Goal: Feedback & Contribution: Submit feedback/report problem

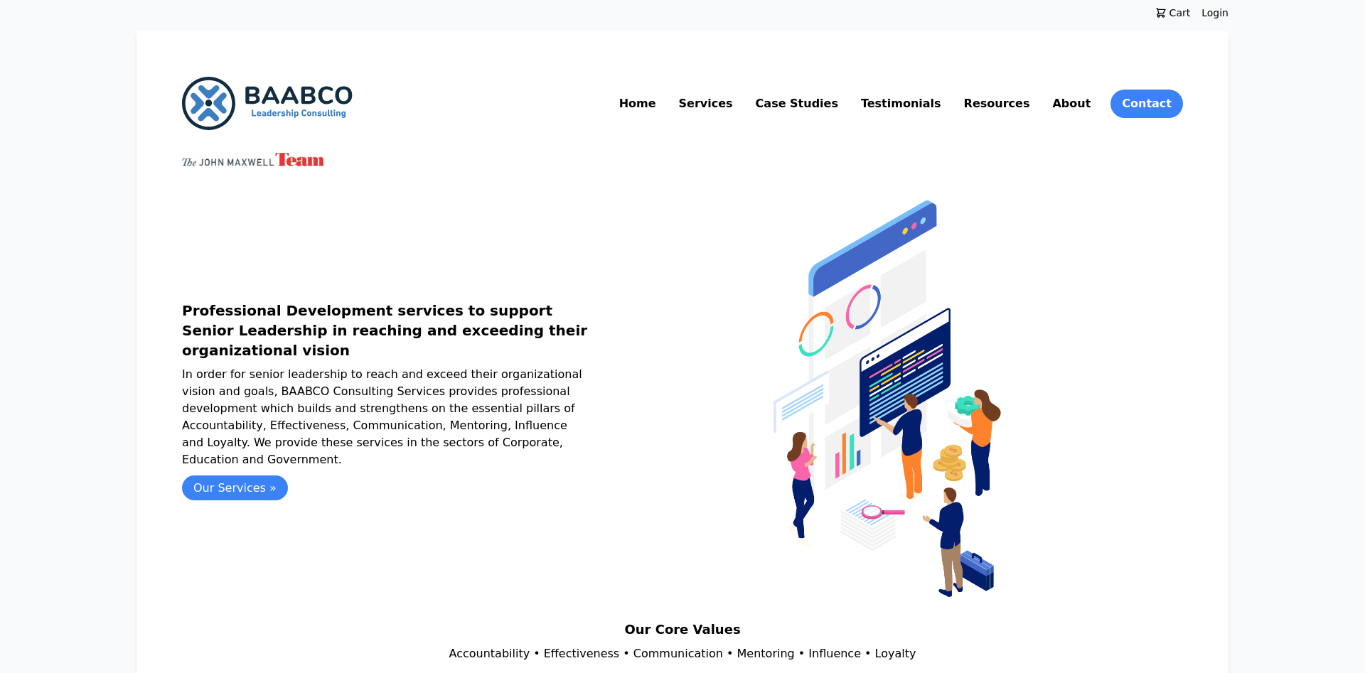
click at [1013, 100] on link "Resources" at bounding box center [997, 103] width 72 height 23
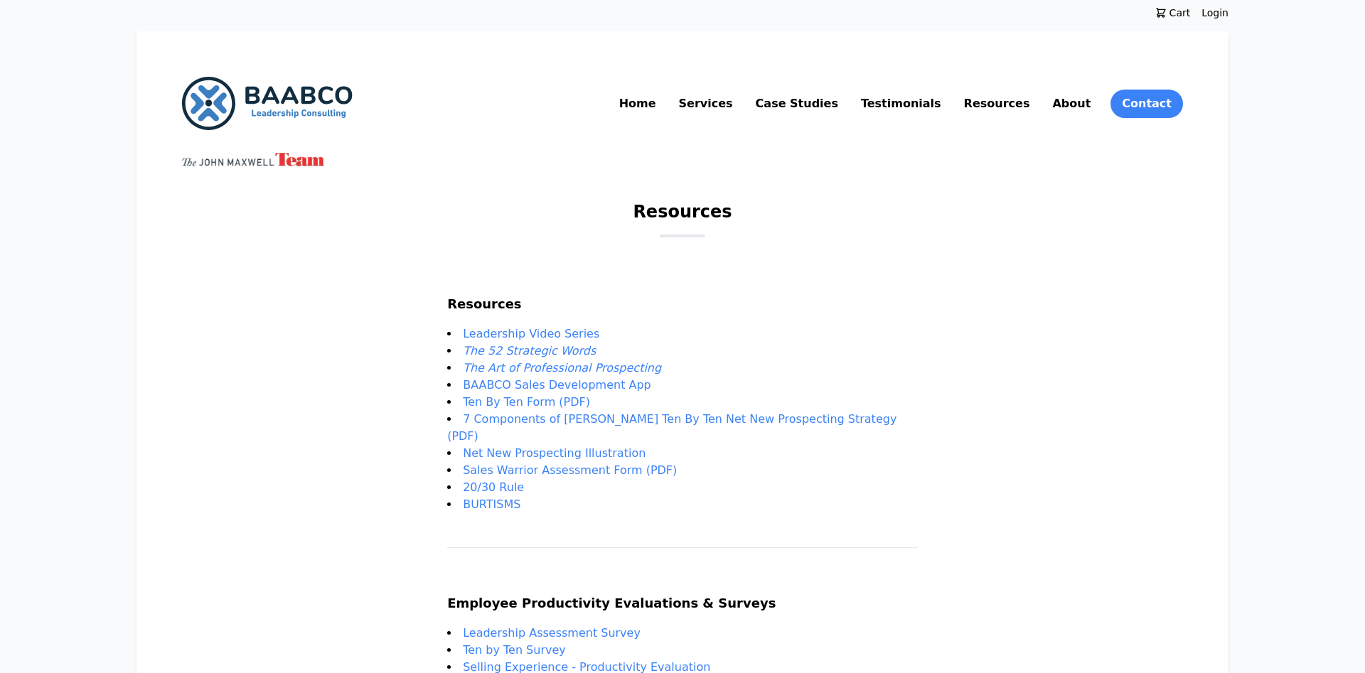
scroll to position [256, 0]
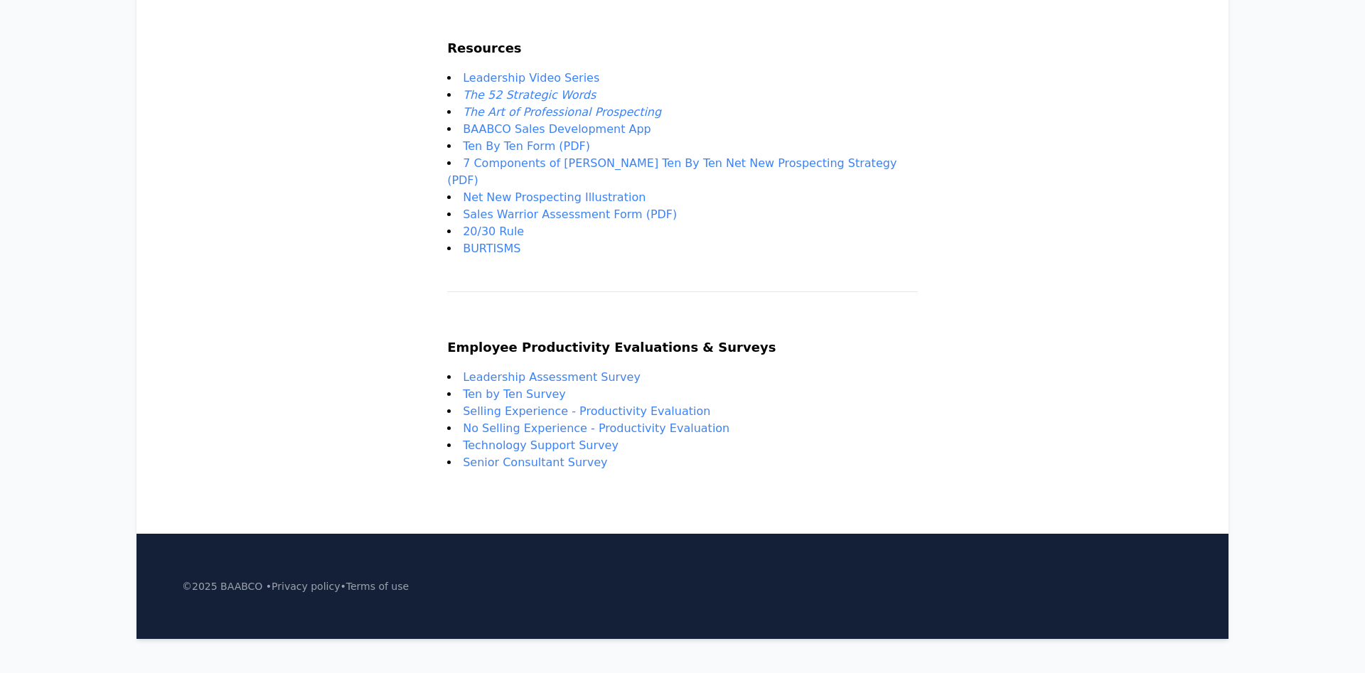
click at [550, 370] on link "Leadership Assessment Survey" at bounding box center [552, 377] width 178 height 14
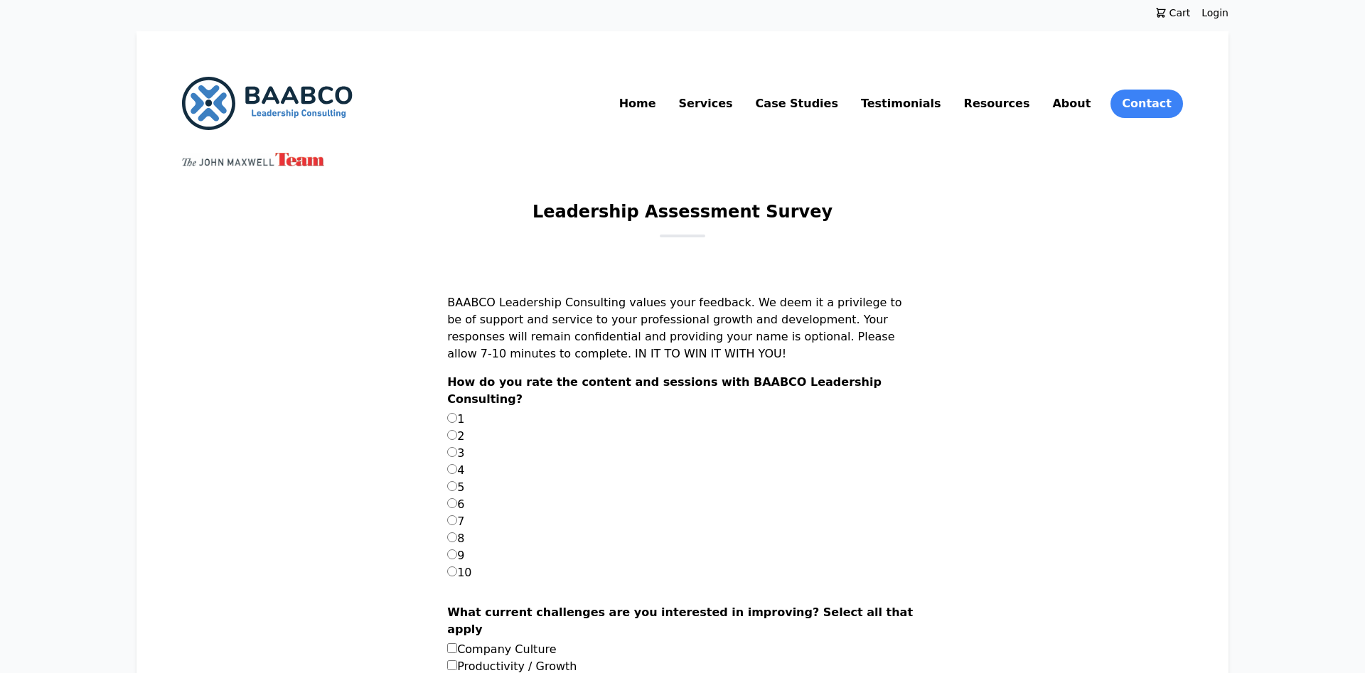
click at [1030, 107] on link "Resources" at bounding box center [997, 103] width 72 height 23
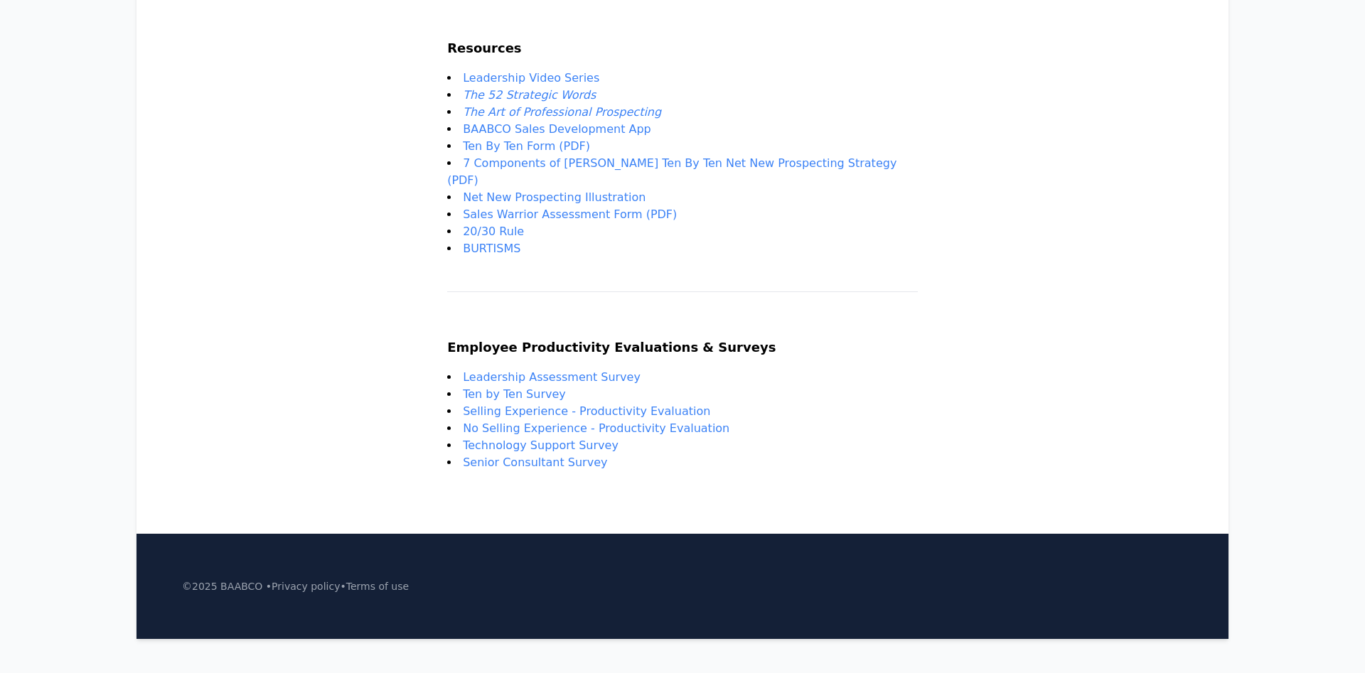
scroll to position [111, 0]
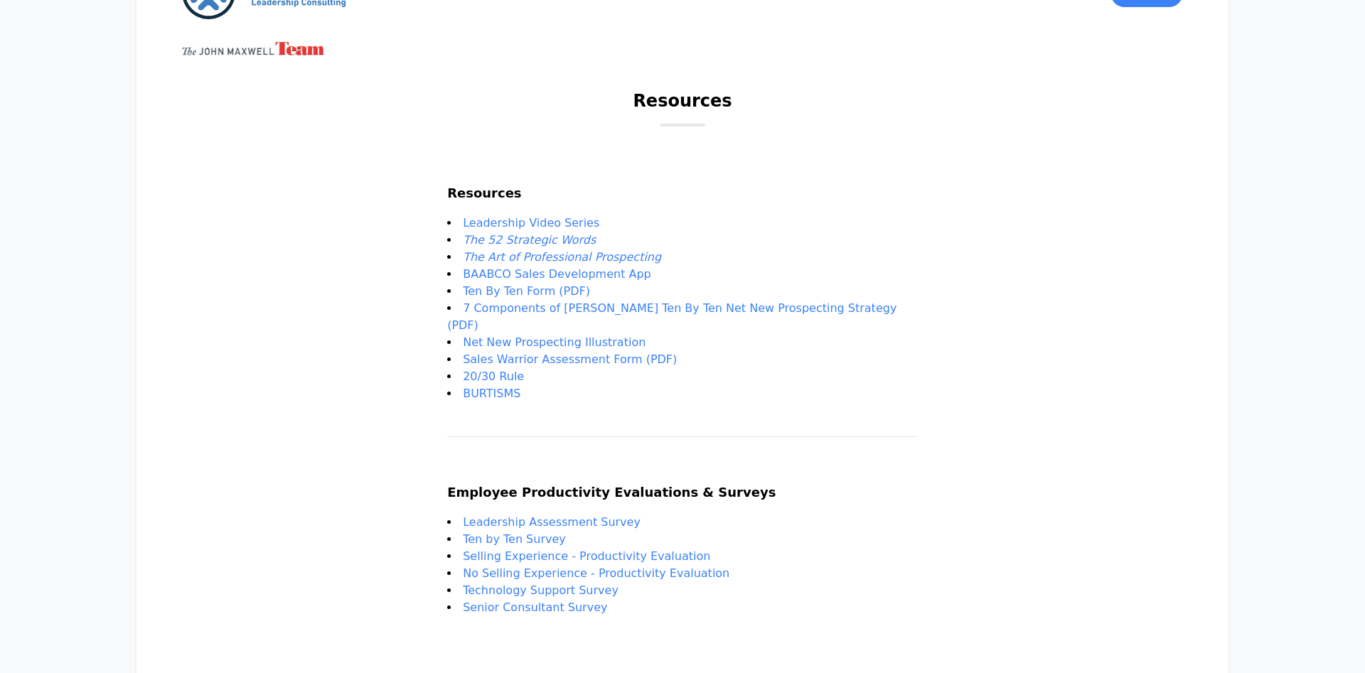
click at [562, 221] on link "Leadership Video Series" at bounding box center [531, 223] width 137 height 14
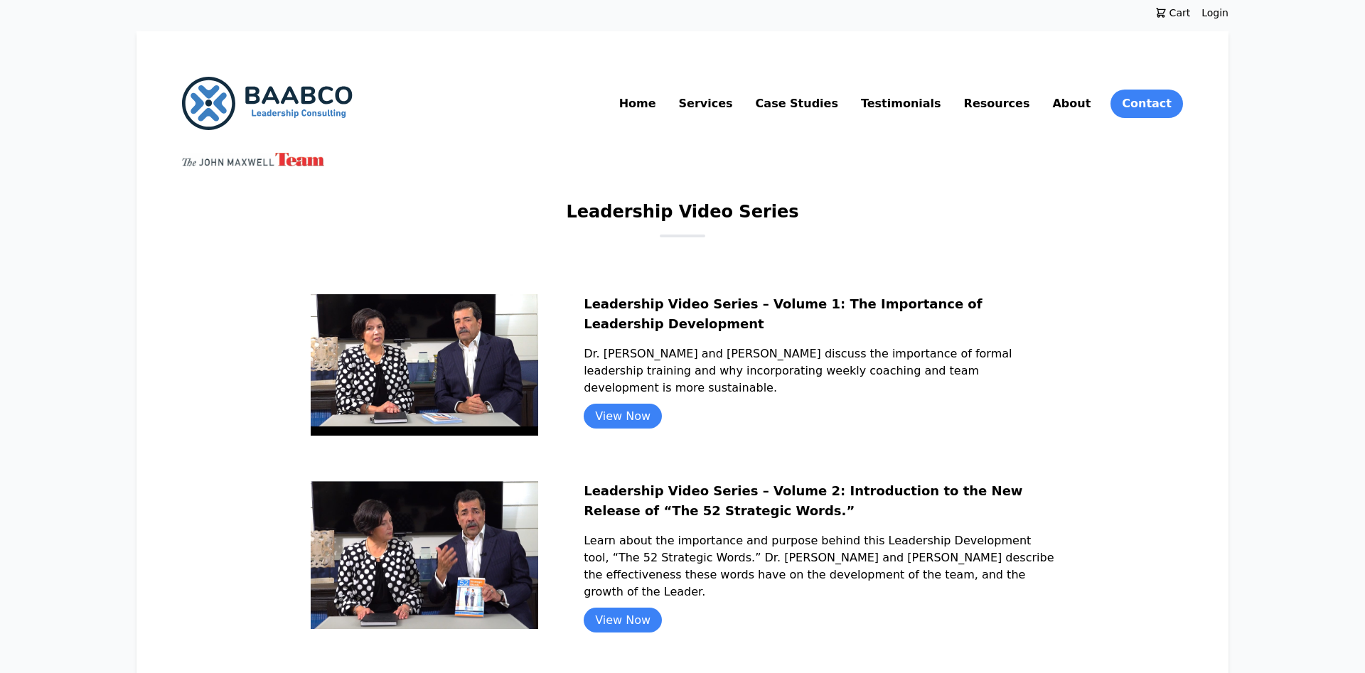
click at [648, 404] on link "View Now" at bounding box center [623, 416] width 78 height 25
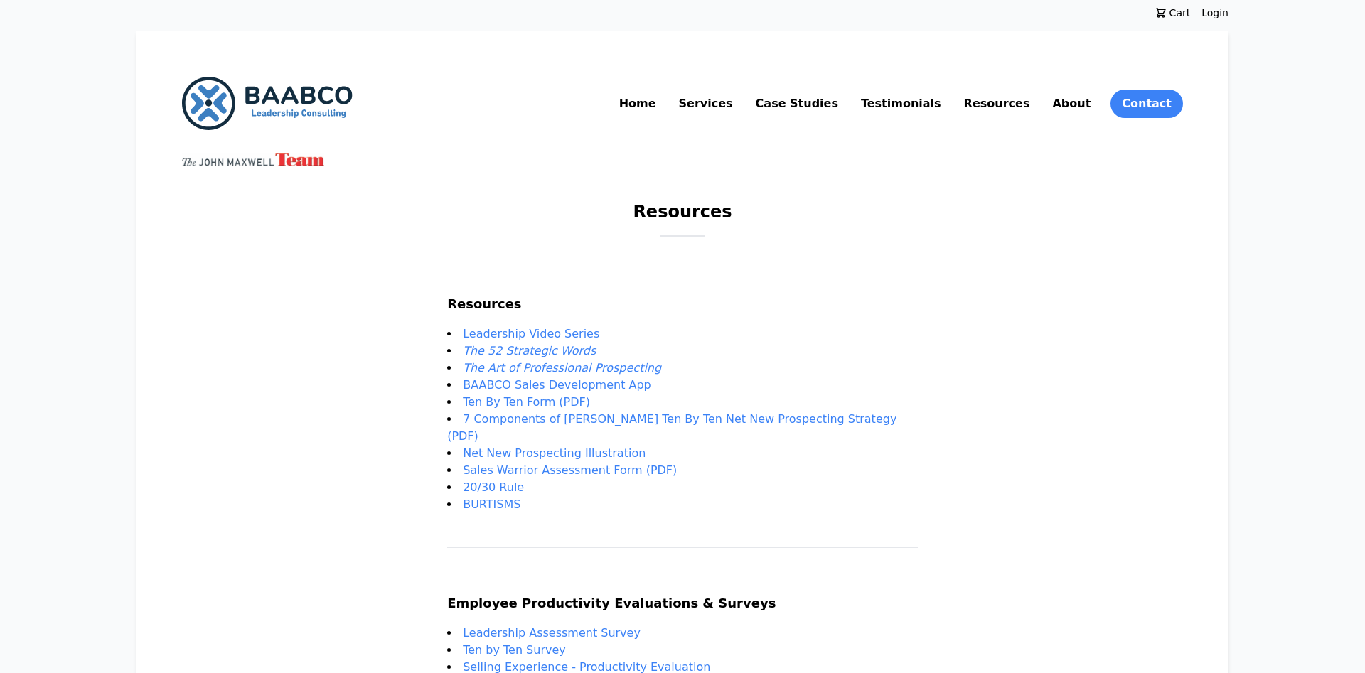
click at [1015, 98] on link "Resources" at bounding box center [997, 103] width 72 height 23
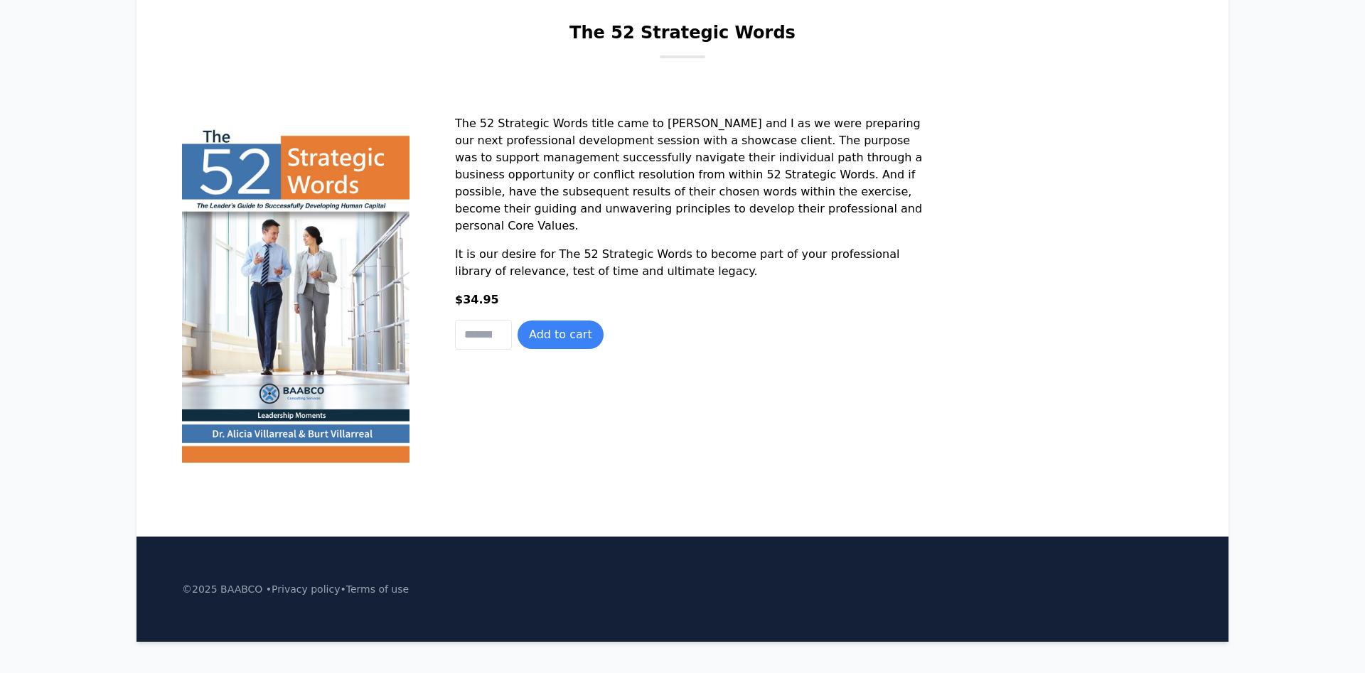
scroll to position [193, 0]
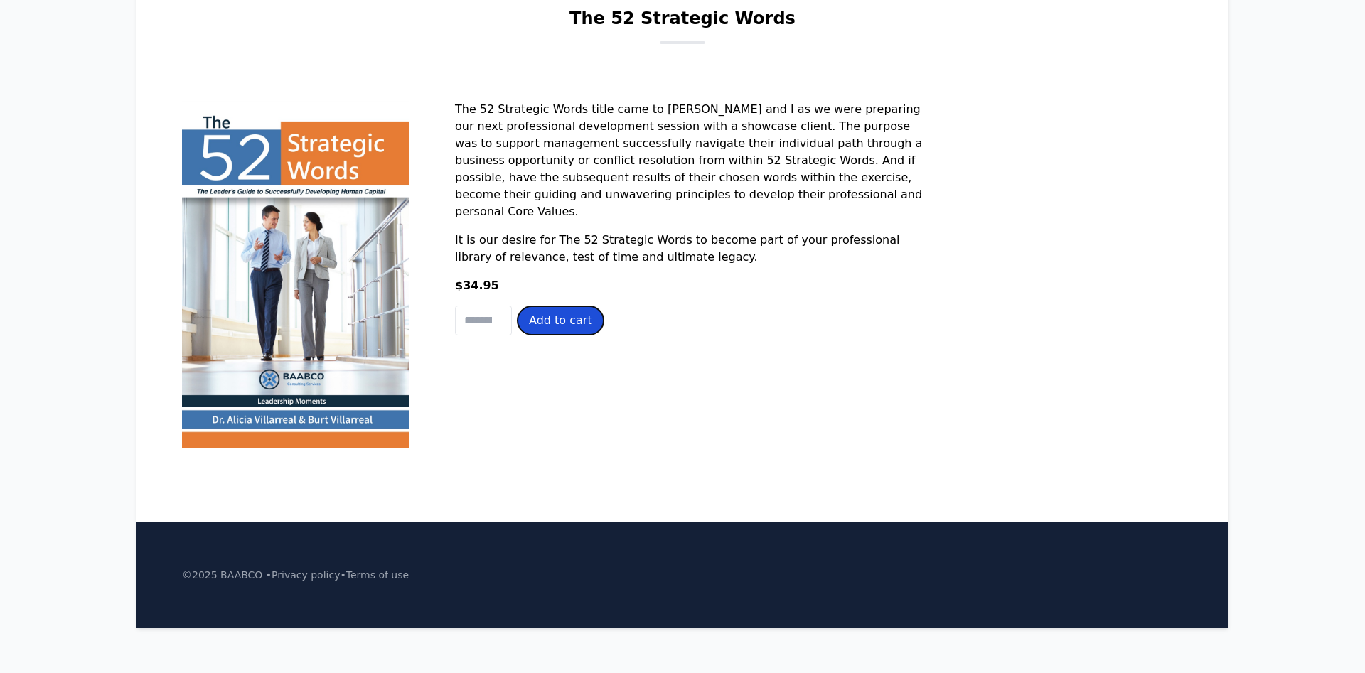
click at [563, 324] on button "Add to cart" at bounding box center [561, 320] width 86 height 28
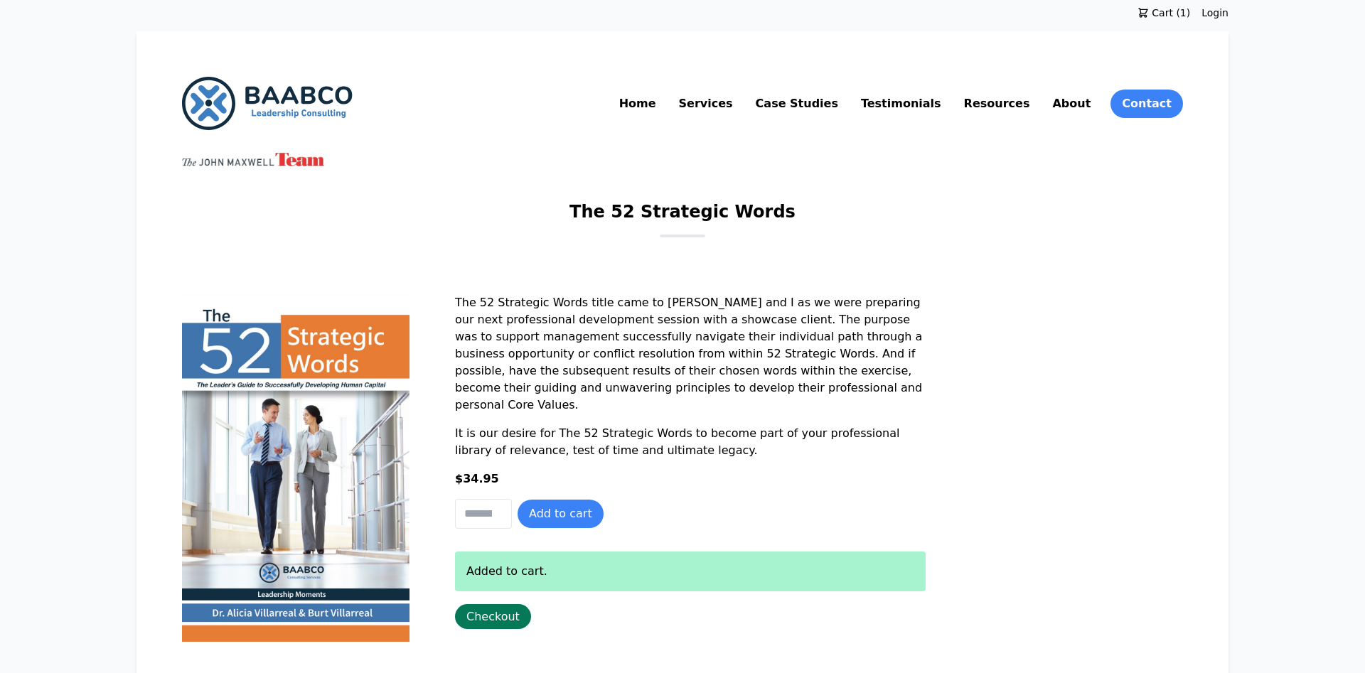
scroll to position [73, 0]
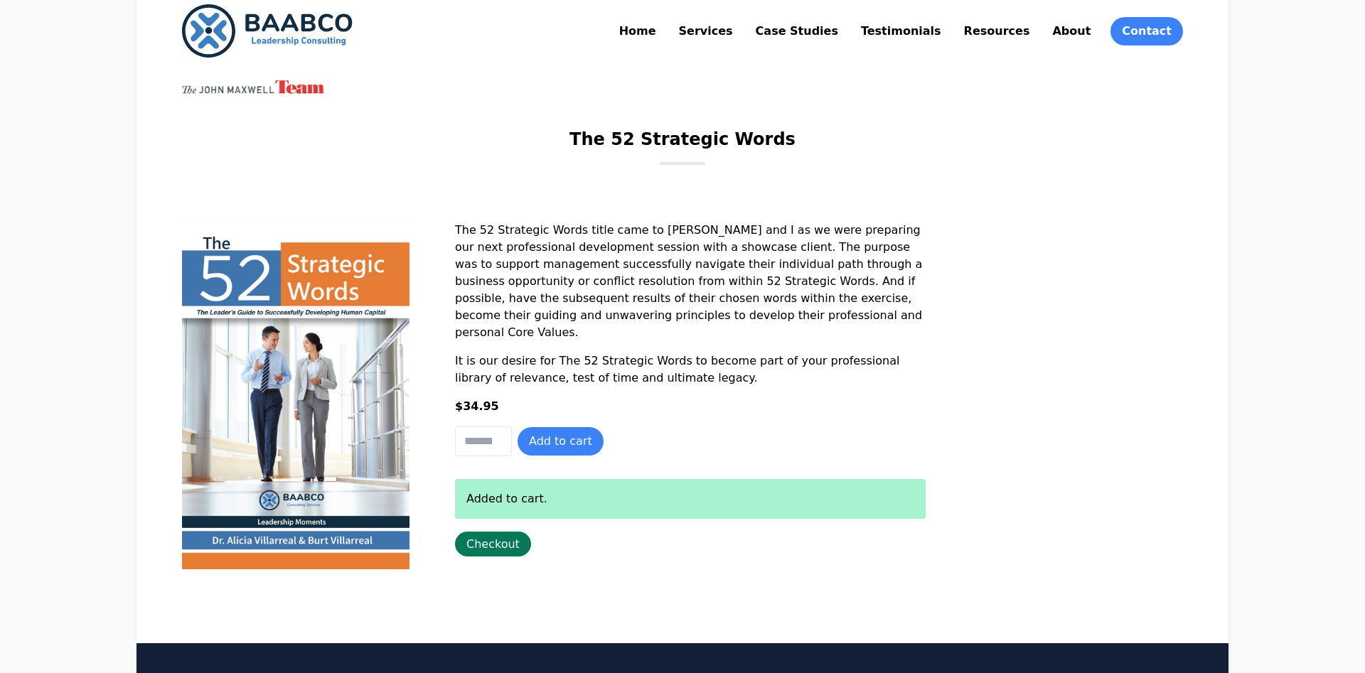
click at [494, 543] on link "Checkout" at bounding box center [493, 544] width 76 height 25
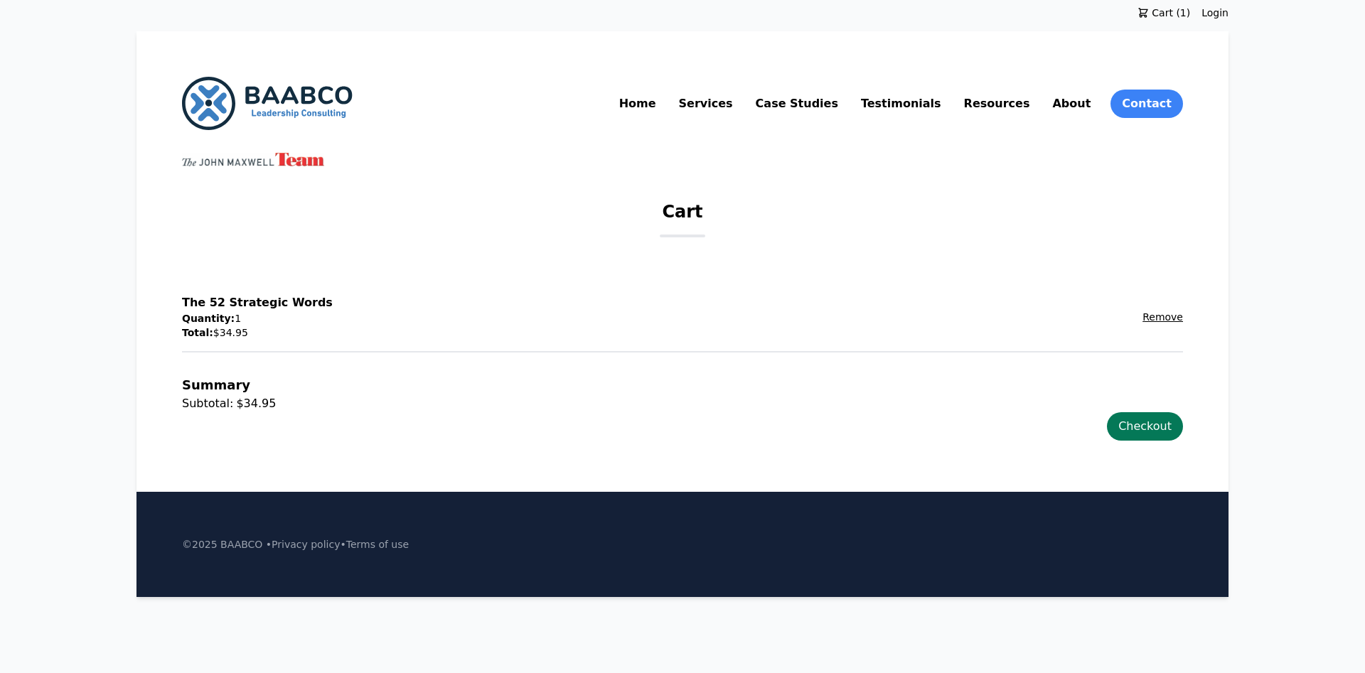
click at [1159, 432] on link "Checkout" at bounding box center [1145, 426] width 76 height 28
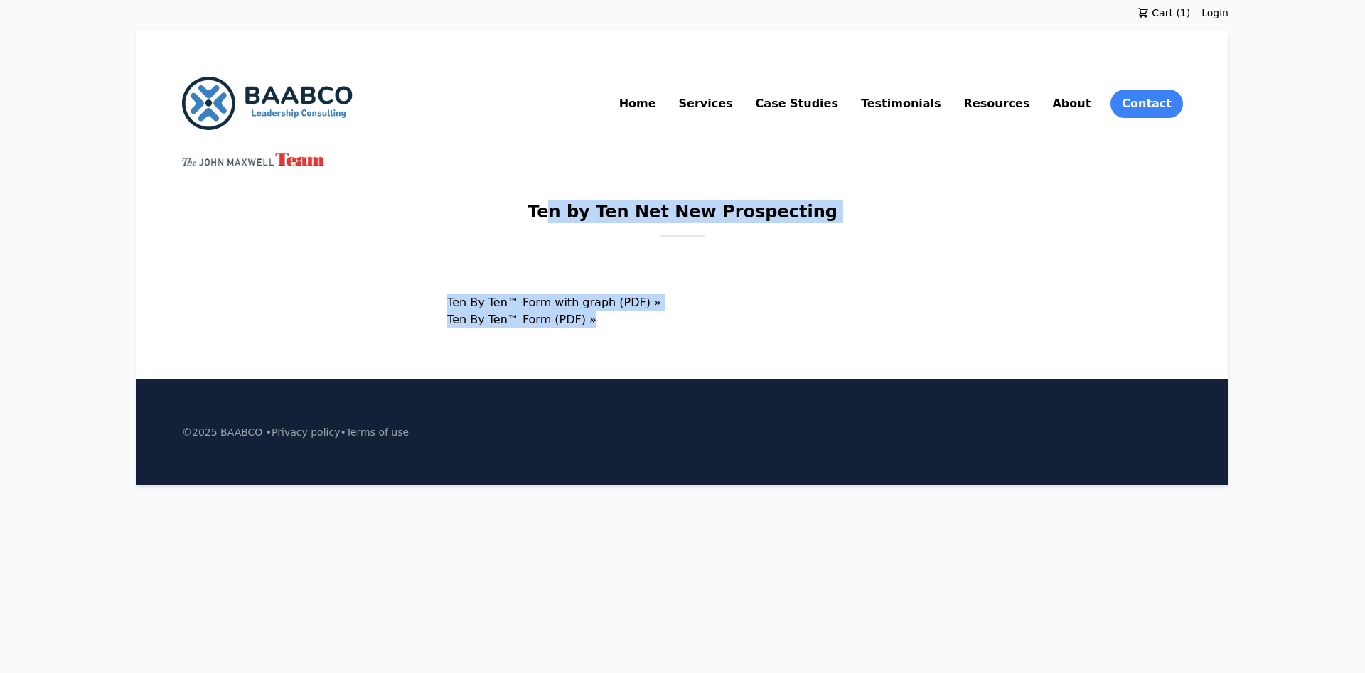
drag, startPoint x: 567, startPoint y: 198, endPoint x: 733, endPoint y: 357, distance: 230.3
click at [749, 363] on div "Home Services Case Studies Testimonials Resources About Contact Ten by Ten Net …" at bounding box center [683, 202] width 1092 height 343
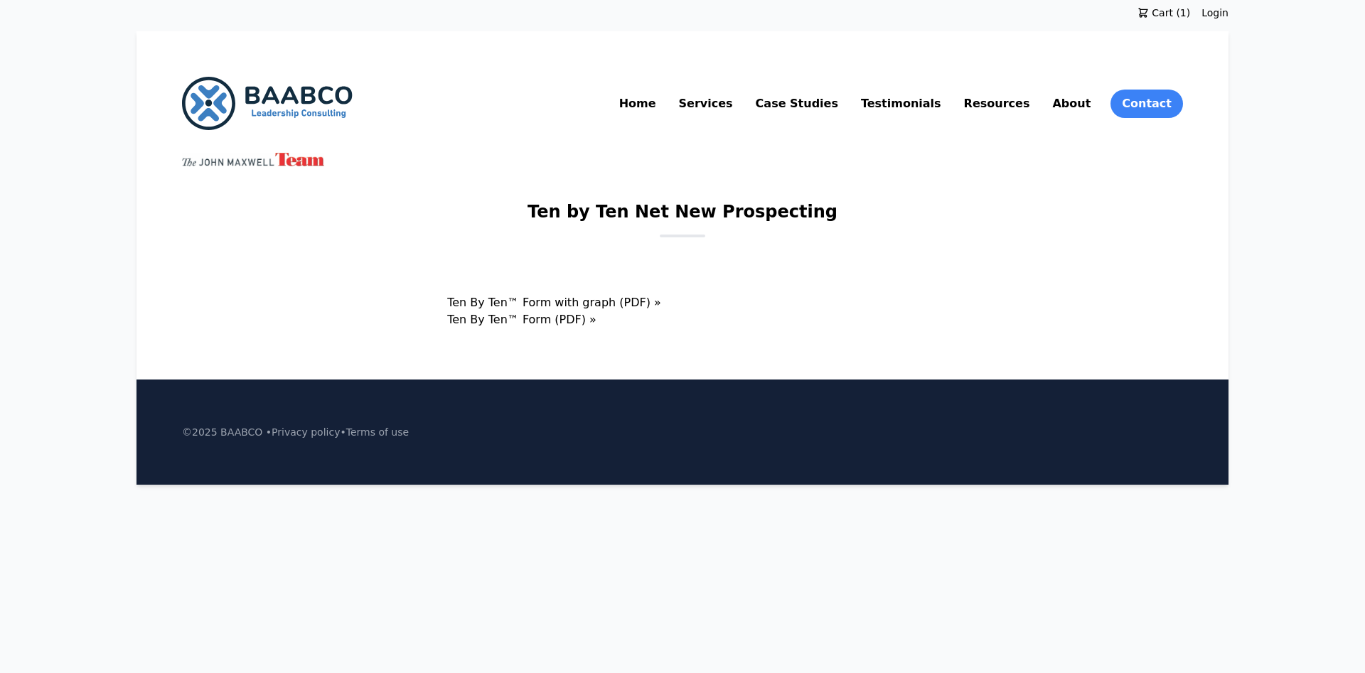
click at [722, 351] on div "Home Services Case Studies Testimonials Resources About Contact Ten by Ten Net …" at bounding box center [683, 202] width 1092 height 343
click at [661, 305] on link "Ten By Ten™ Form with graph (PDF) »" at bounding box center [554, 303] width 214 height 14
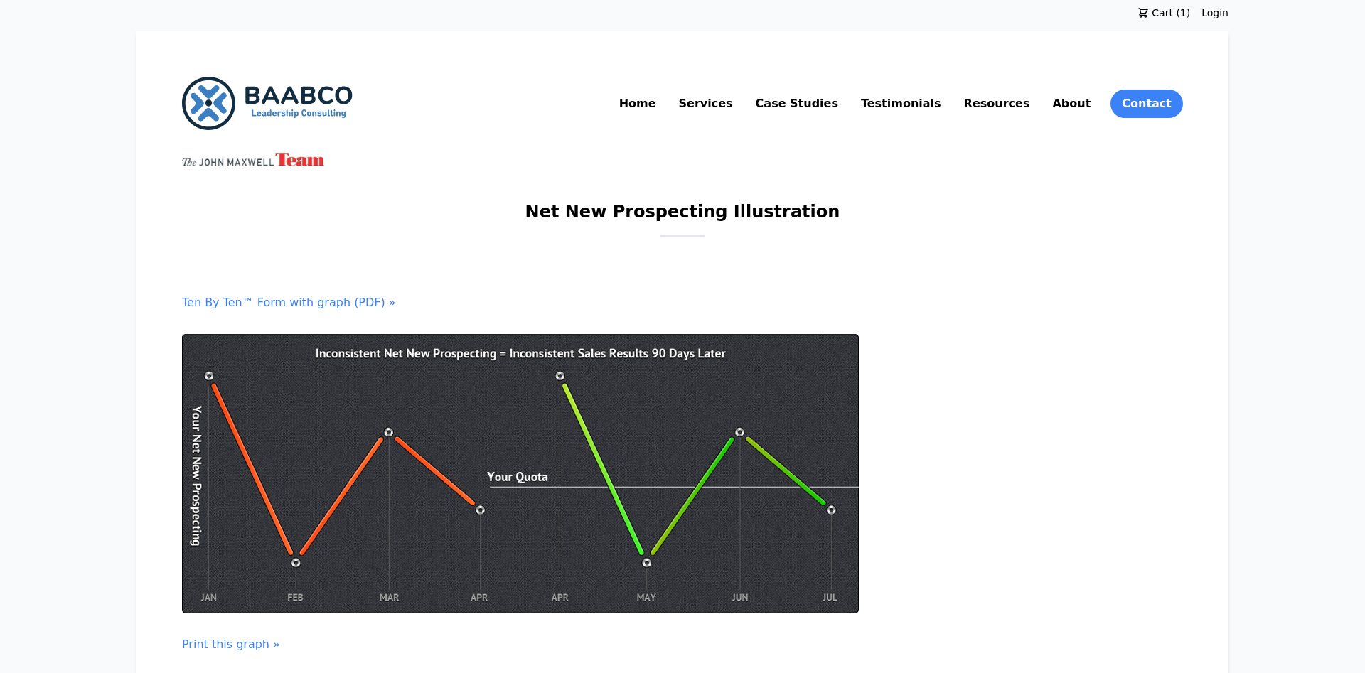
scroll to position [182, 0]
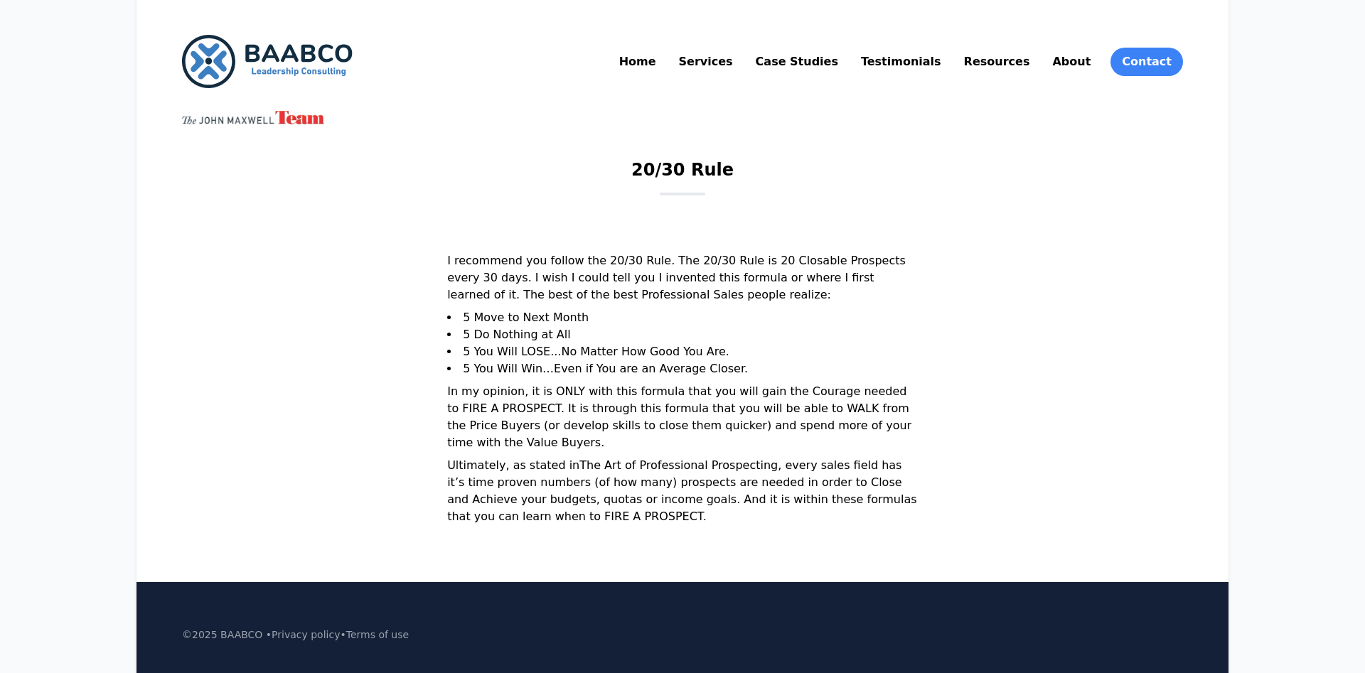
scroll to position [103, 0]
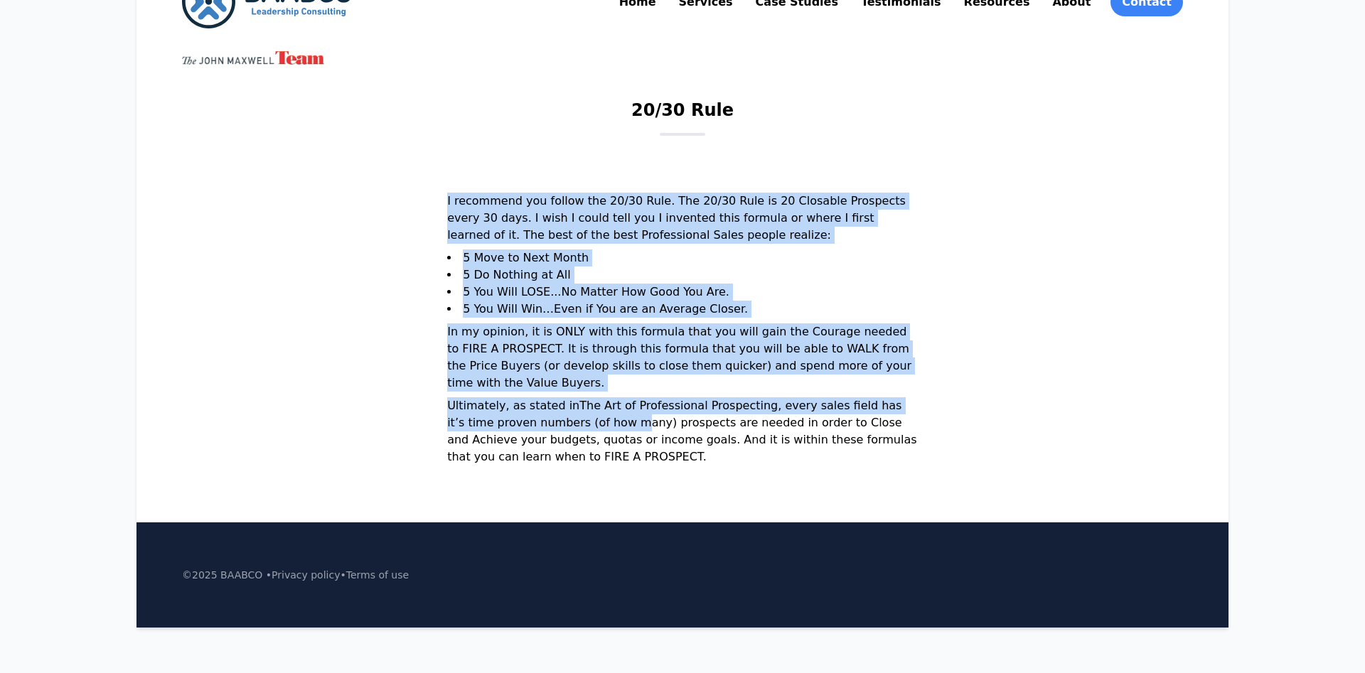
drag, startPoint x: 476, startPoint y: 196, endPoint x: 658, endPoint y: 423, distance: 290.8
click at [663, 422] on main "20/30 Rule I recommend you follow the 20/30 Rule. The 20/30 Rule is 20 Closable…" at bounding box center [682, 285] width 1001 height 373
drag, startPoint x: 658, startPoint y: 423, endPoint x: 432, endPoint y: 133, distance: 367.8
click at [659, 422] on p "Ultimately, as stated in The Art of Professional Prospecting , every sales fiel…" at bounding box center [682, 434] width 471 height 74
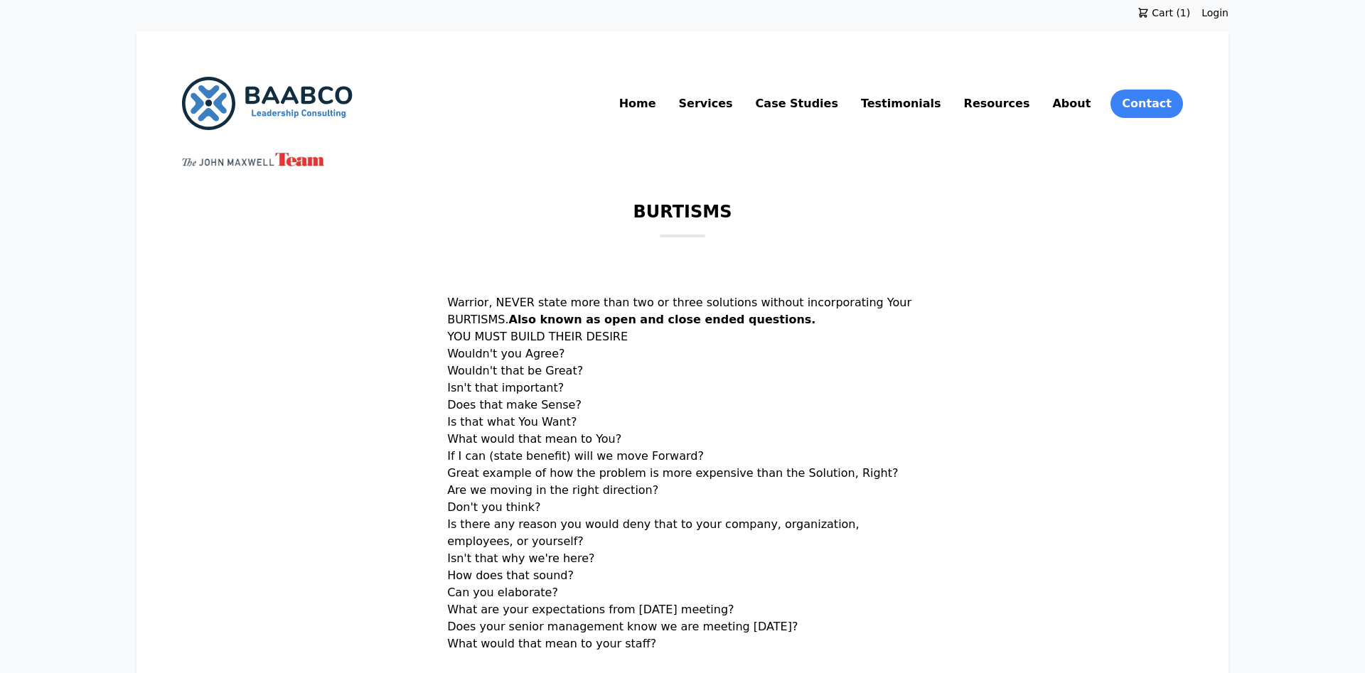
scroll to position [363, 0]
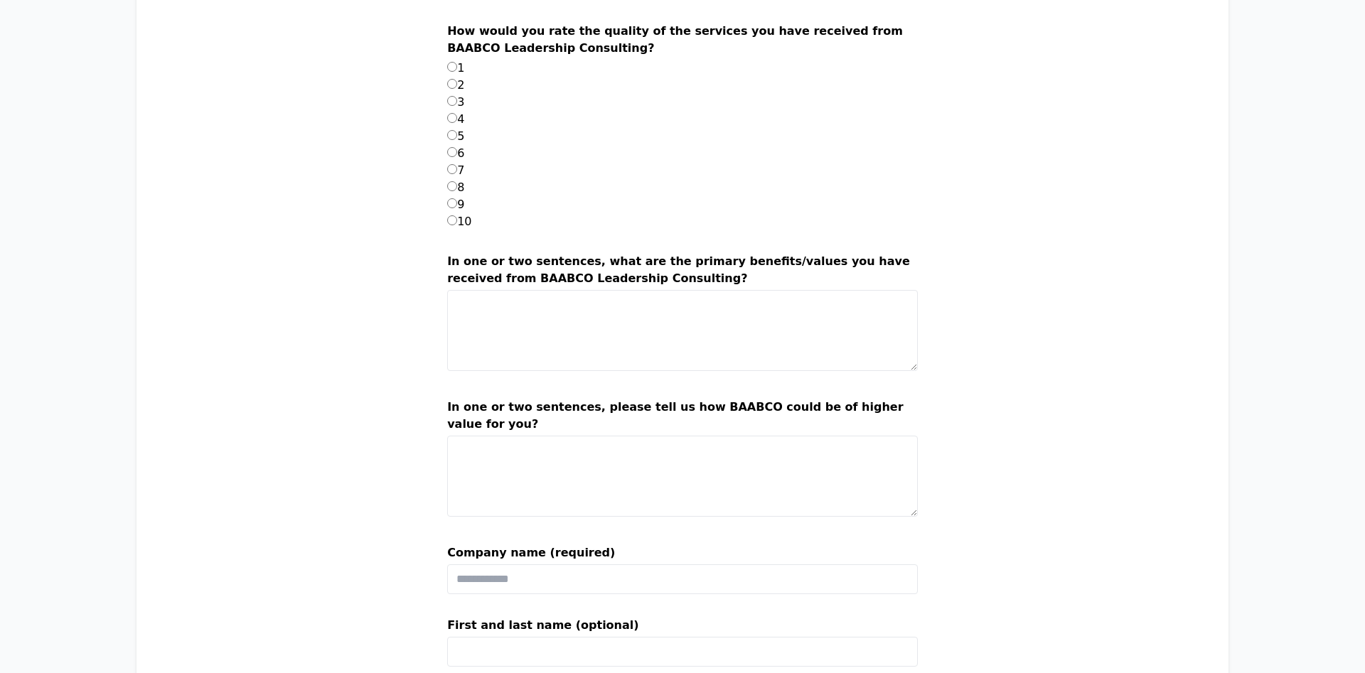
scroll to position [1544, 0]
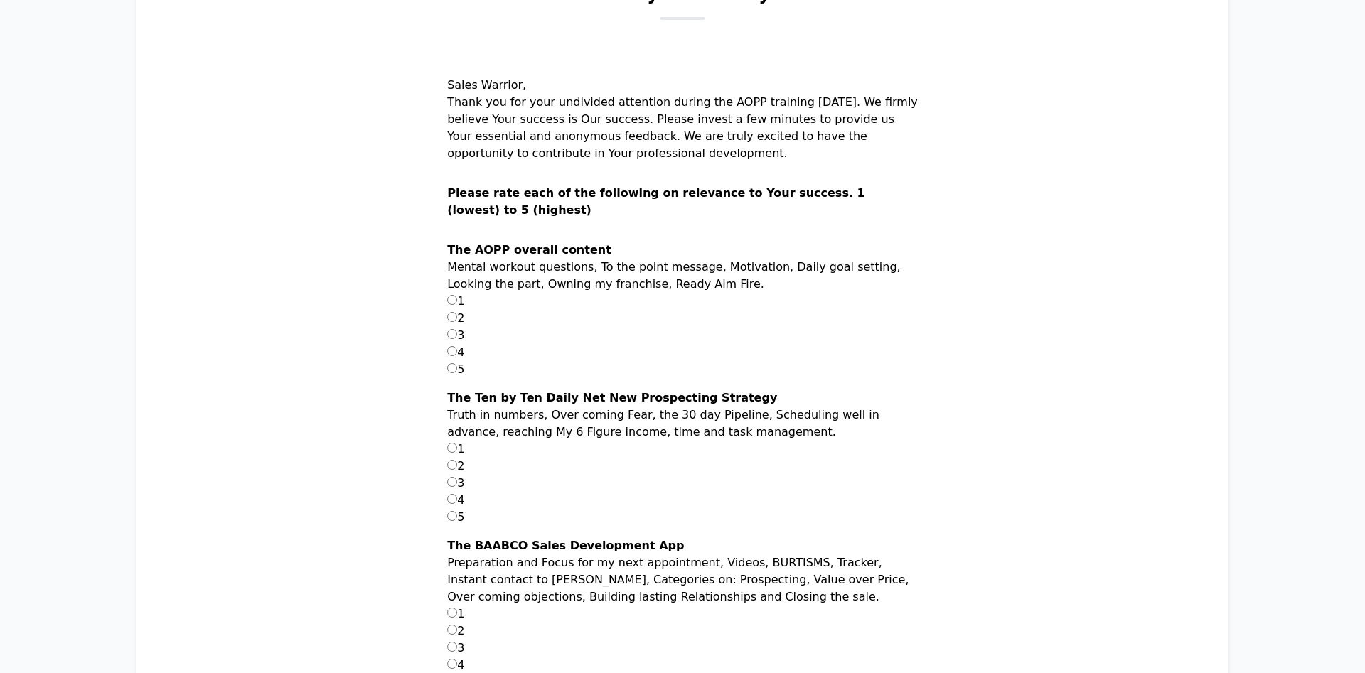
scroll to position [73, 0]
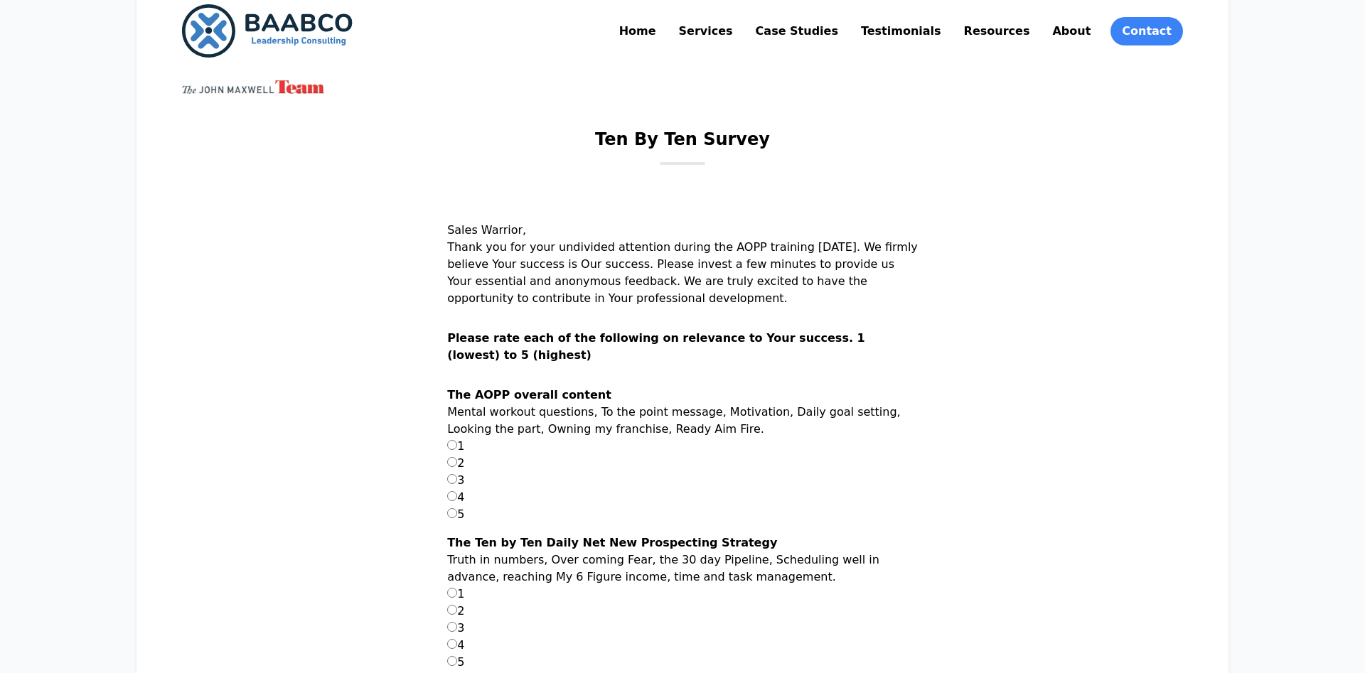
click at [464, 508] on label "5" at bounding box center [455, 515] width 17 height 14
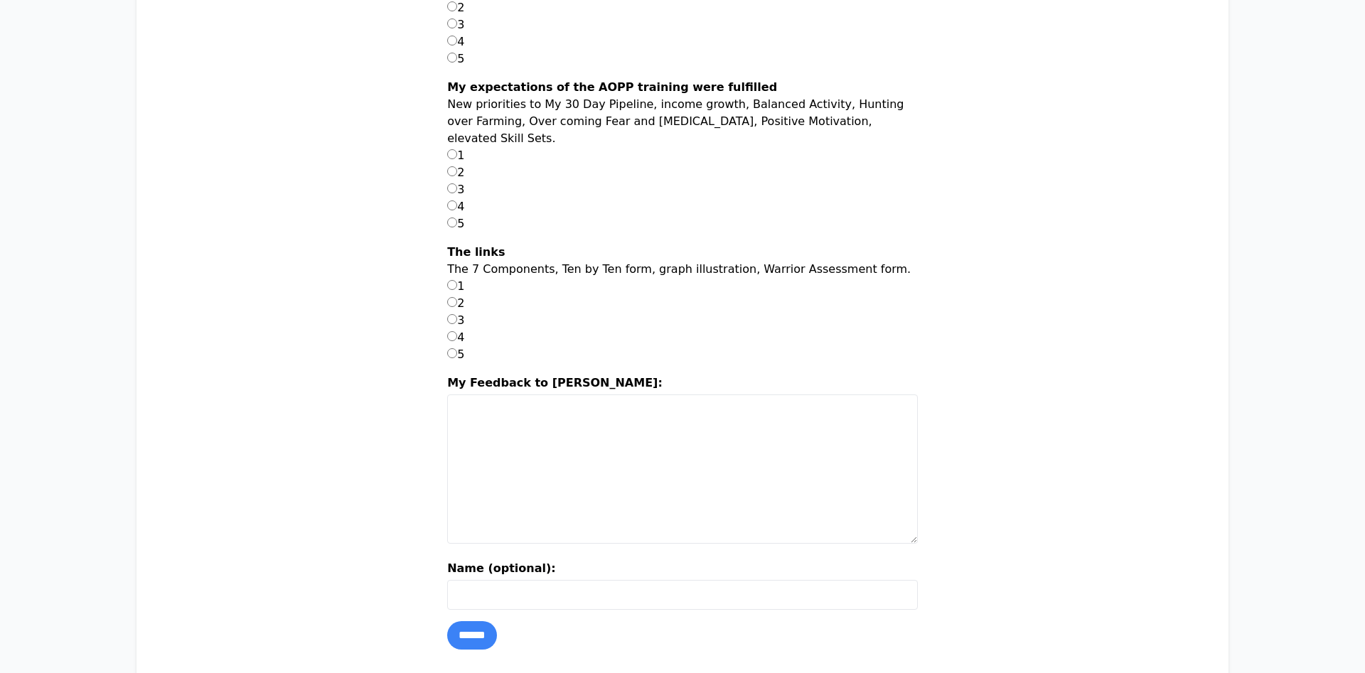
scroll to position [1088, 0]
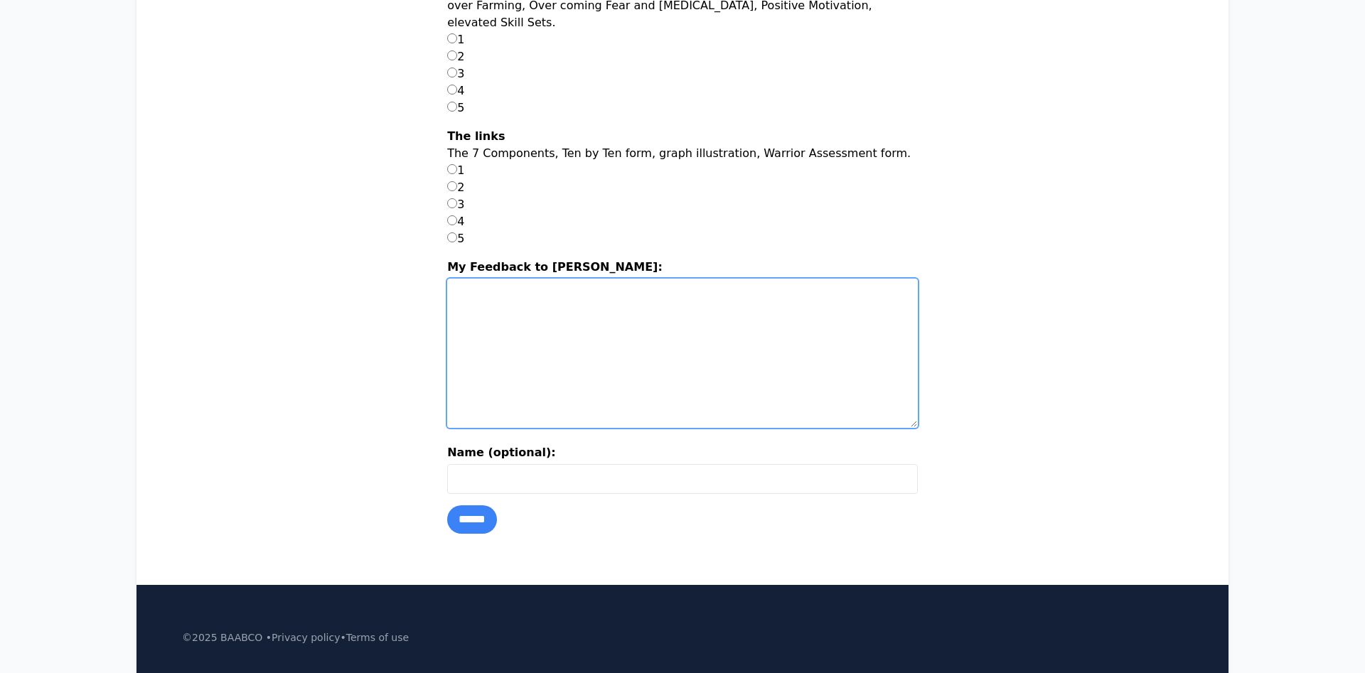
click at [634, 370] on textarea "My Feedback to Burt:" at bounding box center [682, 353] width 471 height 149
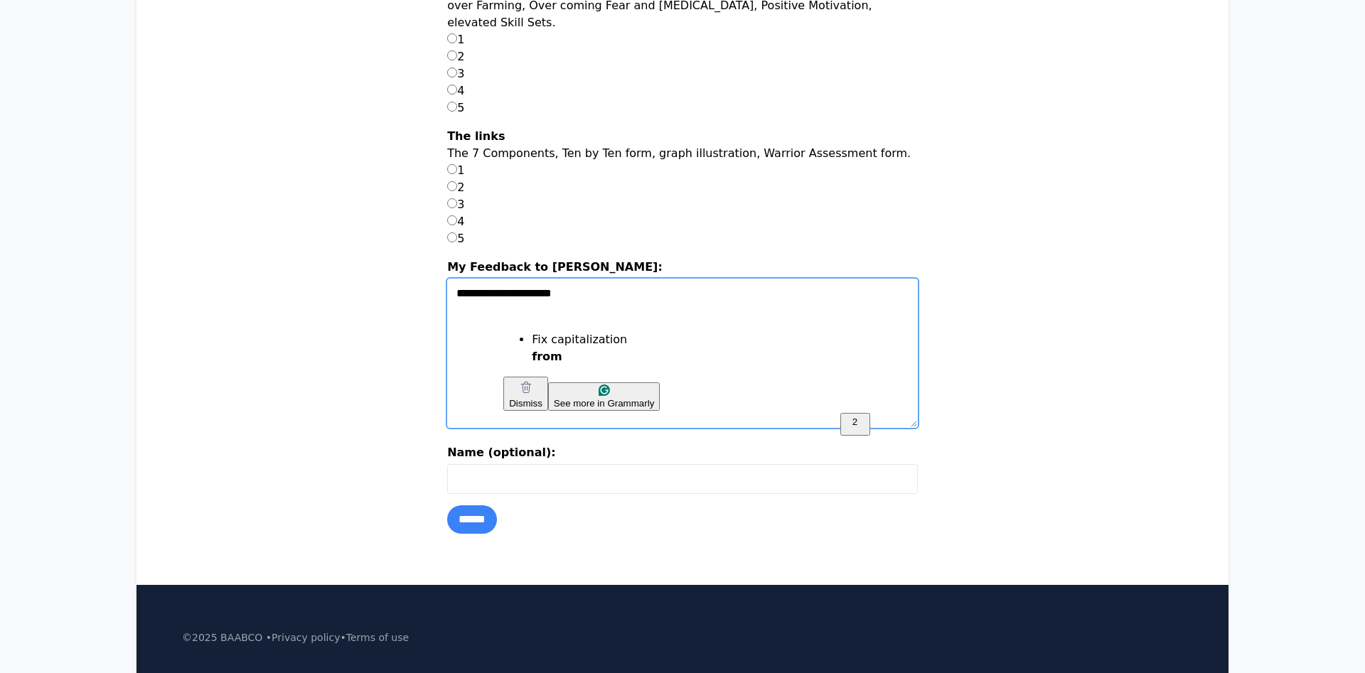
type textarea "**********"
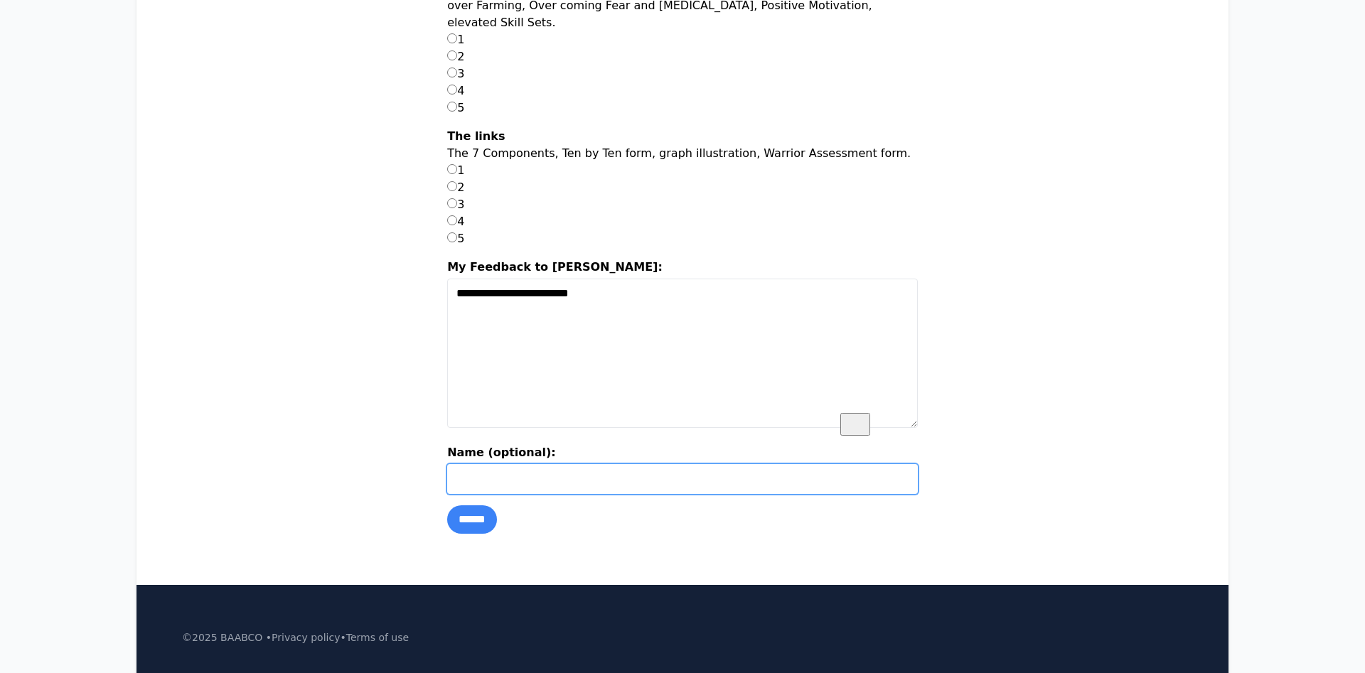
click at [565, 483] on input "Name (optional):" at bounding box center [682, 479] width 471 height 30
type input "**********"
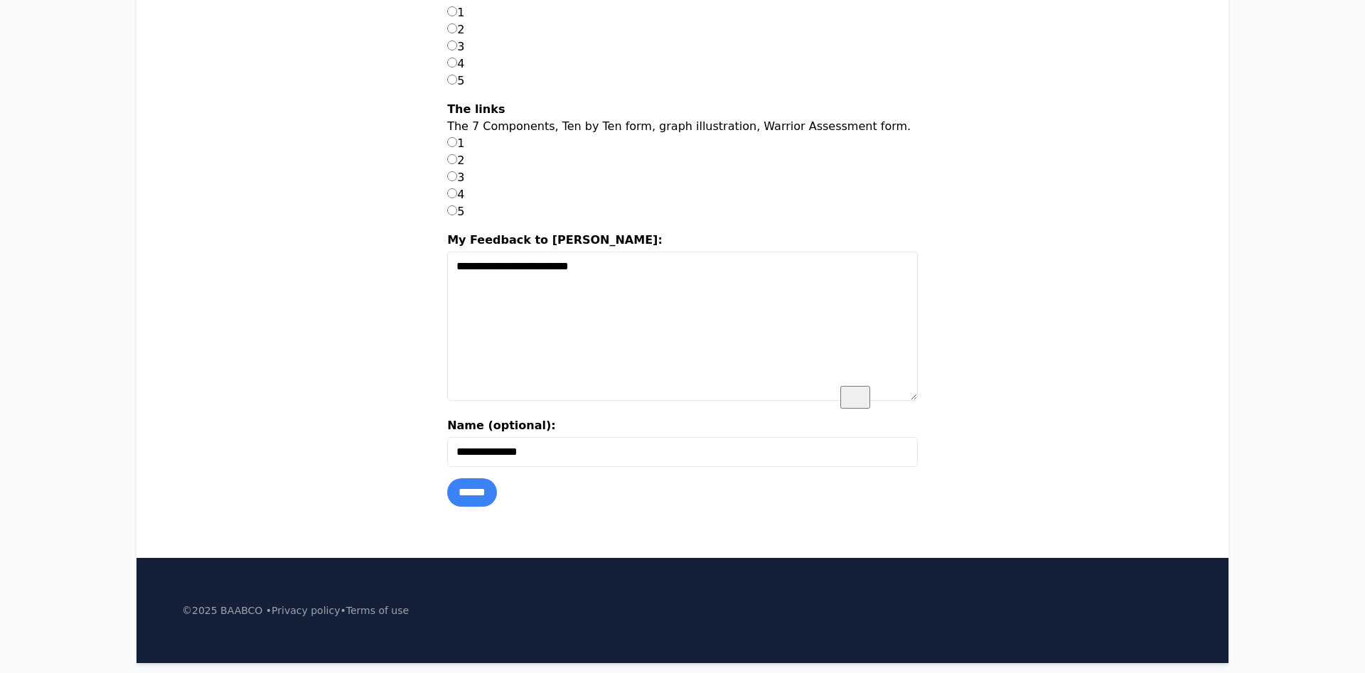
scroll to position [1163, 0]
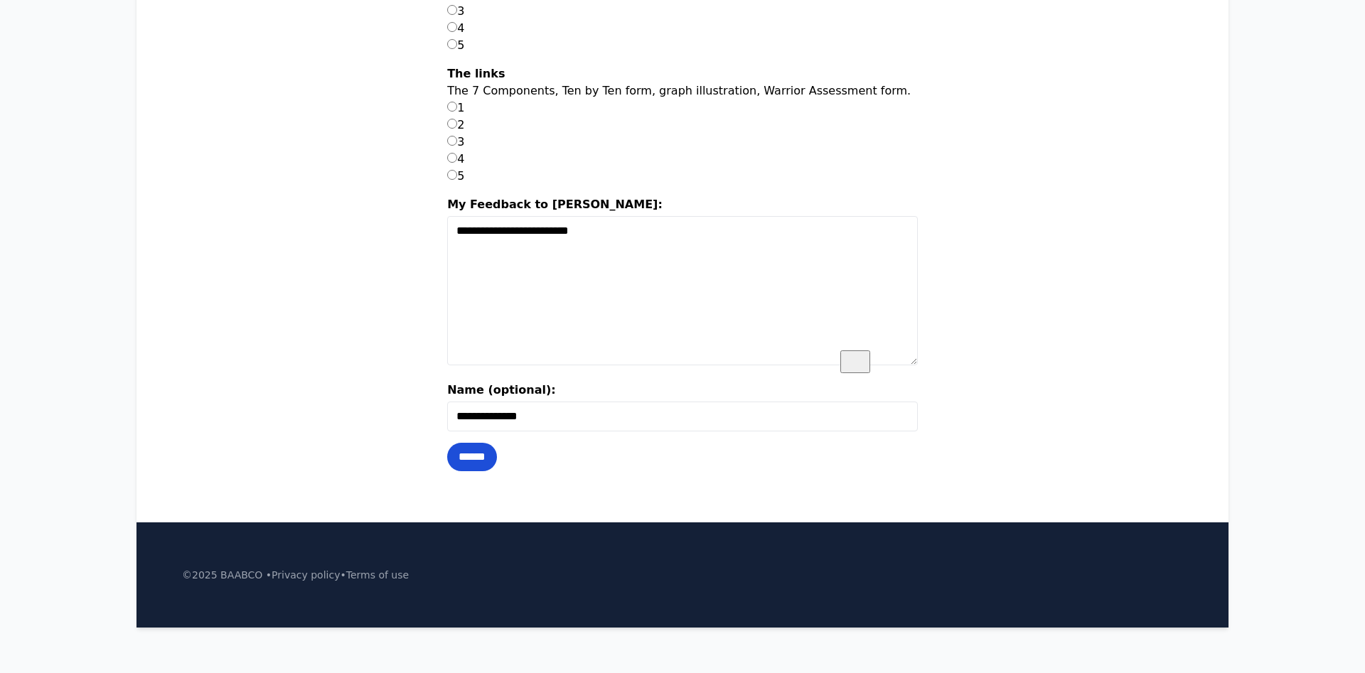
click at [497, 449] on input "******" at bounding box center [472, 457] width 50 height 28
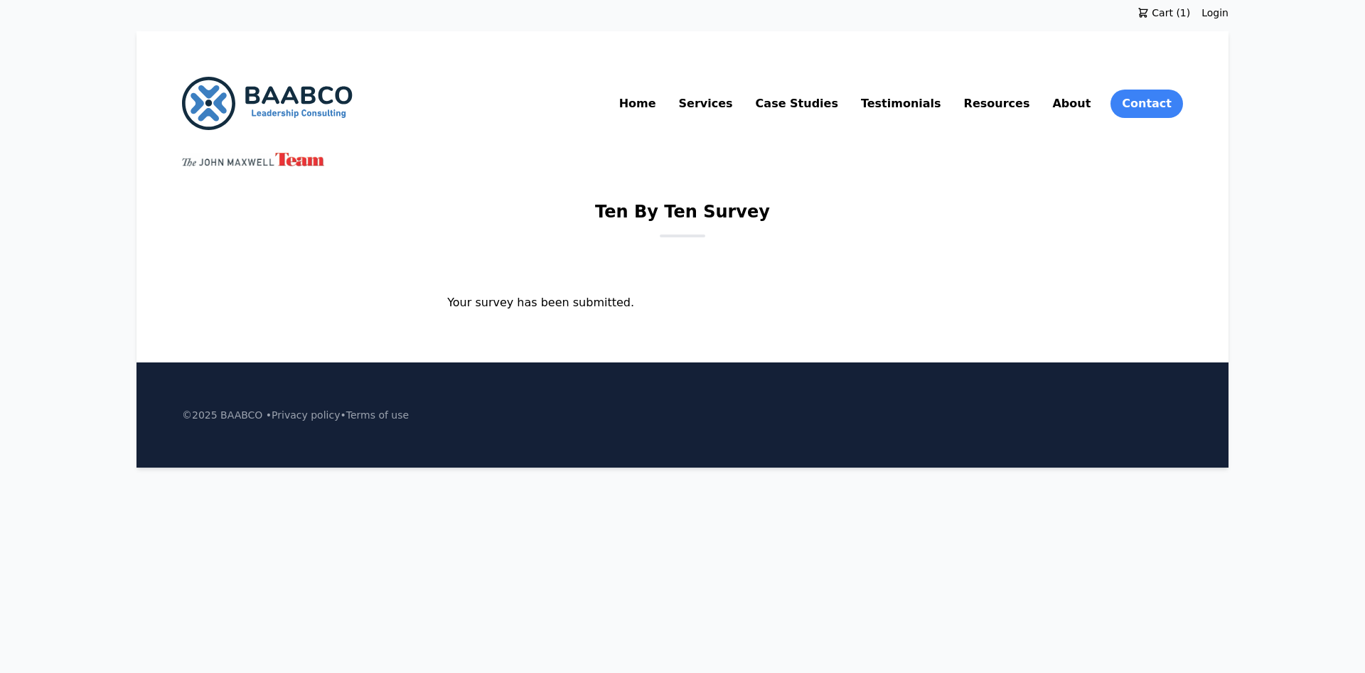
click at [566, 309] on p "Your survey has been submitted." at bounding box center [682, 302] width 471 height 17
click at [763, 177] on div "Home Services Case Studies Testimonials Resources About Contact Ten By Ten Surv…" at bounding box center [683, 194] width 1092 height 326
click at [1033, 103] on link "Resources" at bounding box center [997, 103] width 72 height 23
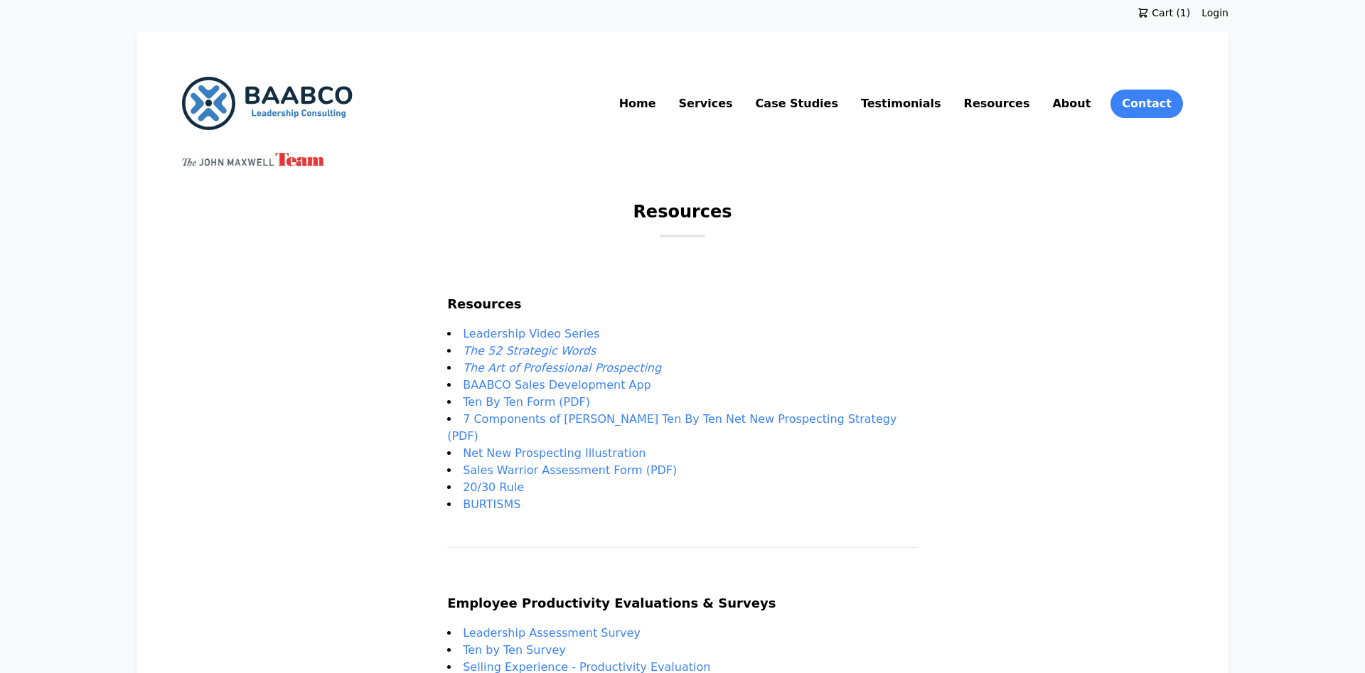
scroll to position [256, 0]
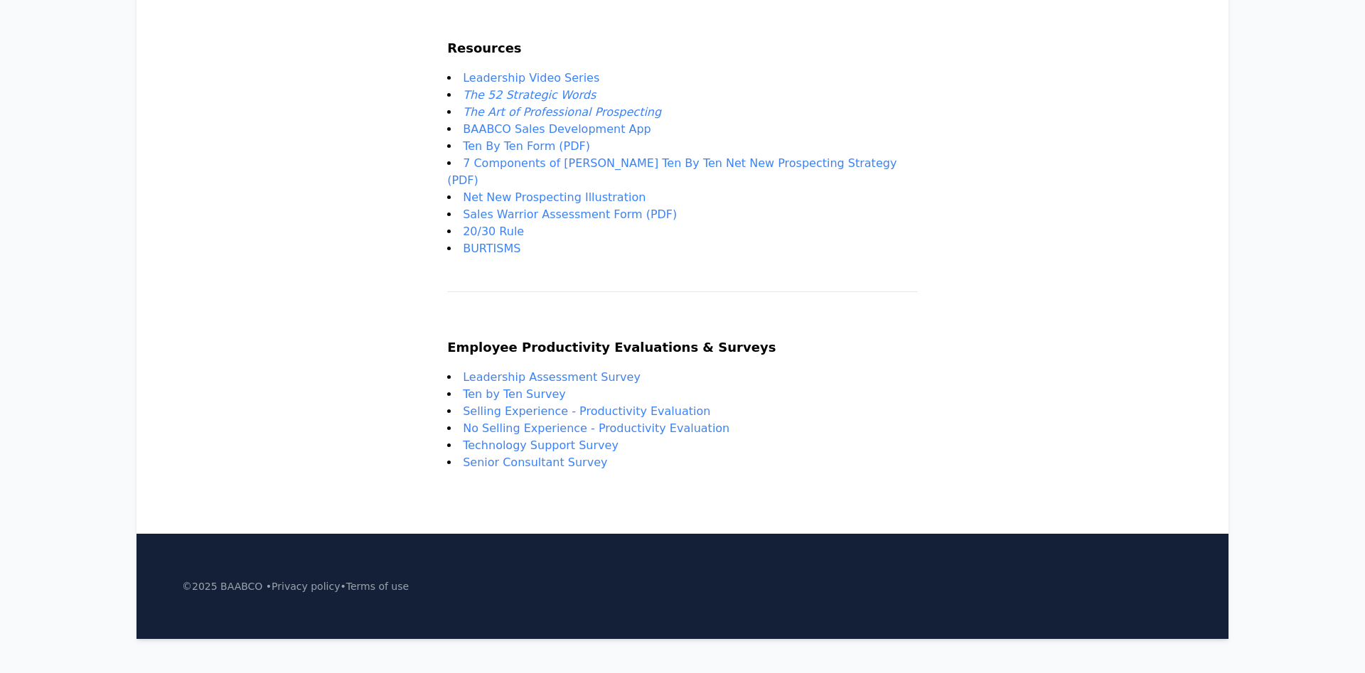
click at [546, 370] on link "Leadership Assessment Survey" at bounding box center [552, 377] width 178 height 14
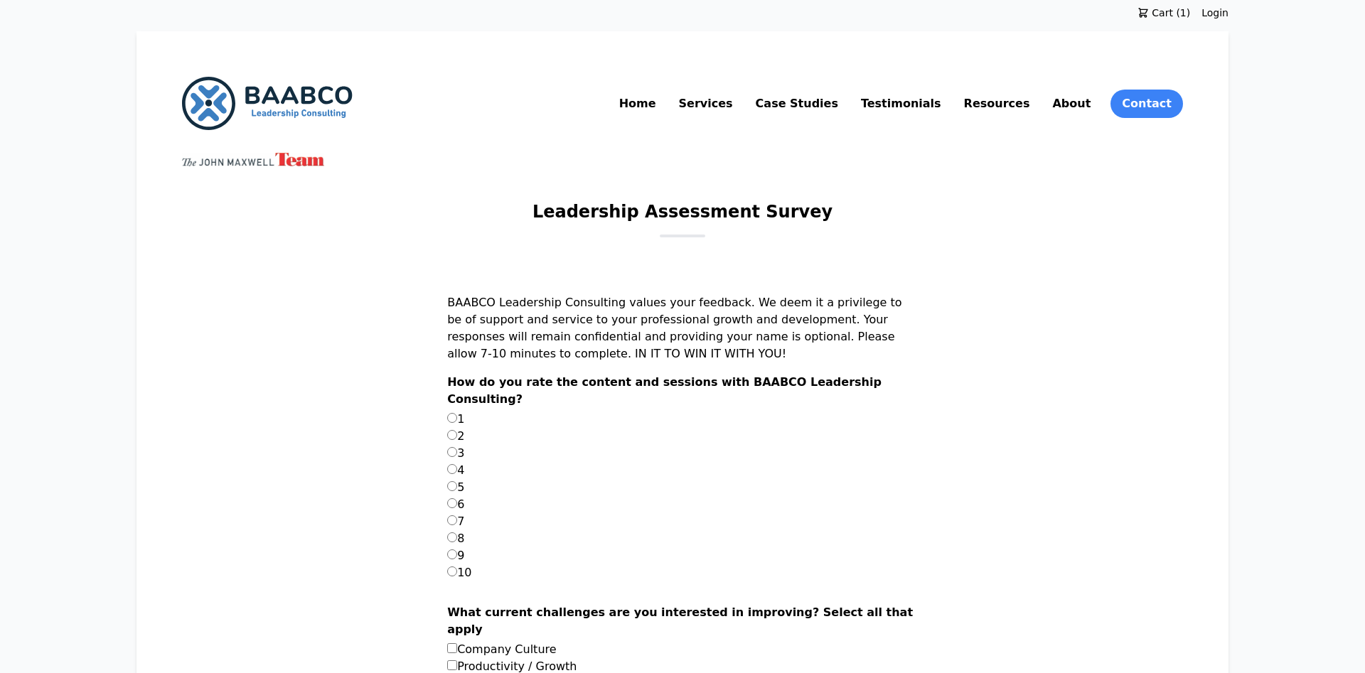
scroll to position [290, 0]
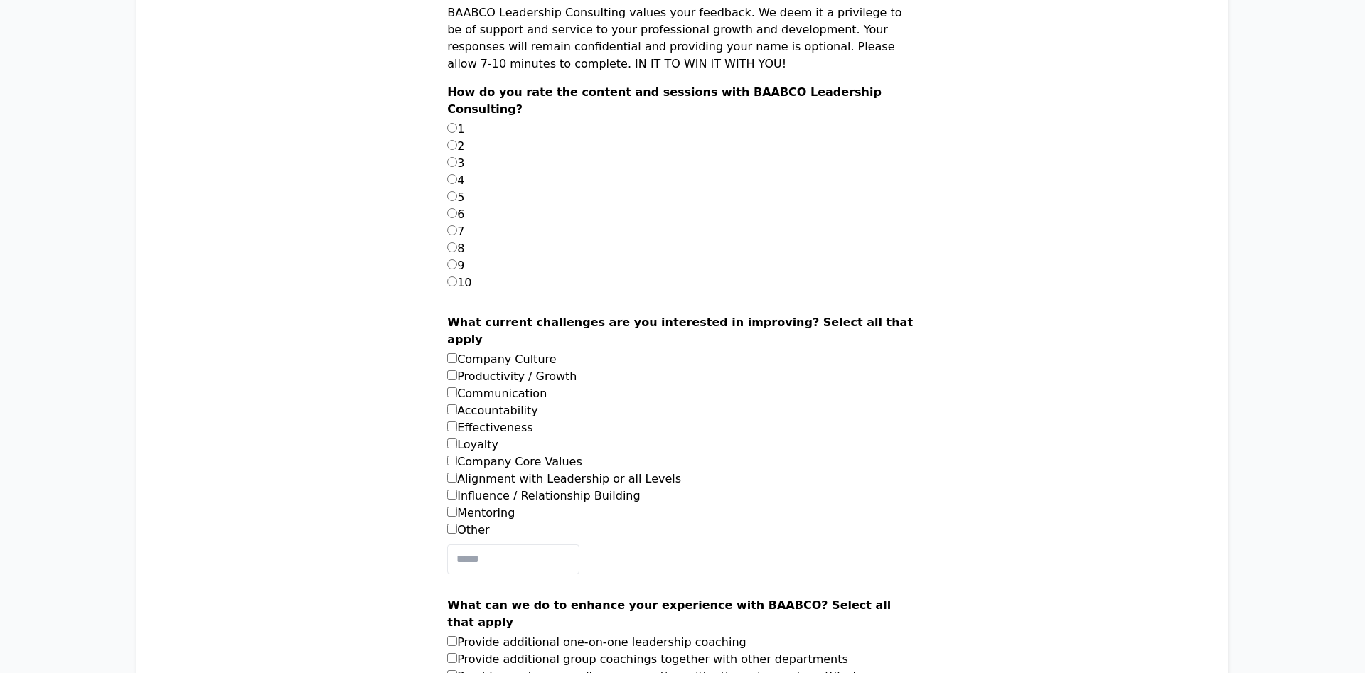
click at [486, 368] on li "Company Culture" at bounding box center [682, 359] width 471 height 17
click at [491, 385] on li "Productivity / Growth" at bounding box center [682, 376] width 471 height 17
click at [485, 440] on label "Loyalty" at bounding box center [472, 445] width 51 height 14
click at [487, 451] on label "Loyalty" at bounding box center [472, 445] width 51 height 14
click at [464, 187] on label "4" at bounding box center [455, 180] width 17 height 14
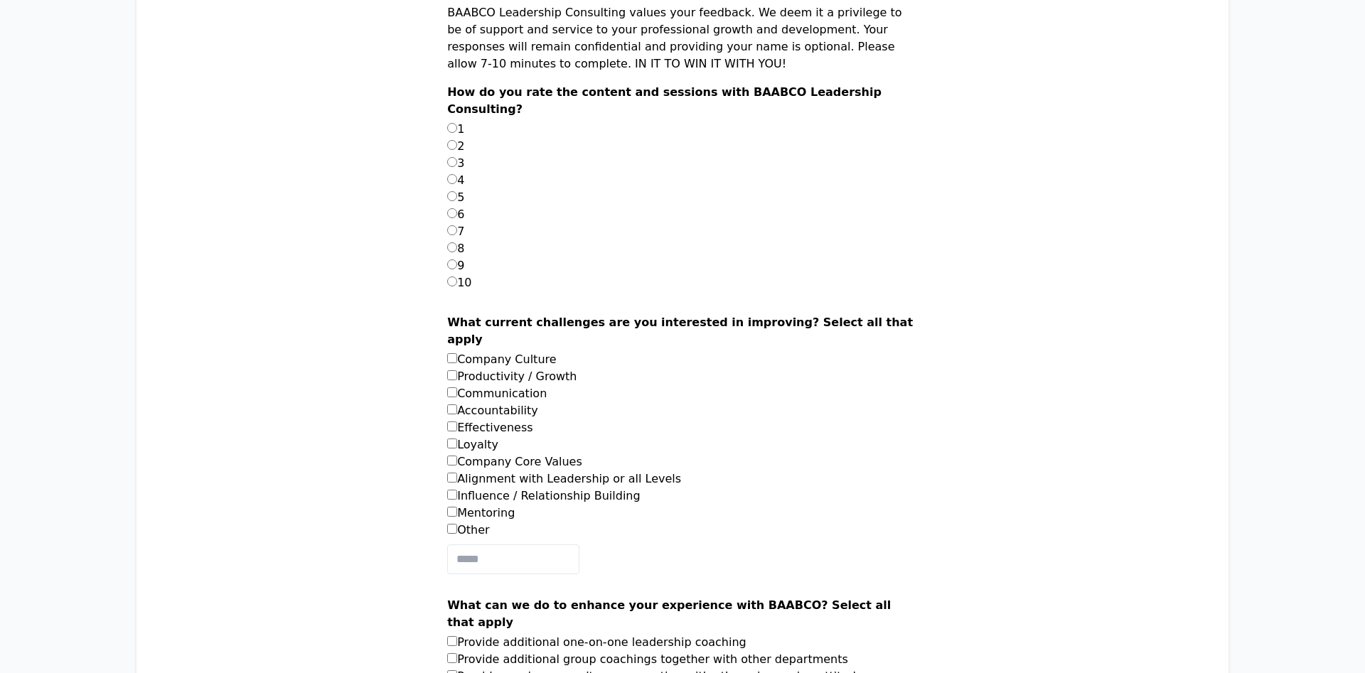
click at [464, 153] on label "2" at bounding box center [455, 146] width 17 height 14
click at [464, 255] on label "8" at bounding box center [455, 249] width 17 height 14
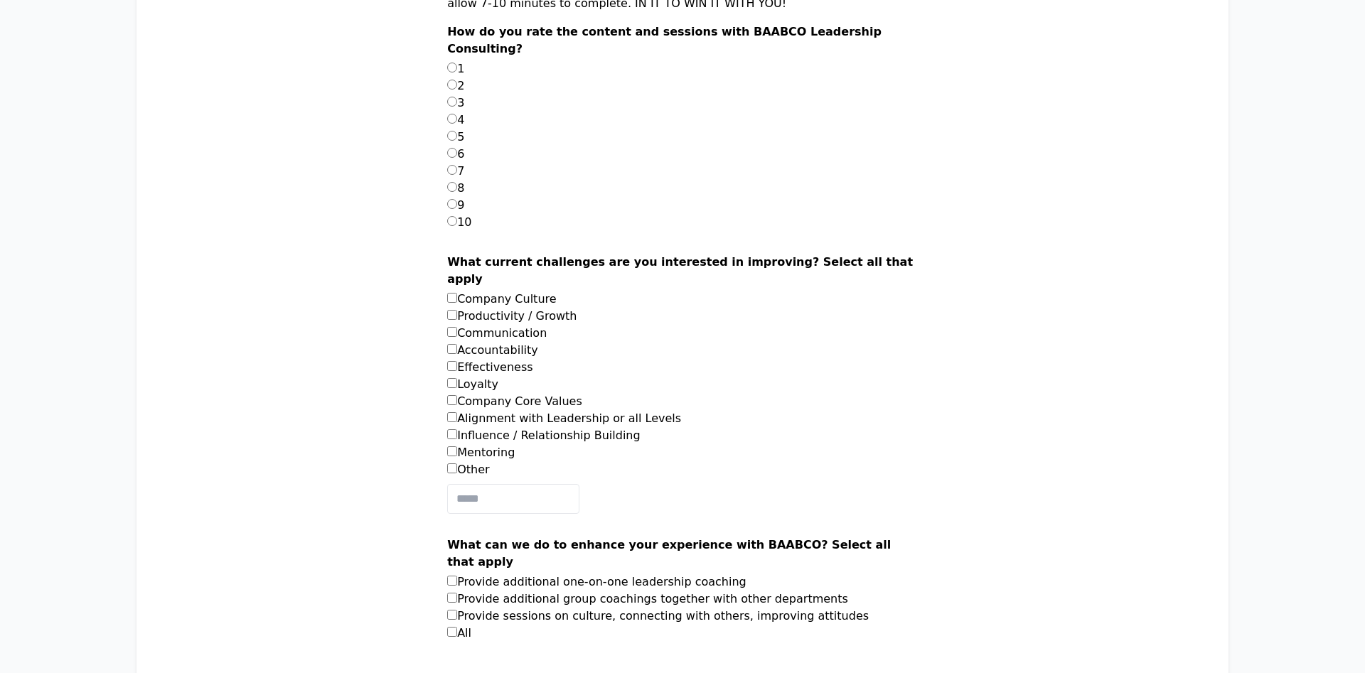
scroll to position [508, 0]
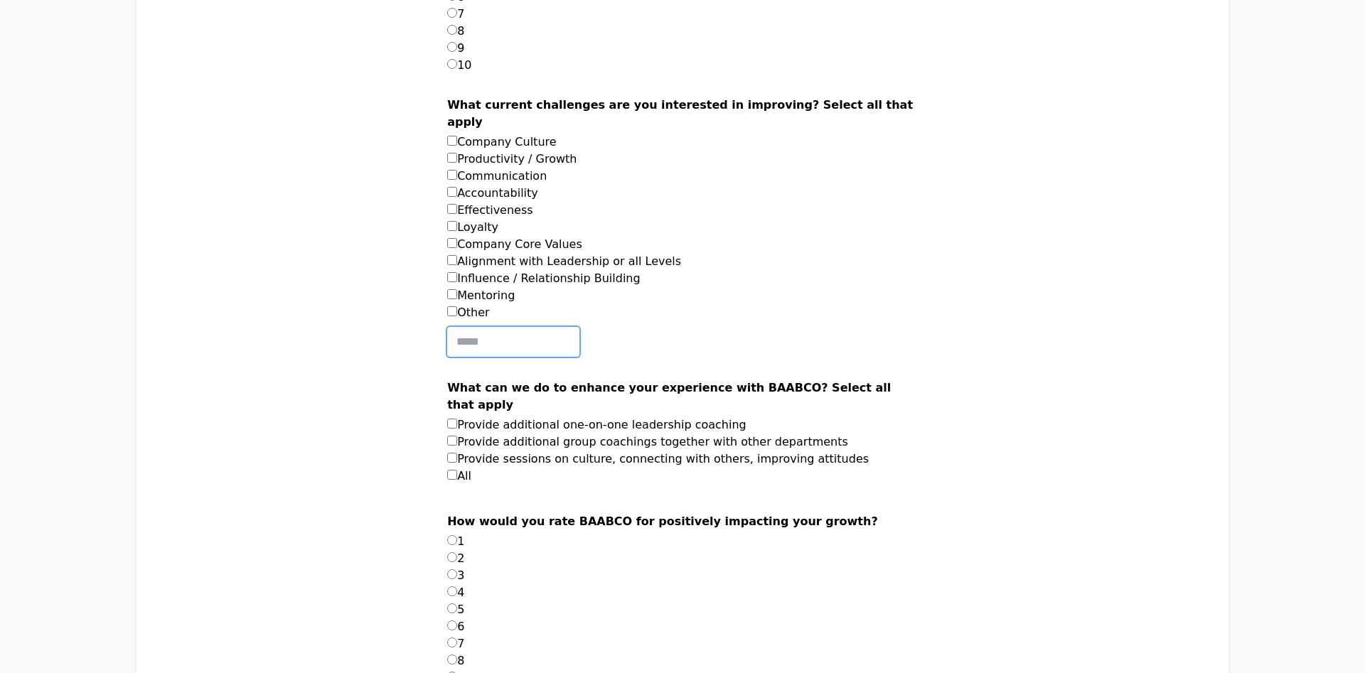
click at [511, 346] on input "text" at bounding box center [513, 342] width 132 height 30
type input "****"
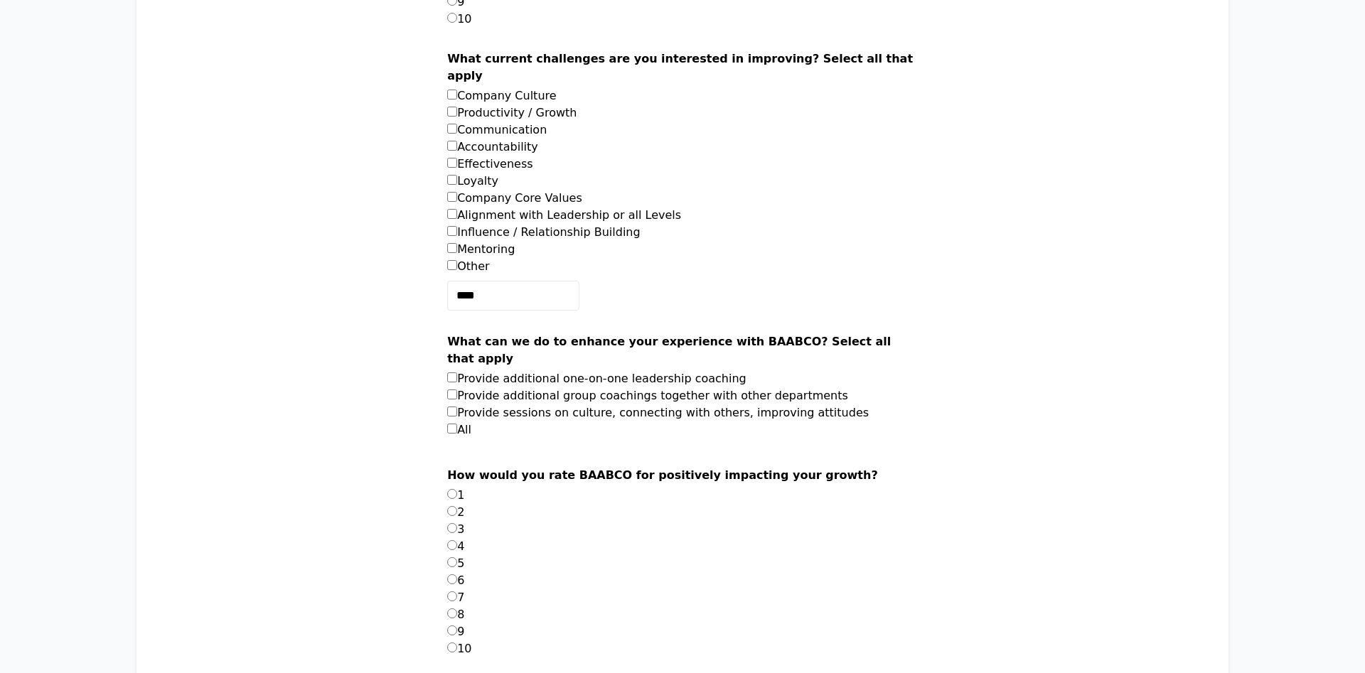
scroll to position [580, 0]
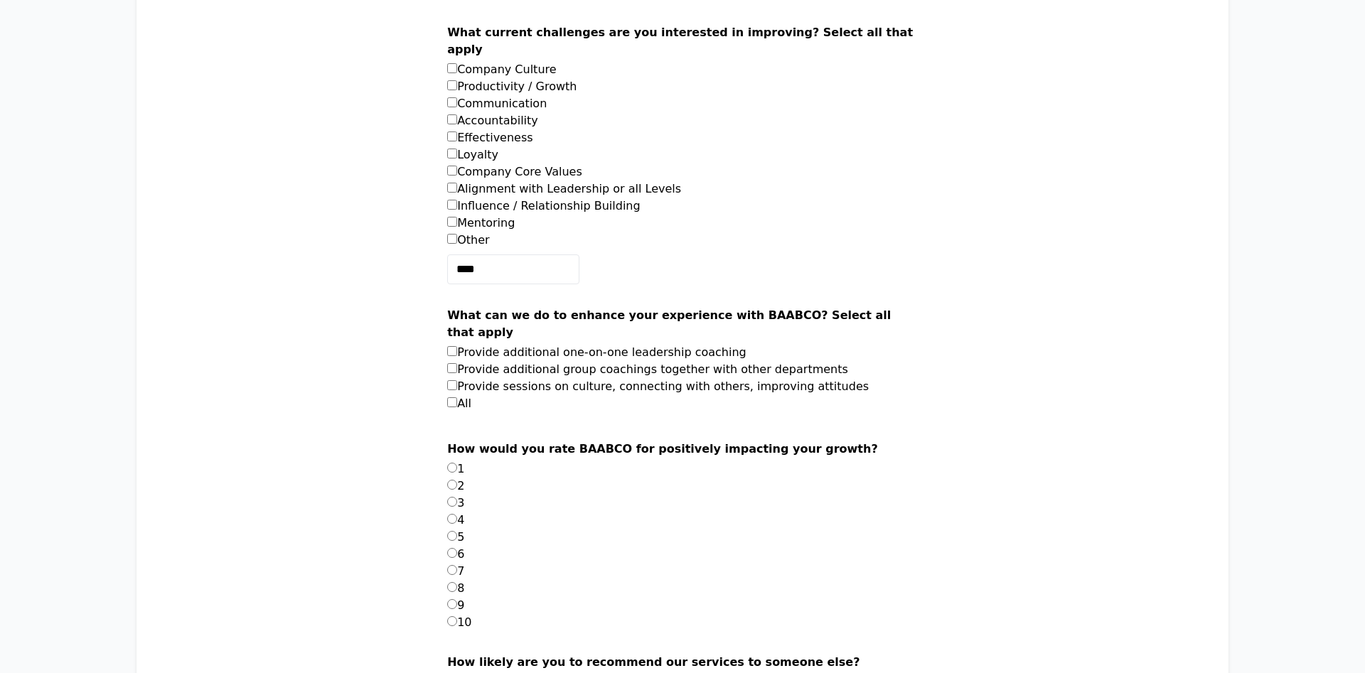
click at [489, 380] on label "Provide sessions on culture, connecting with others, improving attitudes" at bounding box center [658, 387] width 422 height 14
drag, startPoint x: 486, startPoint y: 511, endPoint x: 486, endPoint y: 531, distance: 19.9
click at [486, 511] on li "3" at bounding box center [682, 503] width 471 height 17
click at [489, 546] on li "6" at bounding box center [682, 554] width 471 height 17
click at [488, 614] on li "9" at bounding box center [682, 605] width 471 height 17
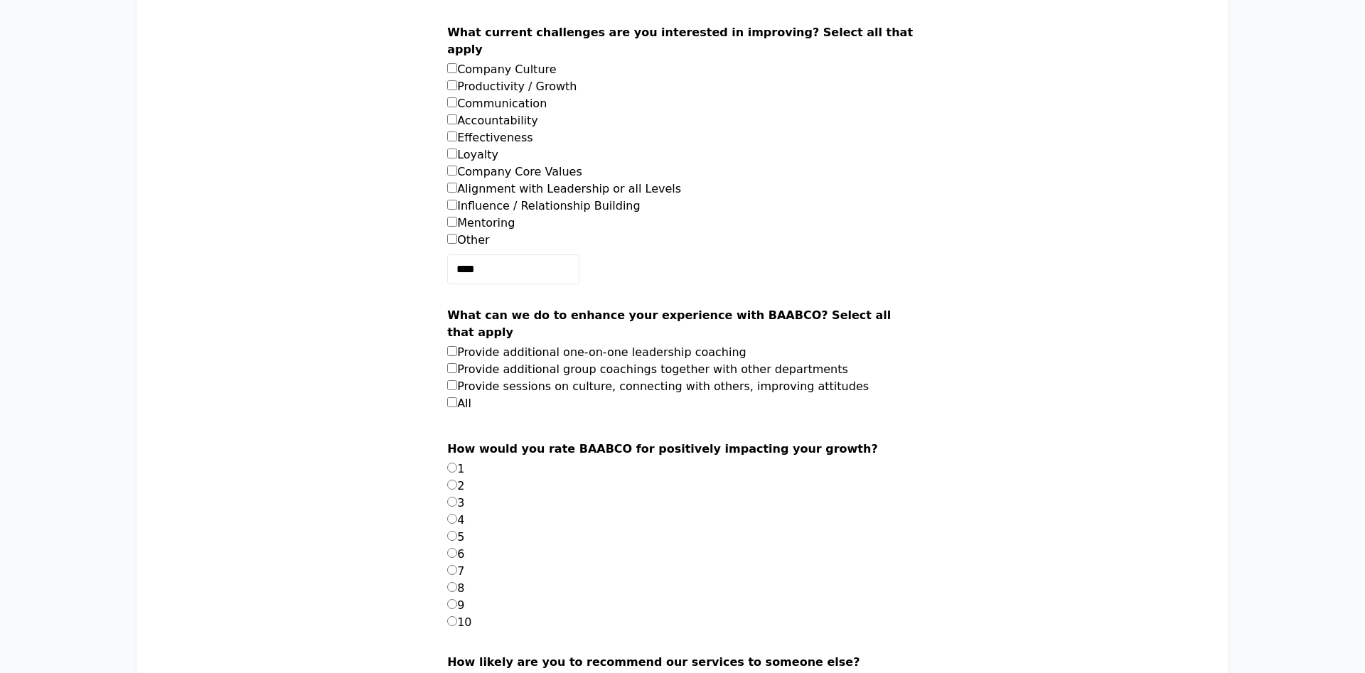
click at [471, 618] on label "10" at bounding box center [459, 623] width 24 height 14
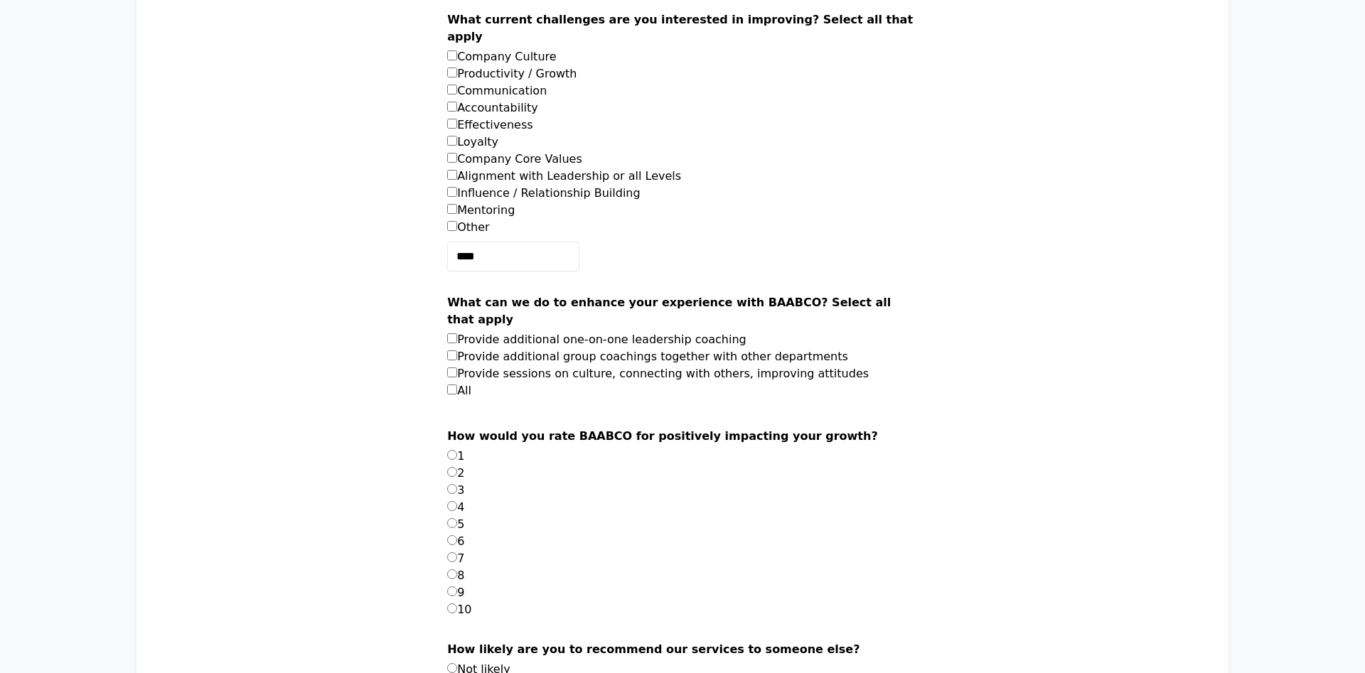
scroll to position [943, 0]
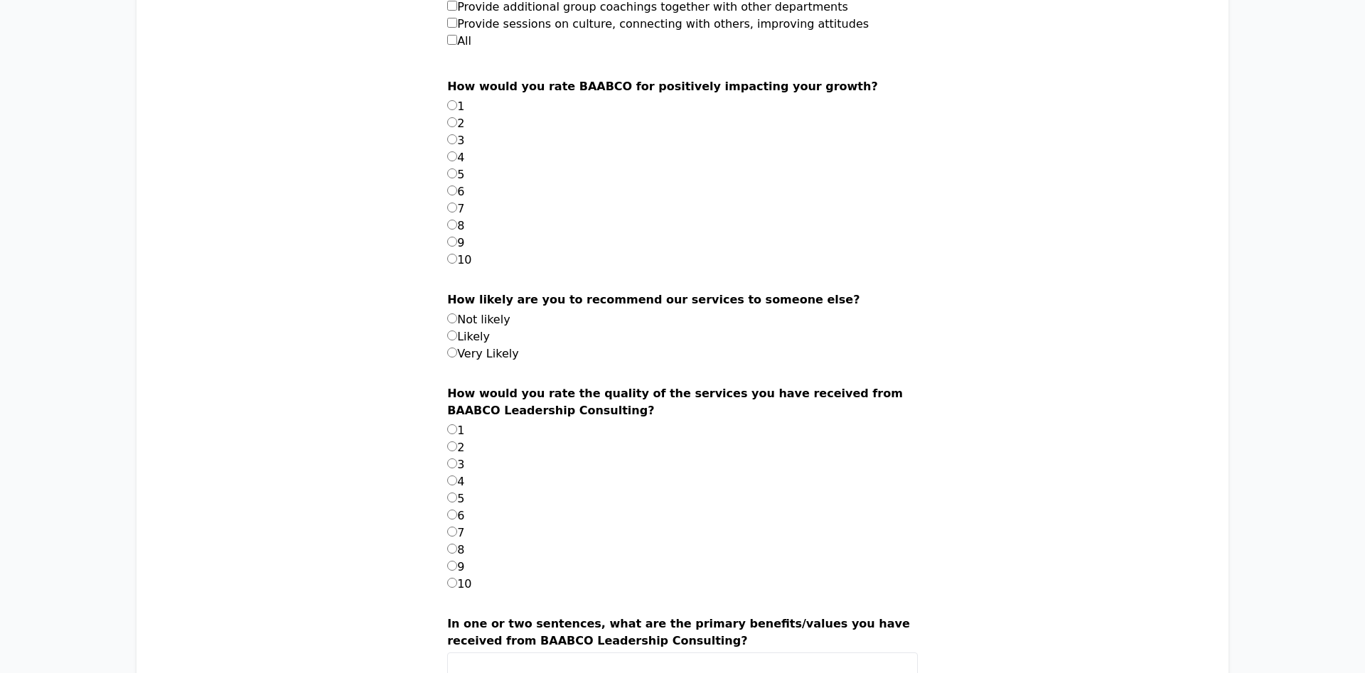
click at [488, 328] on li "Likely" at bounding box center [682, 336] width 471 height 17
click at [464, 561] on label "9" at bounding box center [455, 567] width 17 height 14
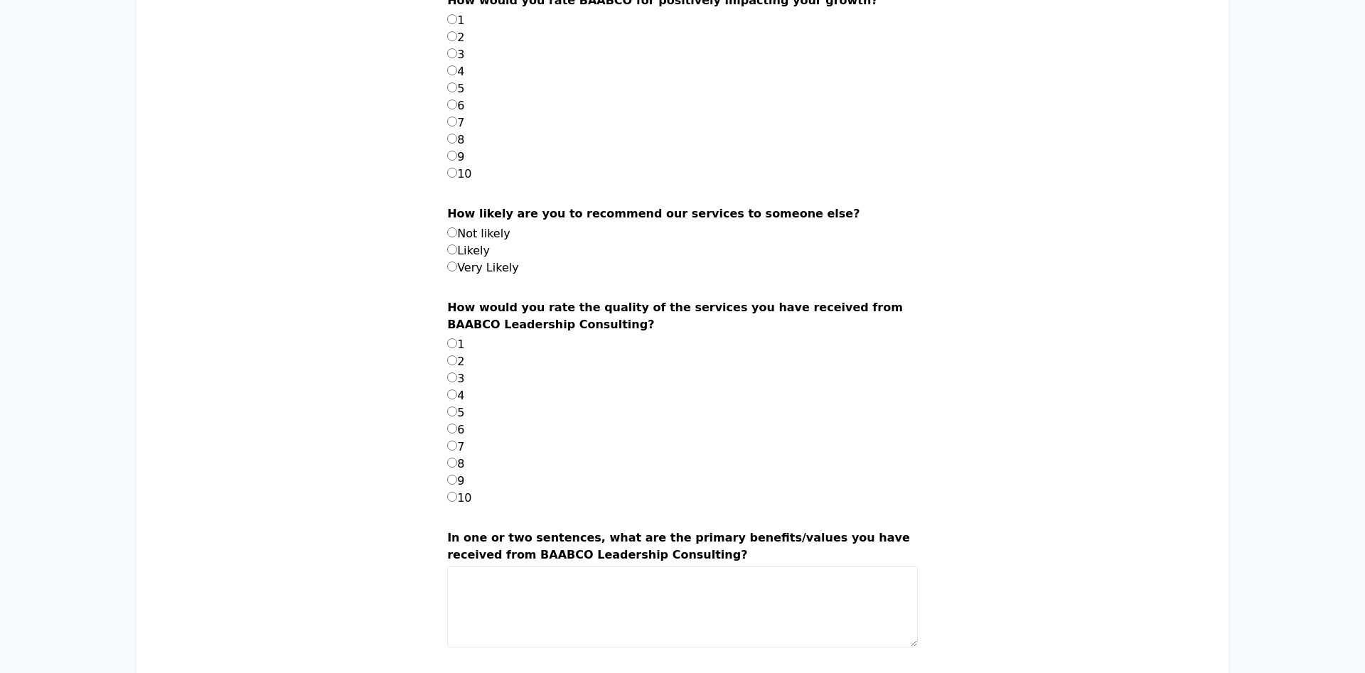
scroll to position [1088, 0]
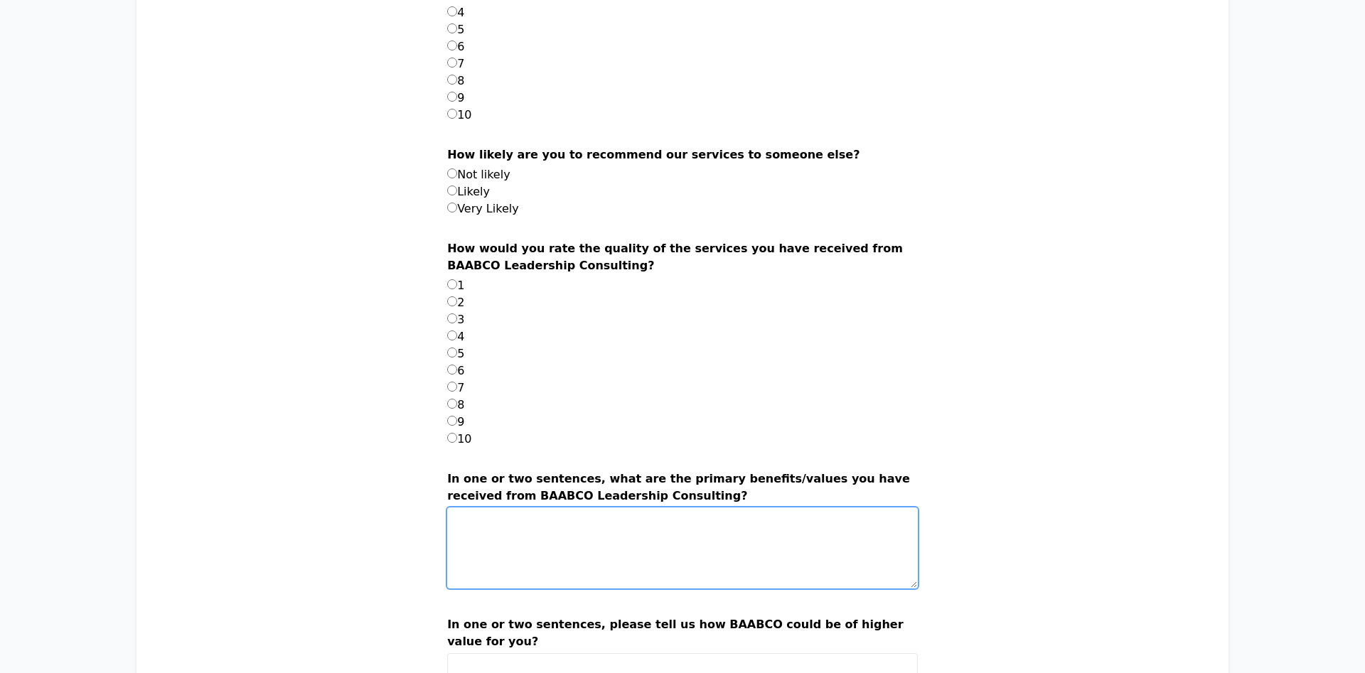
click at [493, 555] on textarea "In one or two sentences, what are the primary benefits/values you have received…" at bounding box center [682, 548] width 471 height 81
drag, startPoint x: 560, startPoint y: 496, endPoint x: 730, endPoint y: 493, distance: 170.7
click at [730, 493] on label "In one or two sentences, what are the primary benefits/values you have received…" at bounding box center [682, 489] width 471 height 37
copy label "BAABCO Leadership Consulting"
click at [580, 547] on textarea "****" at bounding box center [682, 548] width 471 height 81
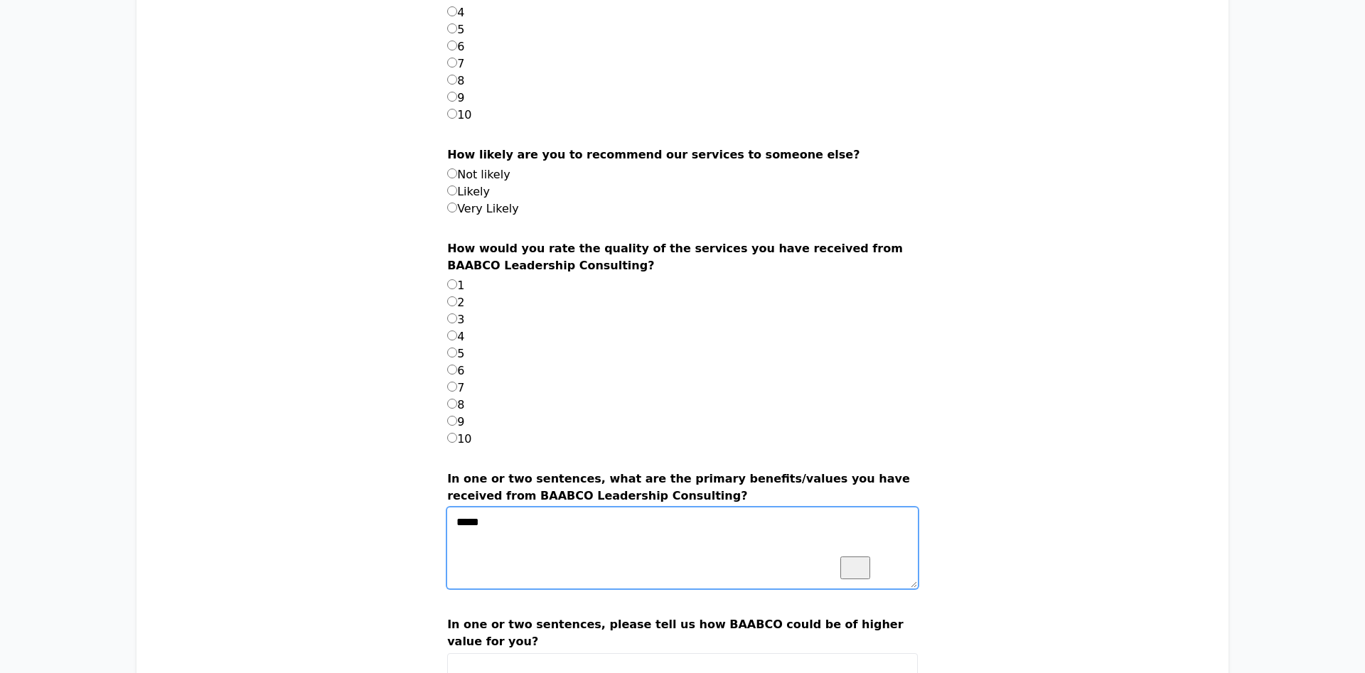
paste textarea "**********"
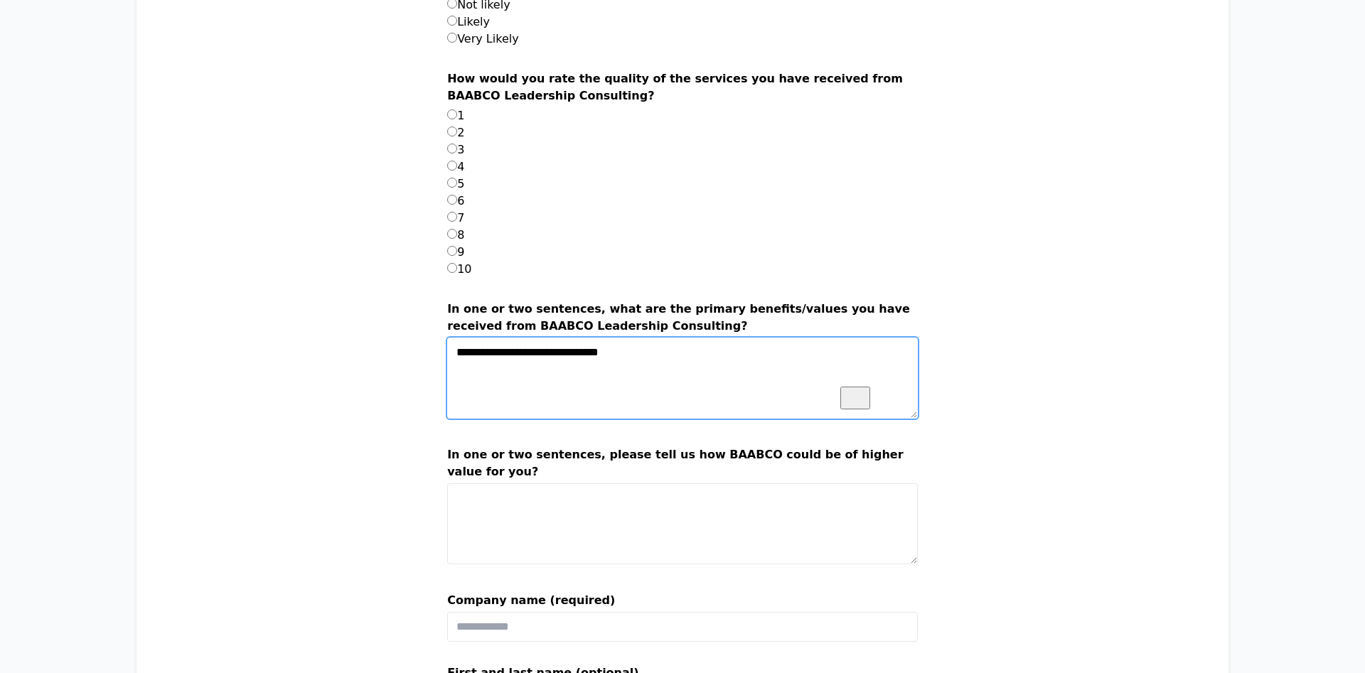
scroll to position [1305, 0]
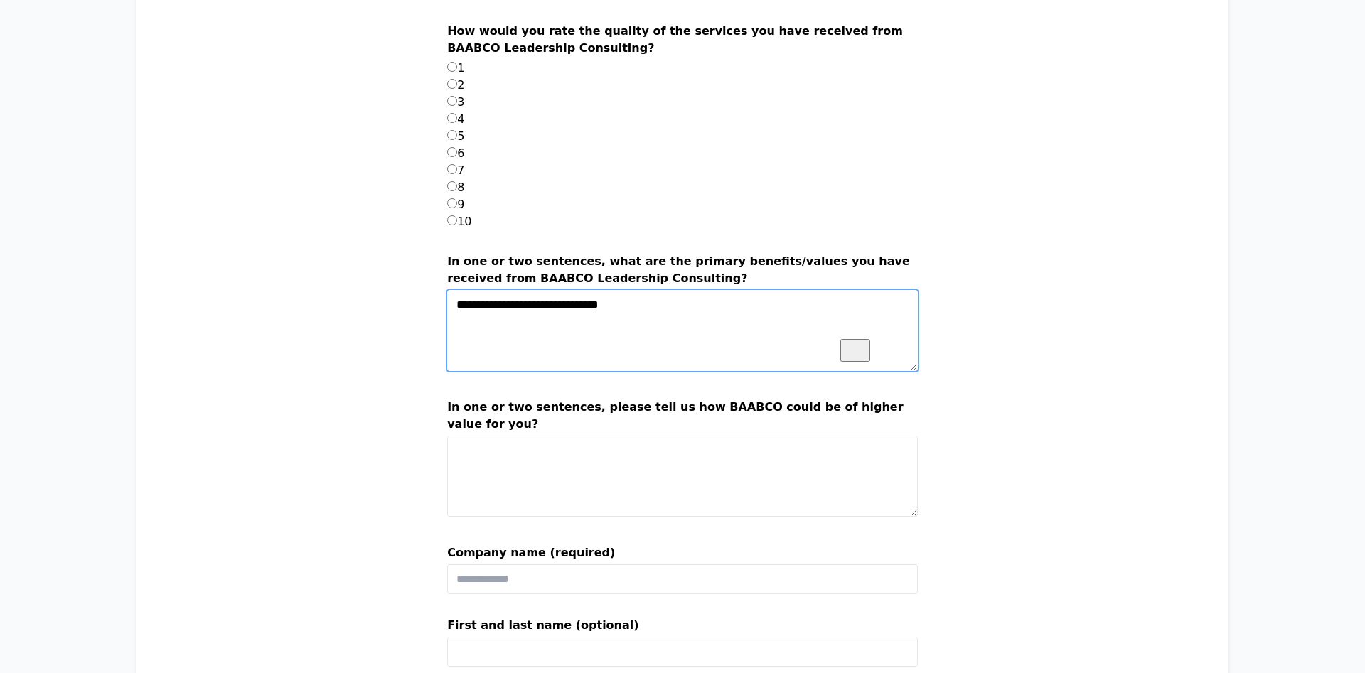
type textarea "**********"
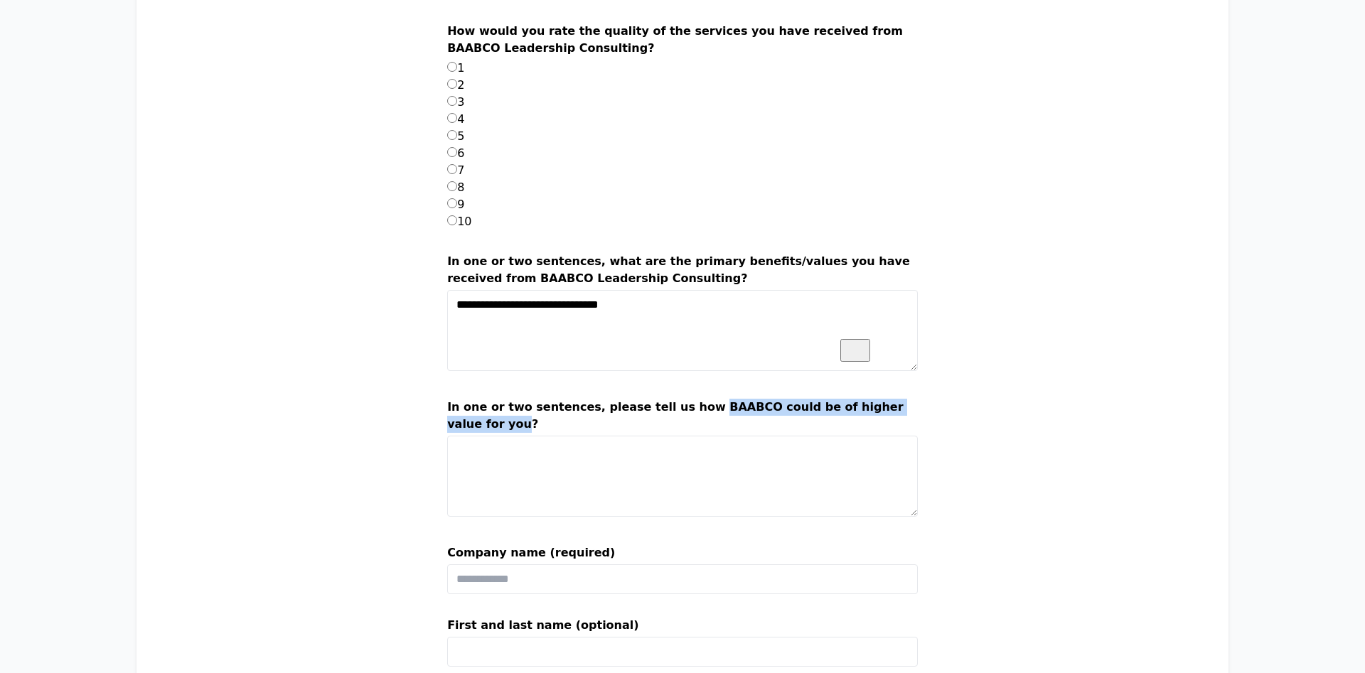
drag, startPoint x: 717, startPoint y: 408, endPoint x: 551, endPoint y: 419, distance: 166.7
click at [551, 419] on label "In one or two sentences, please tell us how BAABCO could be of higher value for…" at bounding box center [682, 417] width 471 height 37
copy label "BAABCO could be of higher value for you"
click at [565, 483] on textarea "In one or two sentences, please tell us how BAABCO could be of higher value for…" at bounding box center [682, 476] width 471 height 81
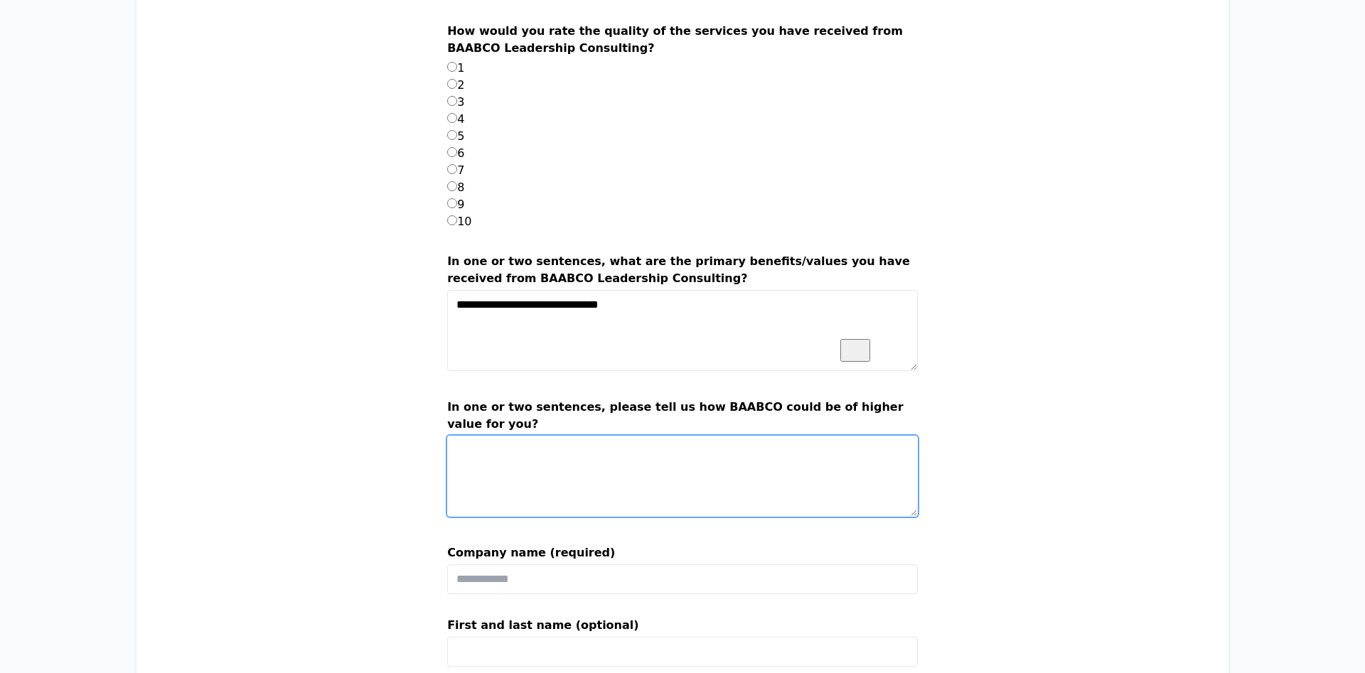
paste textarea "**********"
type textarea "**********"
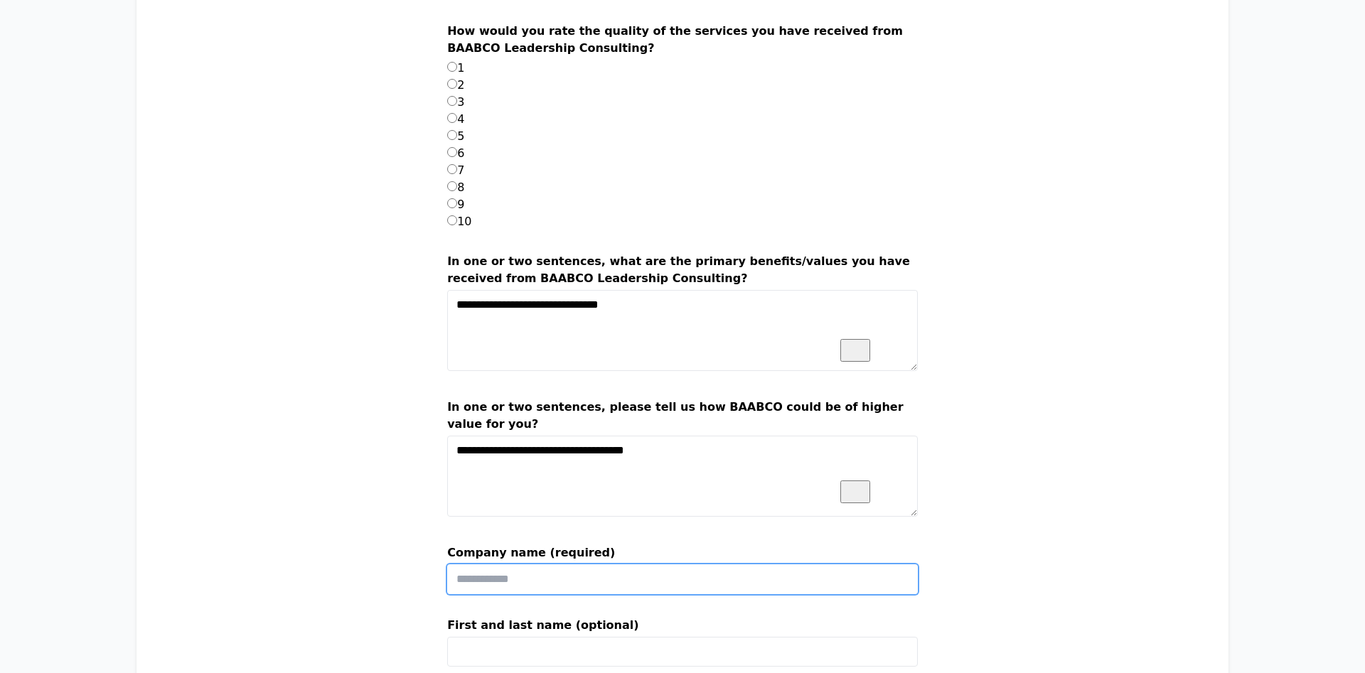
click at [590, 574] on input "Company name (required)" at bounding box center [682, 580] width 471 height 30
type input "**********"
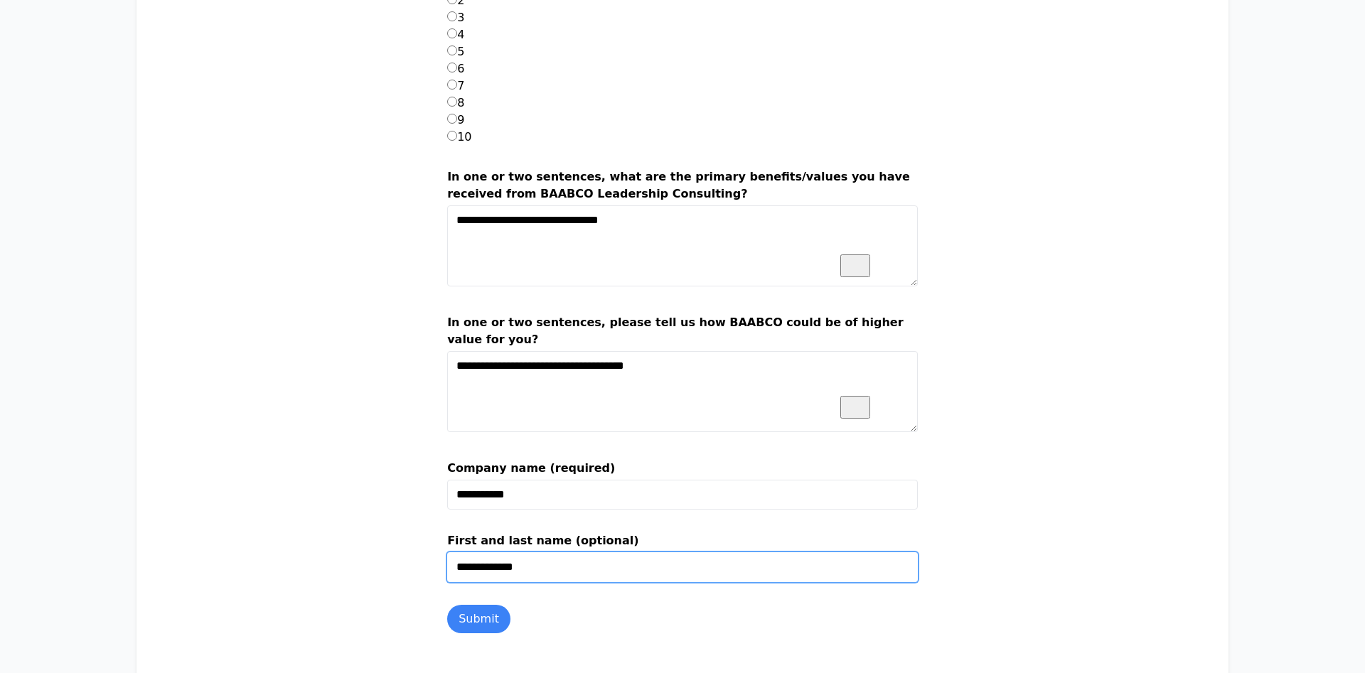
scroll to position [1544, 0]
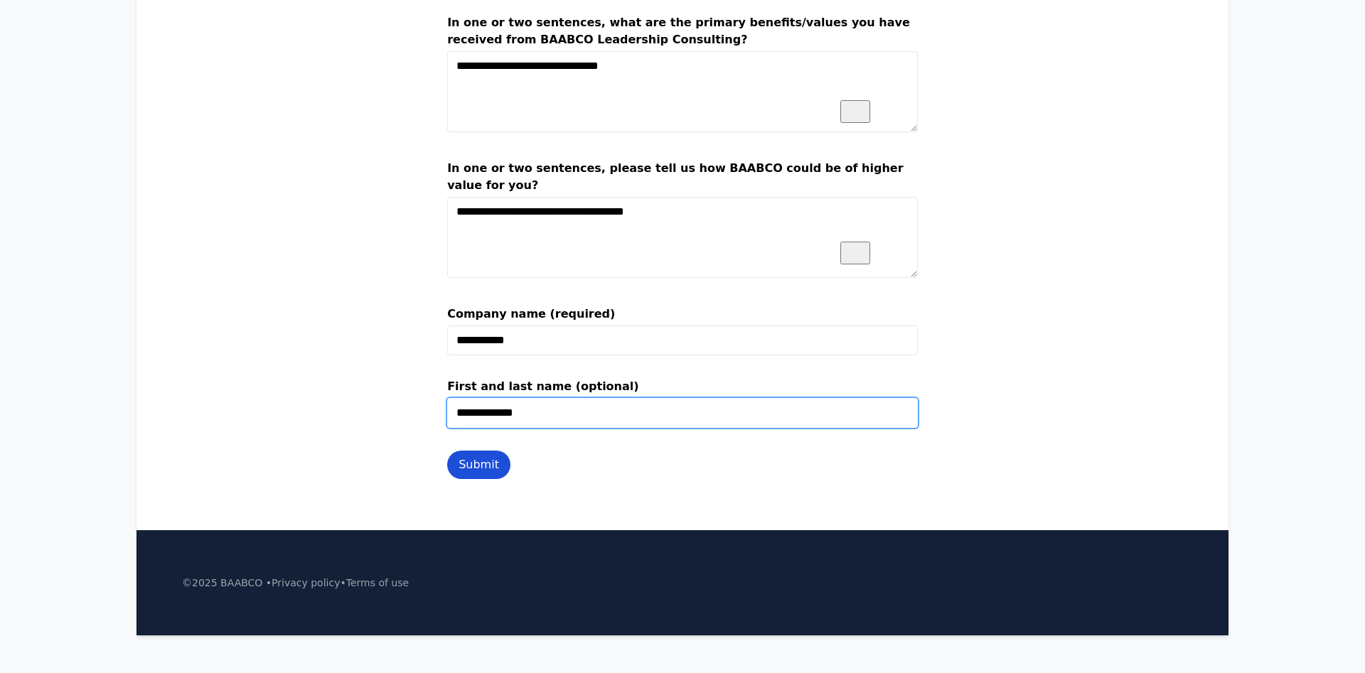
type input "**********"
click at [511, 461] on button "Submit" at bounding box center [478, 465] width 63 height 28
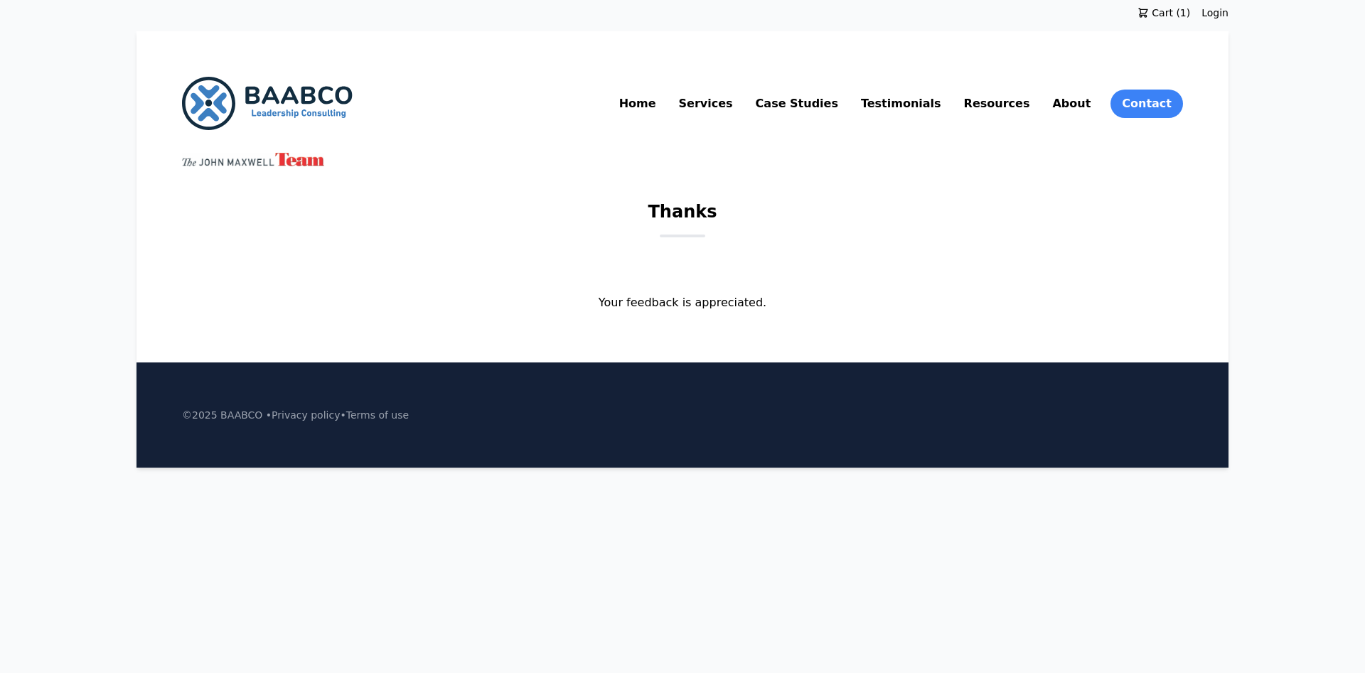
click at [1033, 100] on link "Resources" at bounding box center [997, 103] width 72 height 23
click at [1057, 92] on nav "Home Services Case Studies Testimonials Resources About Contact" at bounding box center [899, 104] width 567 height 28
click at [1029, 101] on link "Resources" at bounding box center [997, 103] width 72 height 23
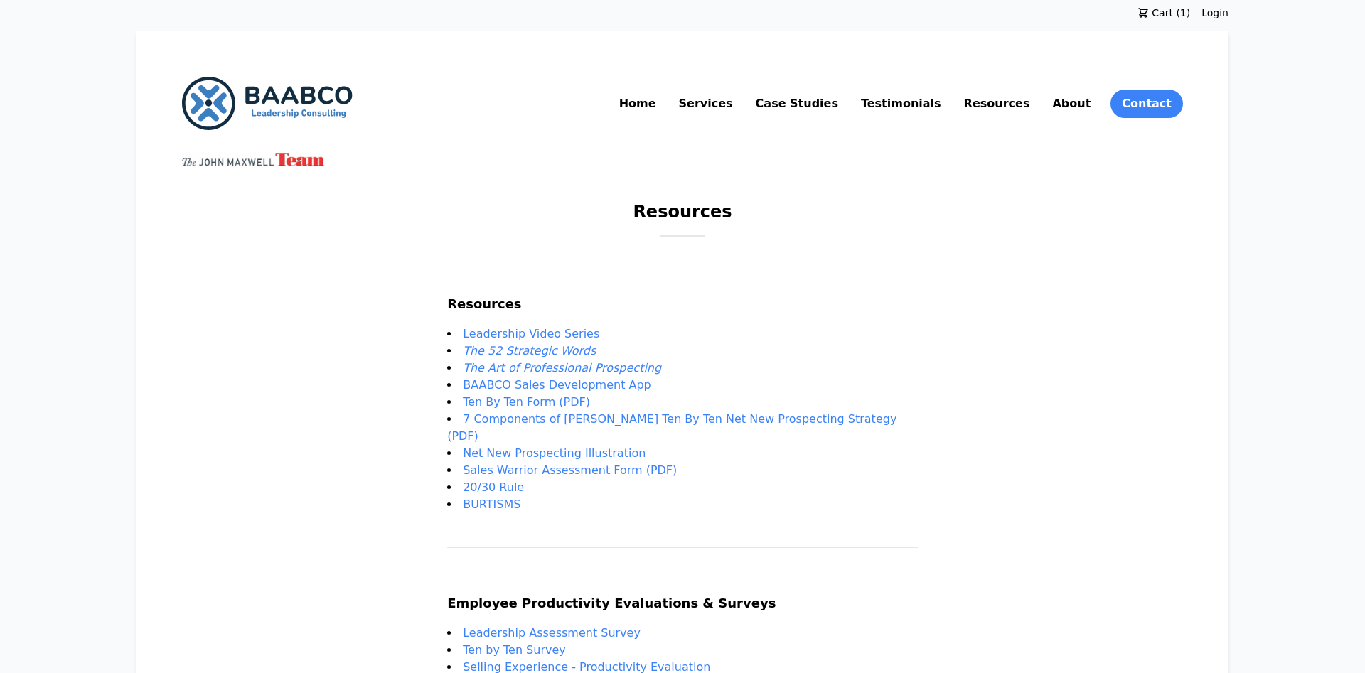
scroll to position [256, 0]
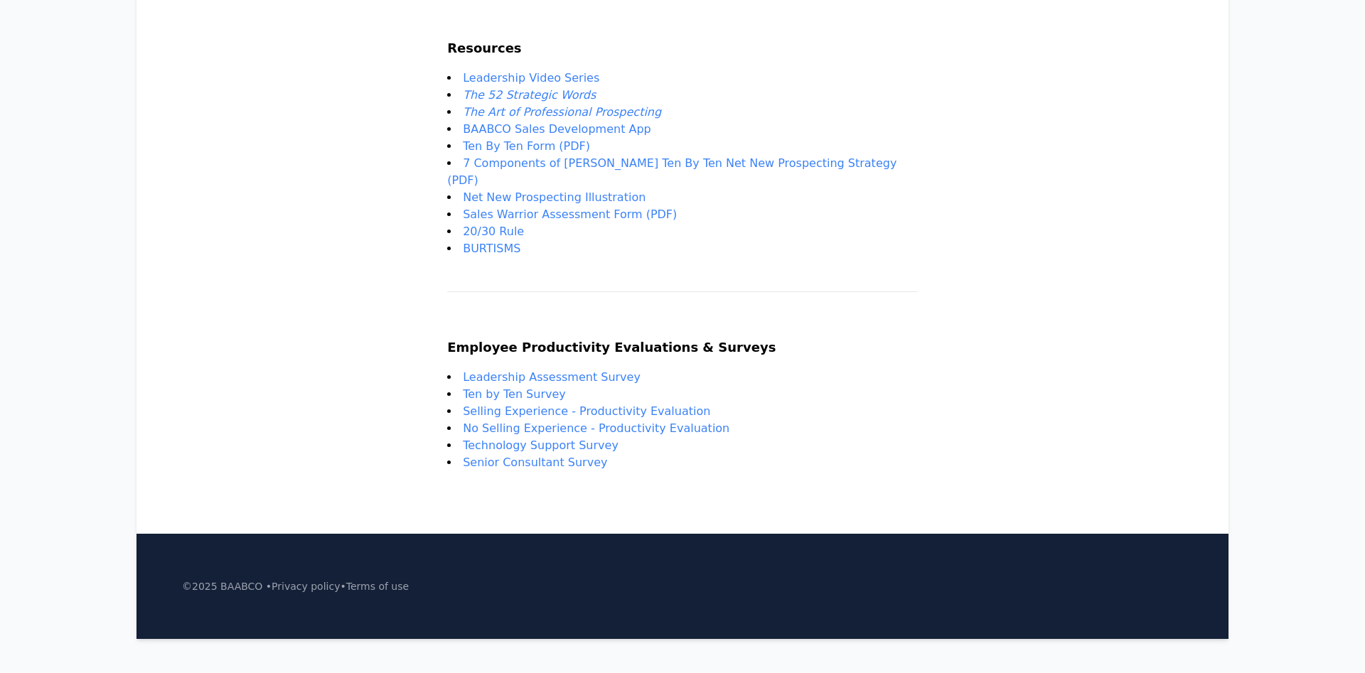
click at [541, 405] on link "Selling Experience - Productivity Evaluation" at bounding box center [586, 412] width 247 height 14
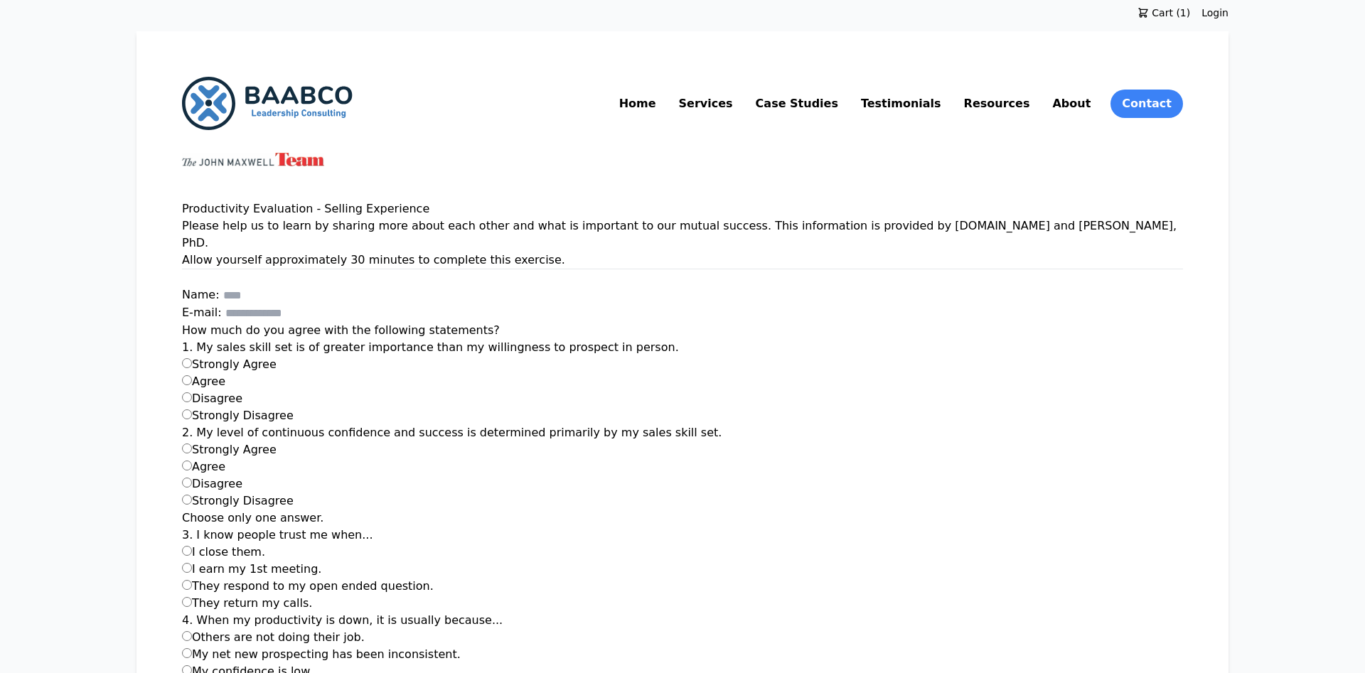
scroll to position [508, 0]
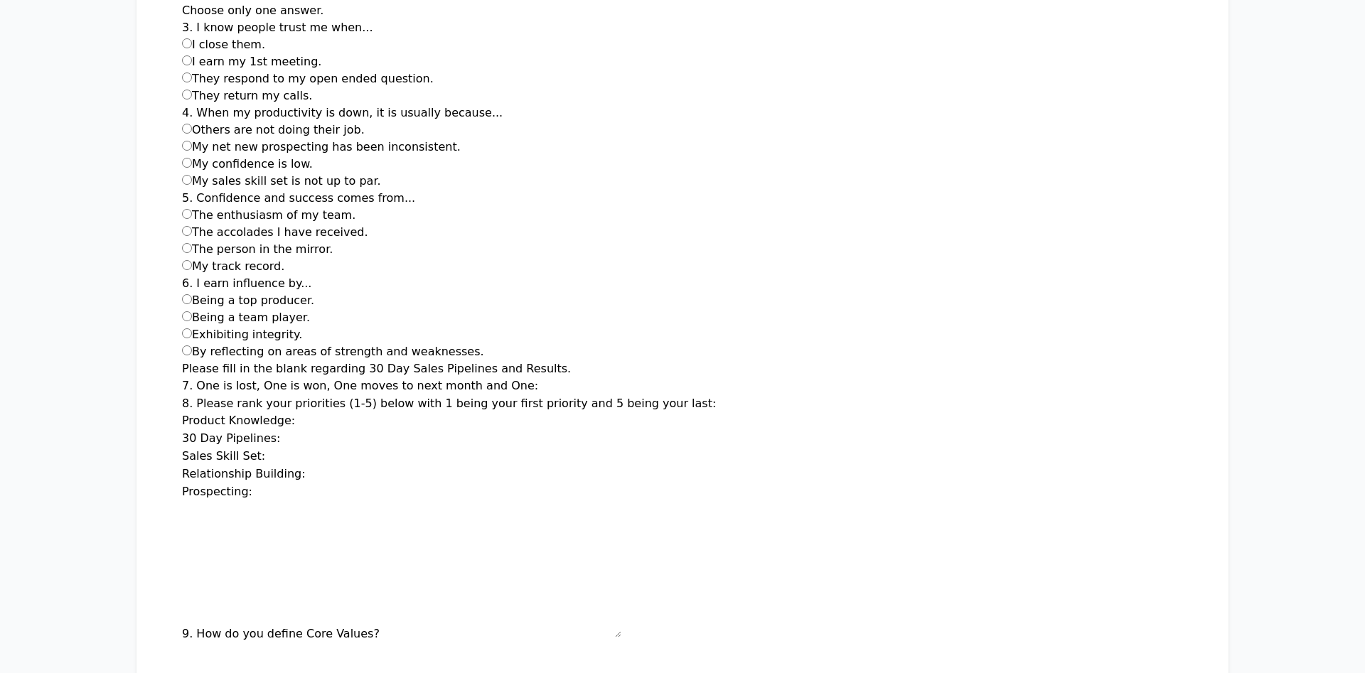
click at [402, 413] on input "Product Knowledge:" at bounding box center [356, 421] width 114 height 17
click at [255, 414] on label "Product Knowledge:" at bounding box center [238, 421] width 113 height 14
click at [299, 413] on input "Product Knowledge:" at bounding box center [356, 421] width 114 height 17
click at [392, 431] on input "*" at bounding box center [341, 439] width 114 height 17
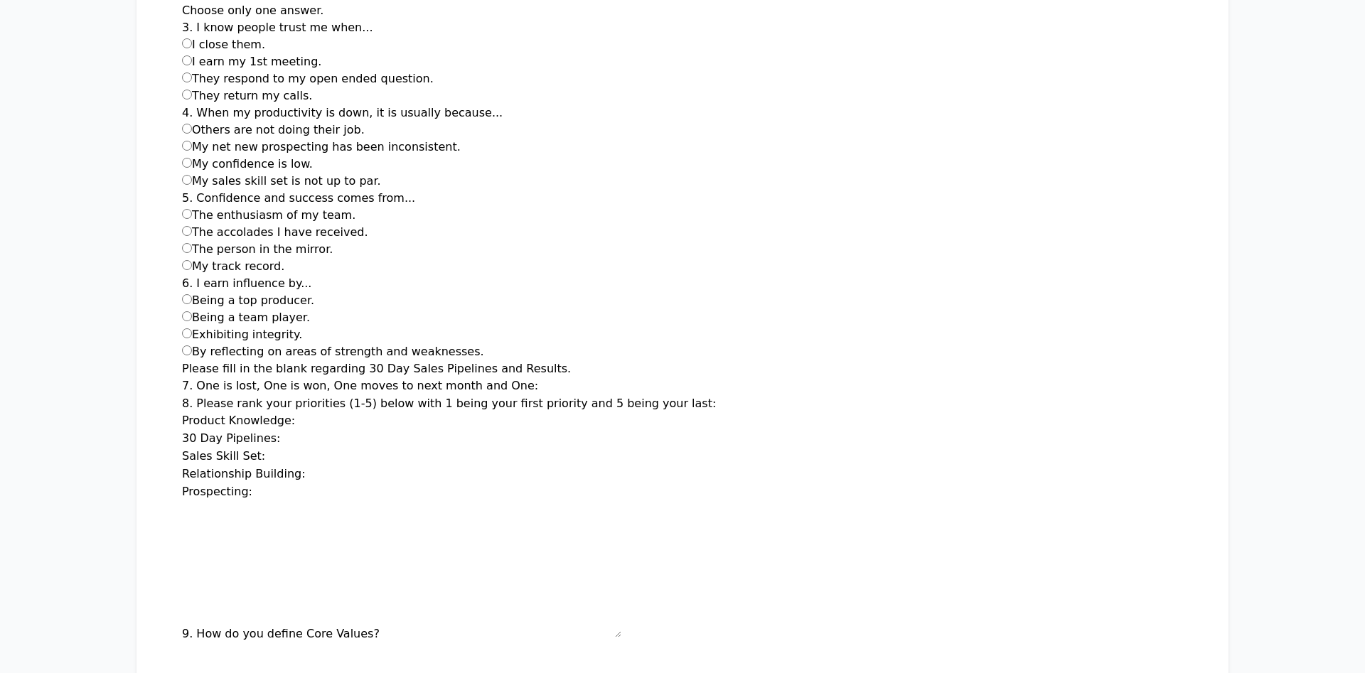
click at [392, 431] on input "**" at bounding box center [341, 439] width 114 height 17
click at [390, 431] on input "**" at bounding box center [341, 439] width 114 height 17
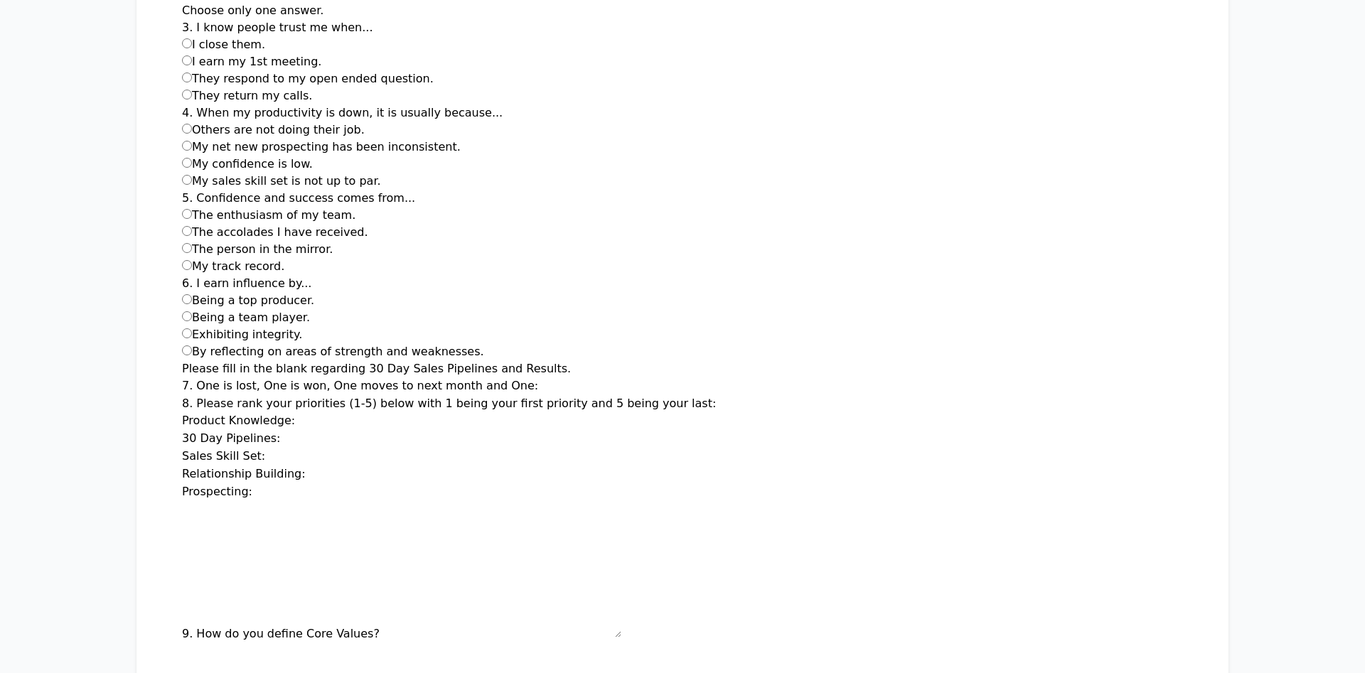
click at [390, 431] on input "**" at bounding box center [341, 439] width 114 height 17
type input "**"
click at [390, 431] on input "**" at bounding box center [341, 439] width 114 height 17
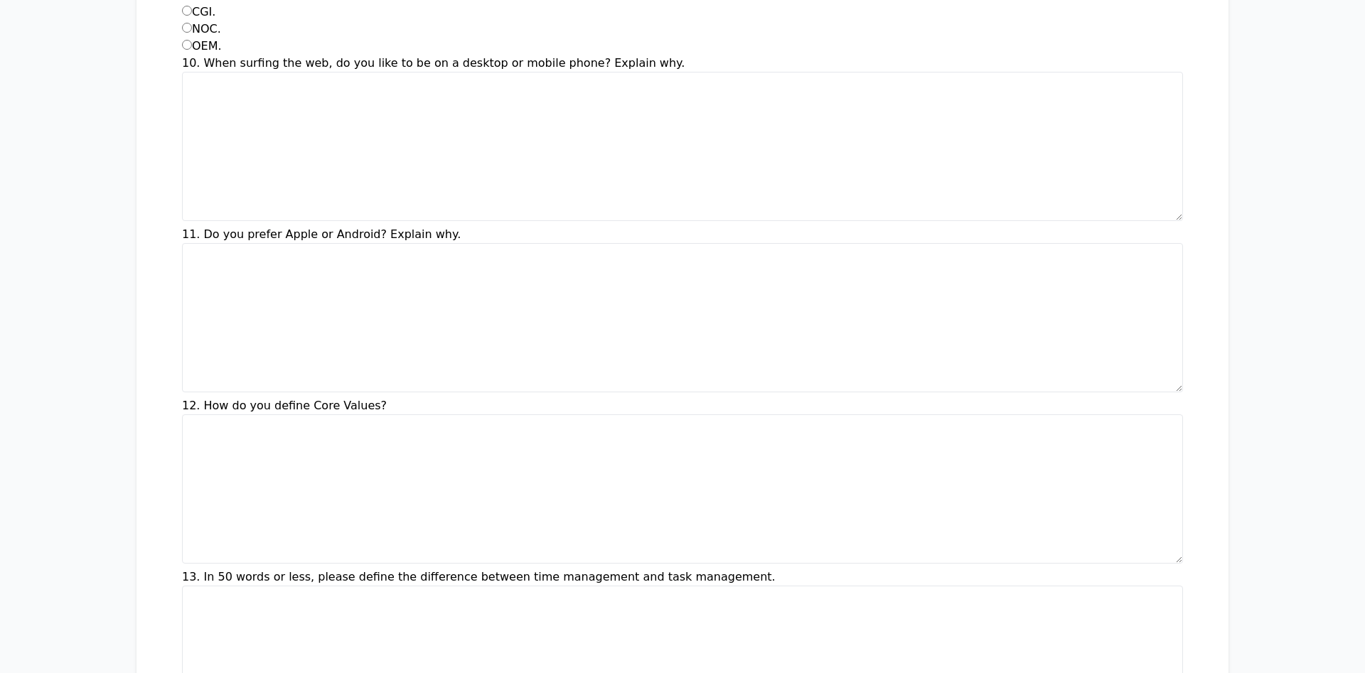
scroll to position [1305, 0]
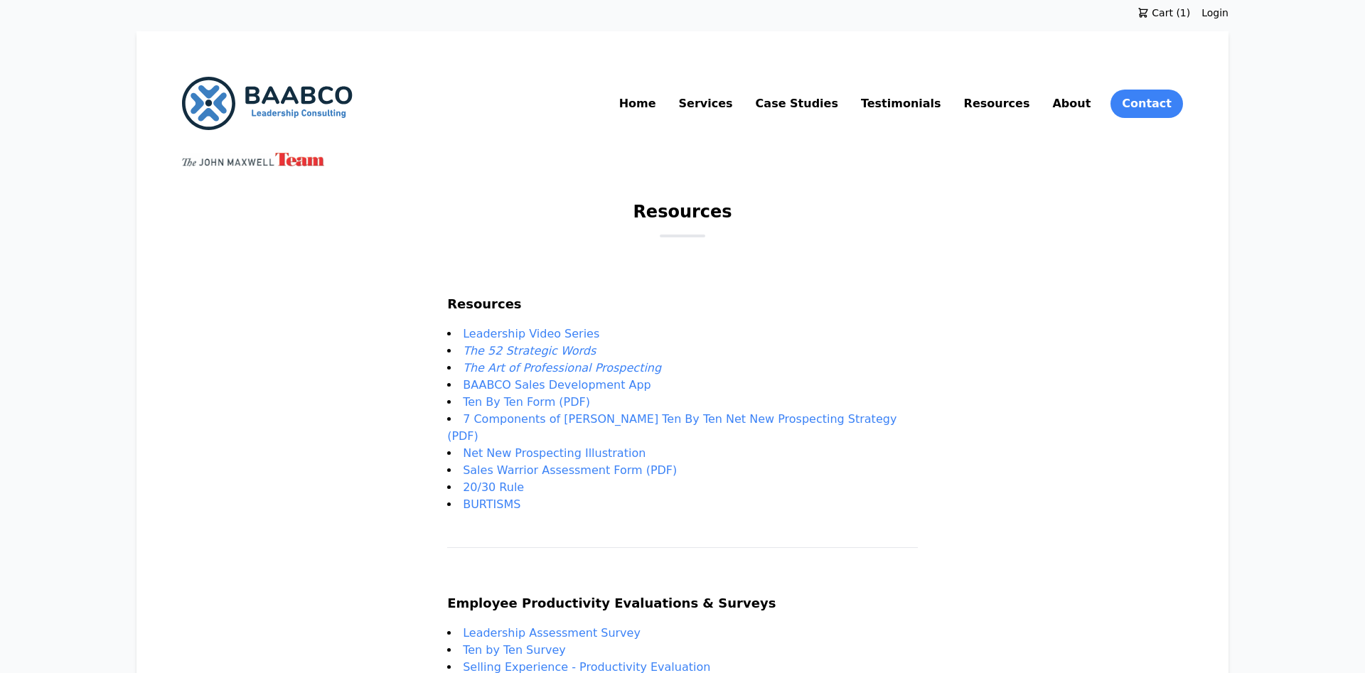
scroll to position [256, 0]
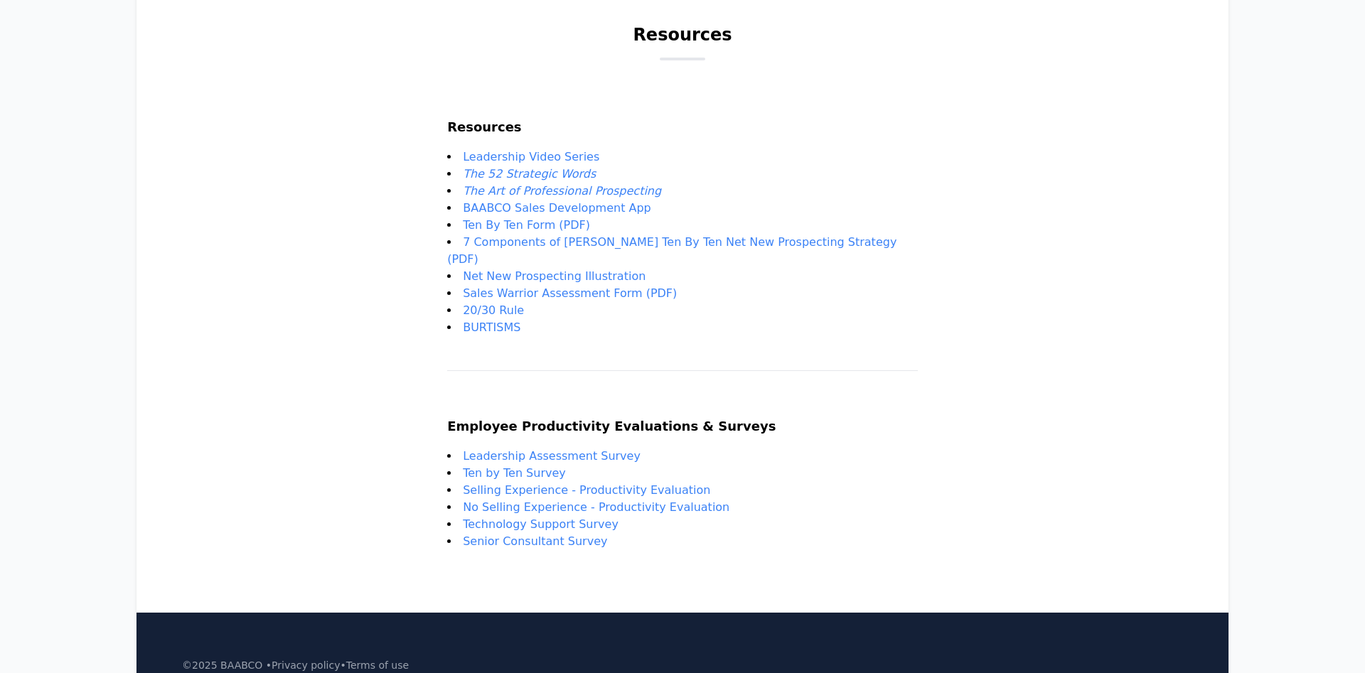
scroll to position [145, 0]
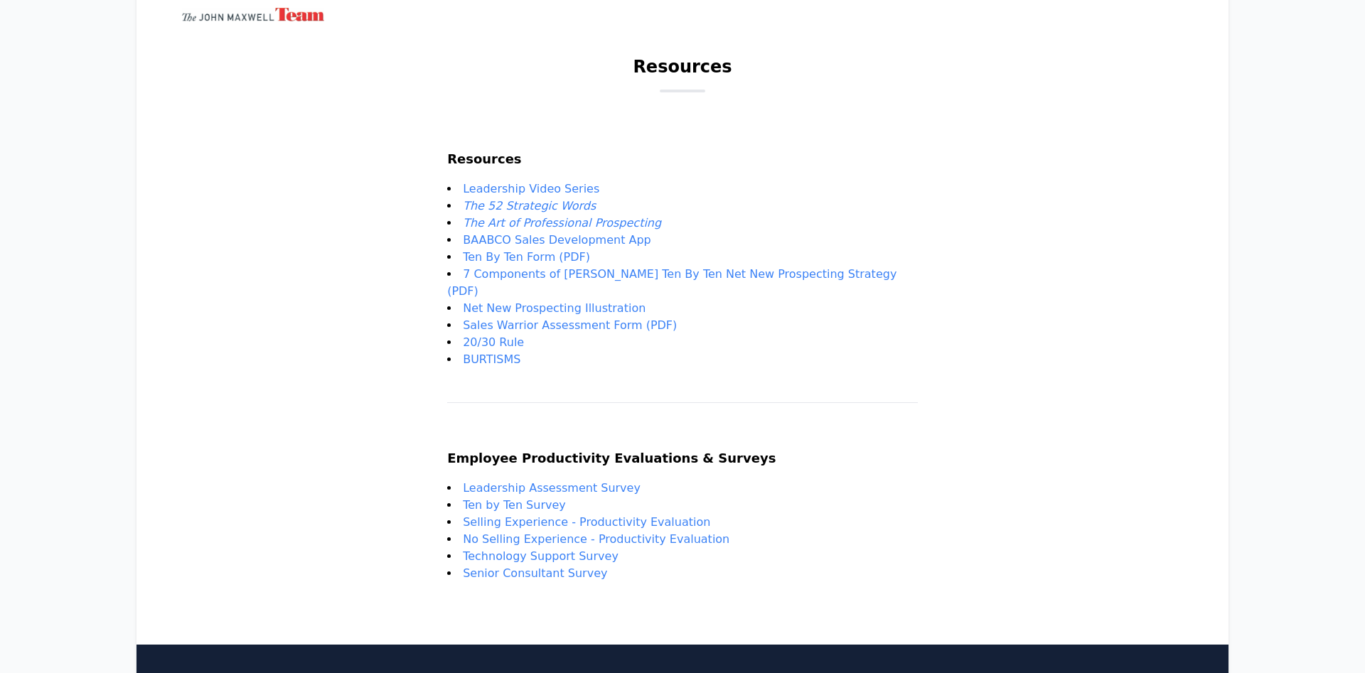
click at [538, 242] on link "BAABCO Sales Development App" at bounding box center [557, 240] width 188 height 14
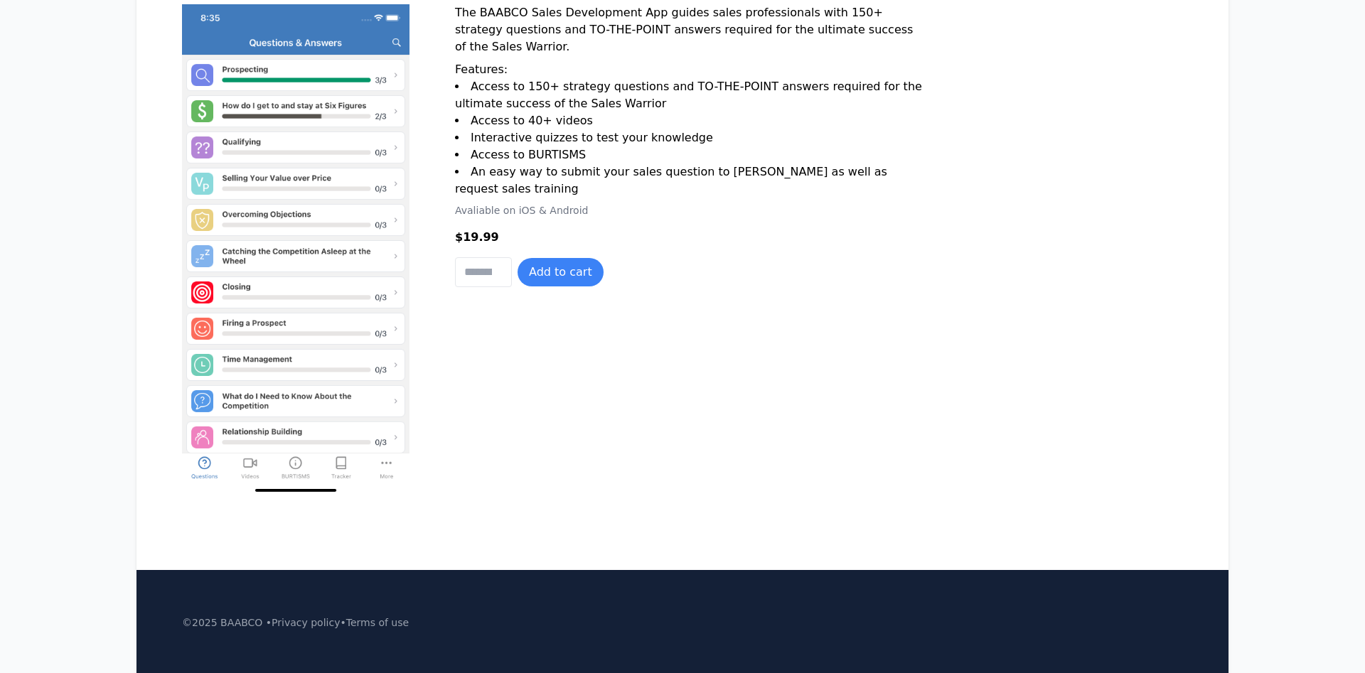
scroll to position [73, 0]
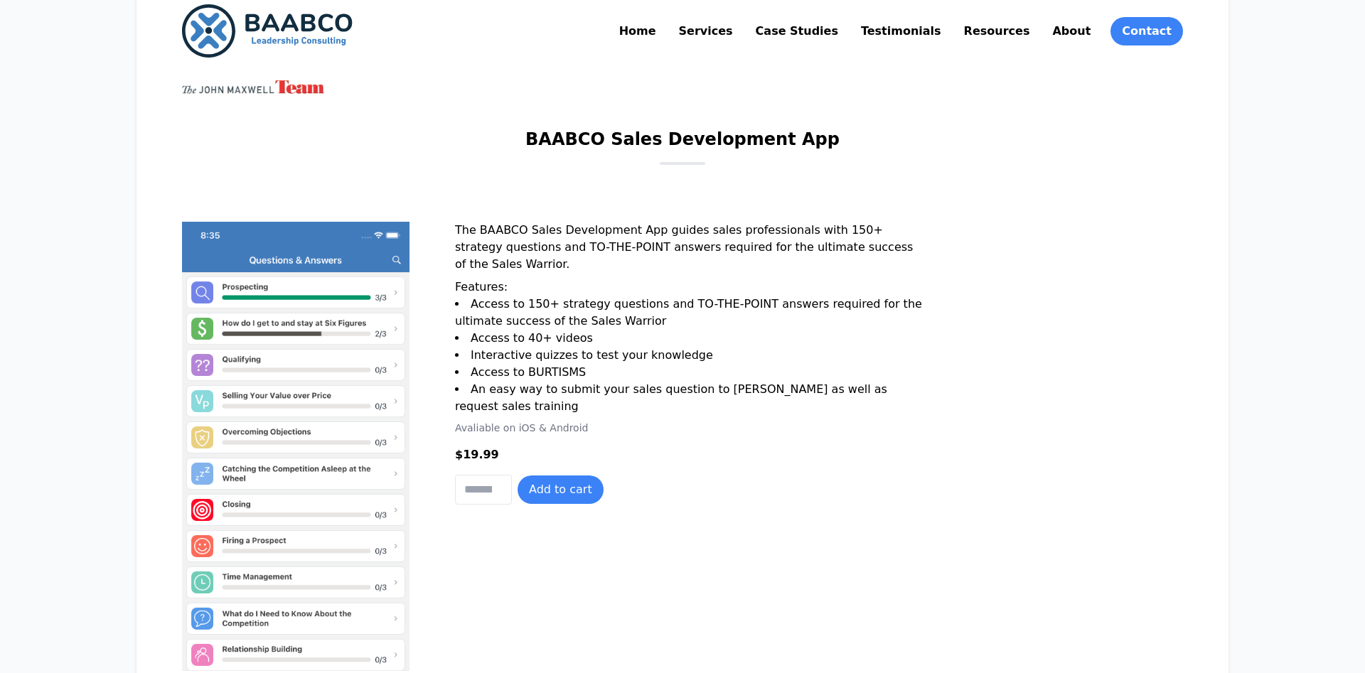
click at [1028, 40] on link "Resources" at bounding box center [997, 31] width 72 height 23
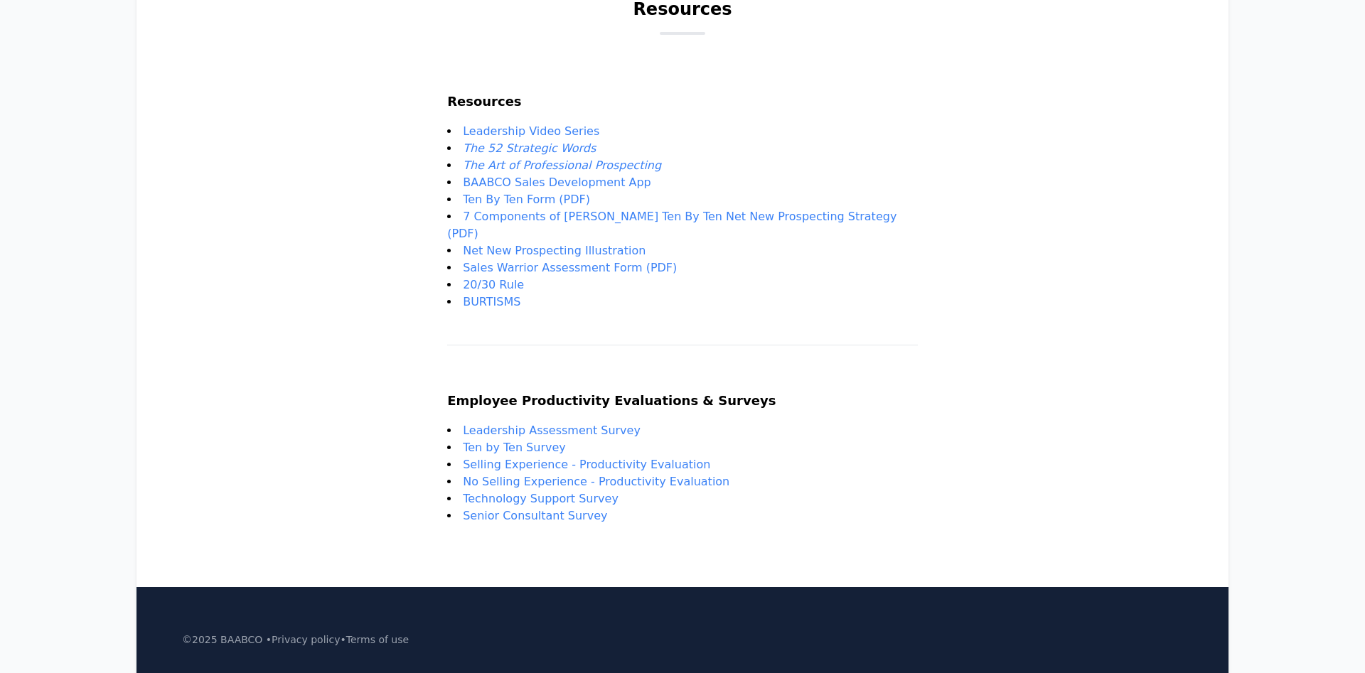
scroll to position [183, 0]
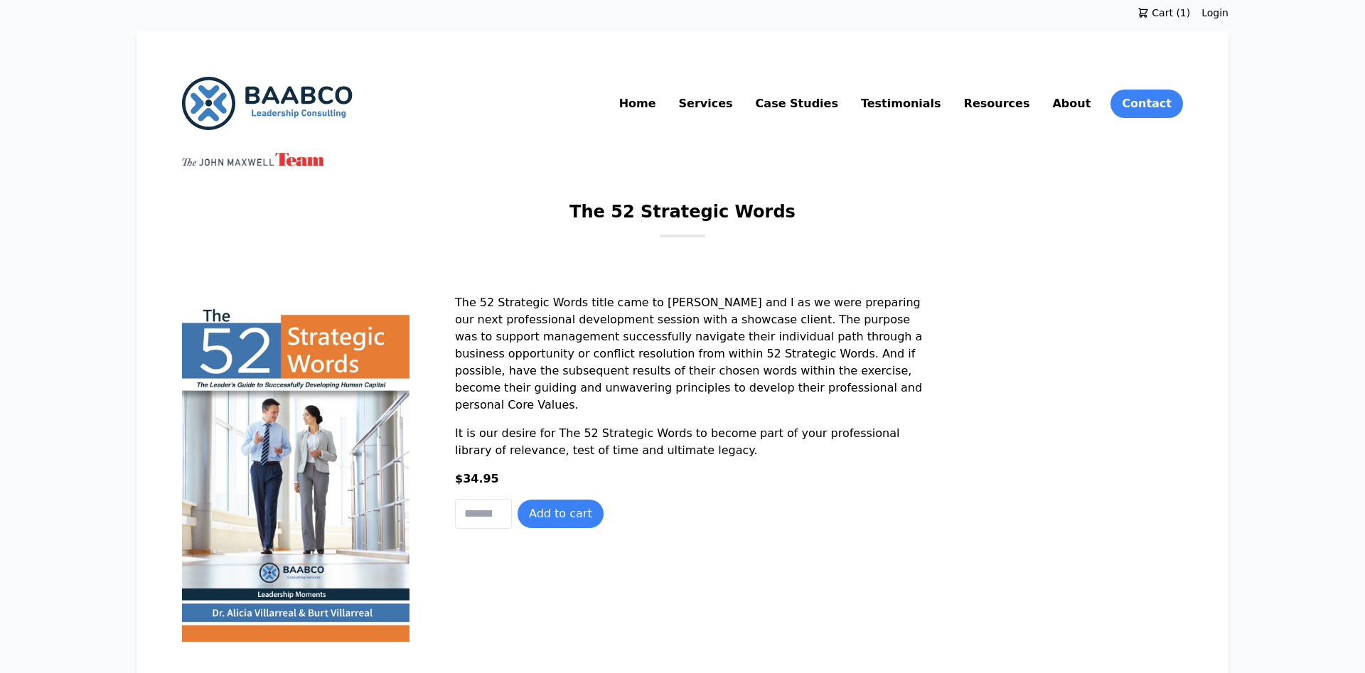
scroll to position [193, 0]
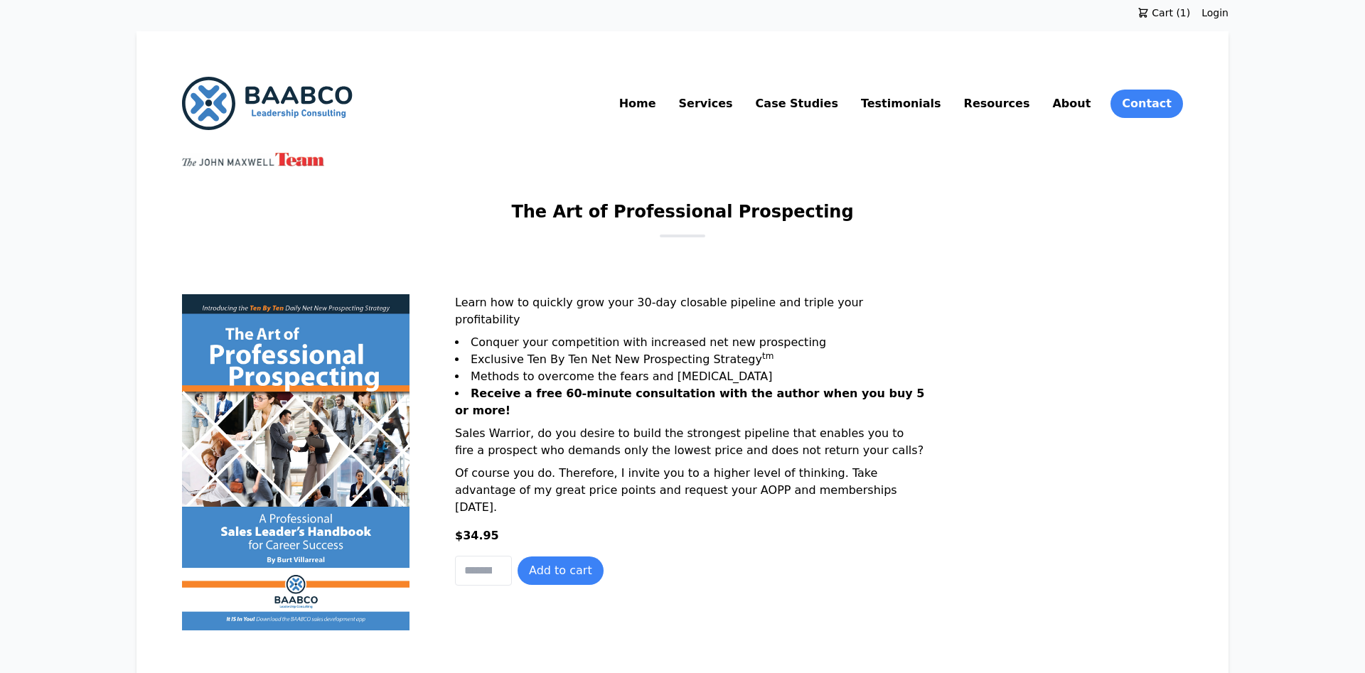
scroll to position [182, 0]
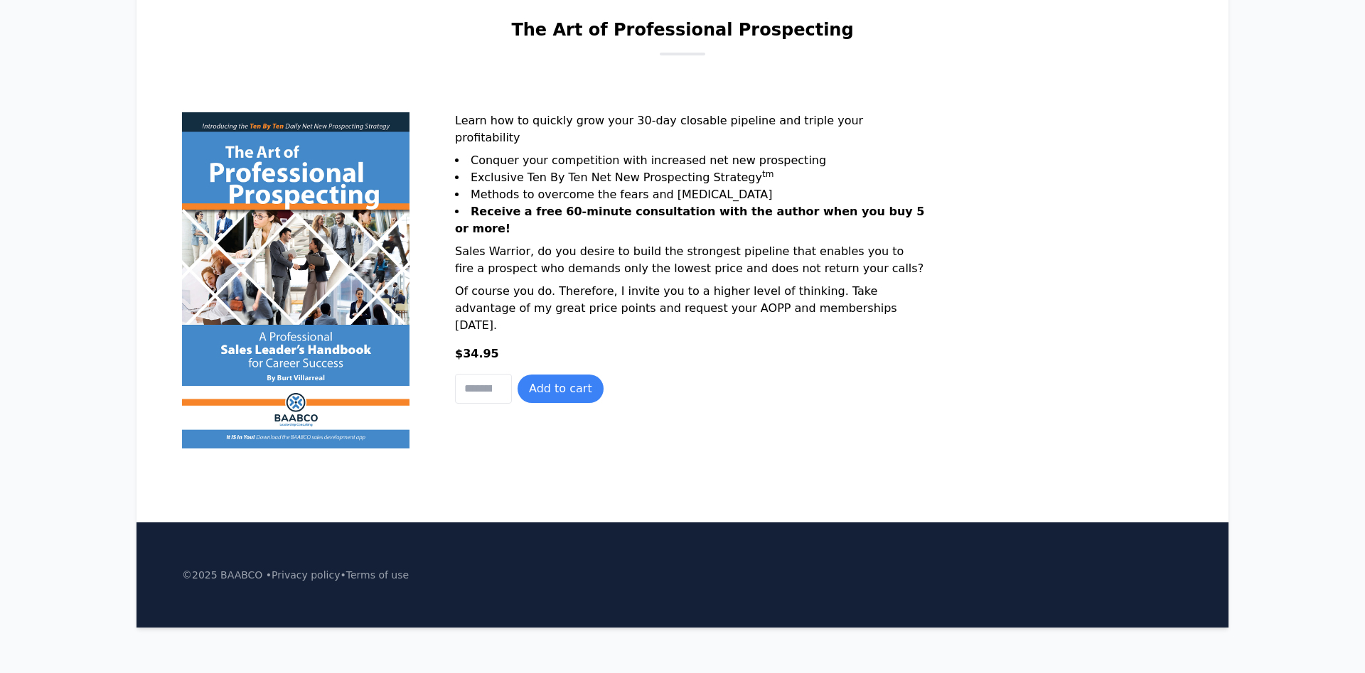
click at [292, 253] on img at bounding box center [296, 280] width 228 height 336
click at [348, 302] on img at bounding box center [296, 280] width 228 height 336
click at [341, 315] on img at bounding box center [296, 280] width 228 height 336
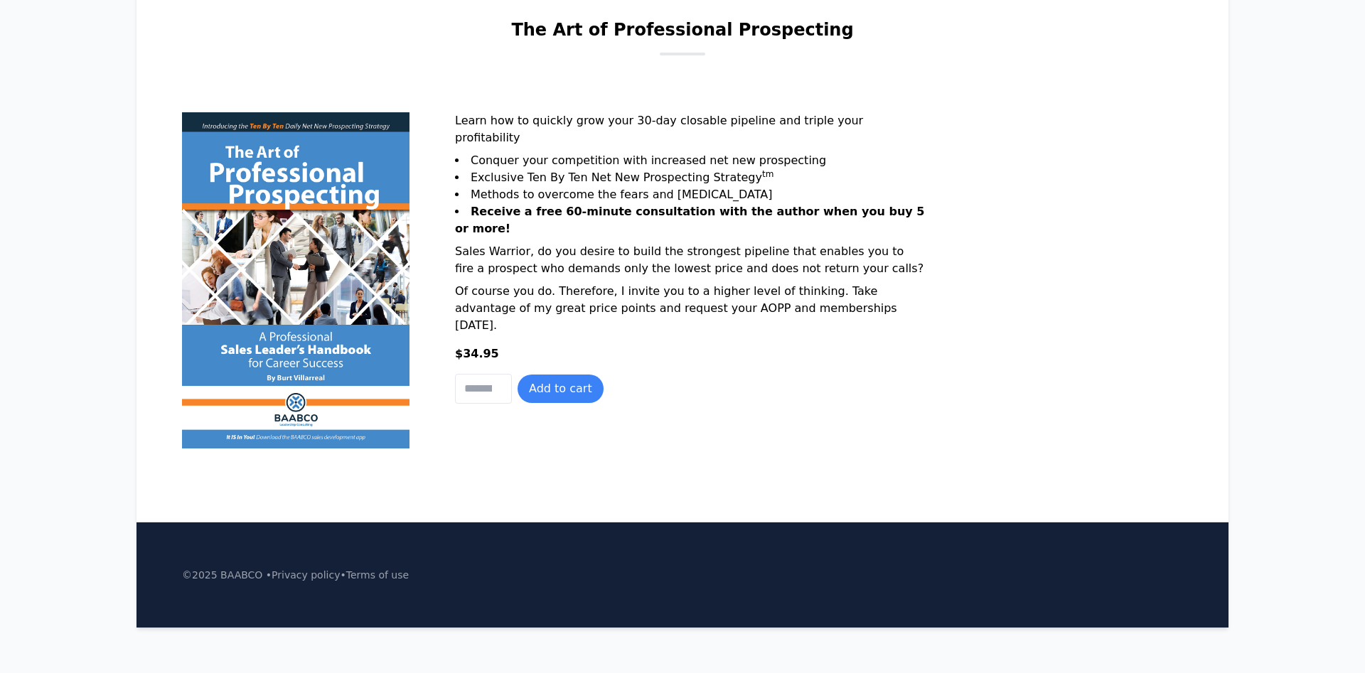
click at [341, 315] on img at bounding box center [296, 280] width 228 height 336
click at [277, 363] on img at bounding box center [296, 280] width 228 height 336
click at [213, 125] on img at bounding box center [296, 280] width 228 height 336
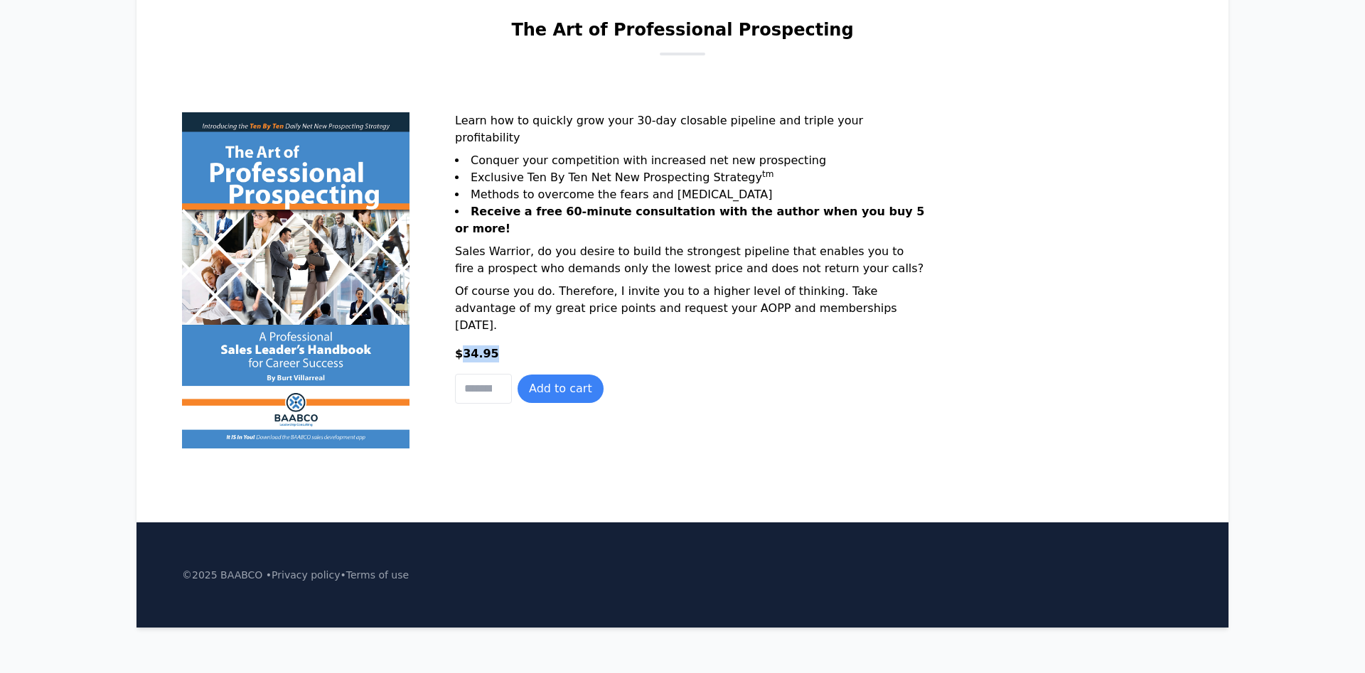
drag, startPoint x: 484, startPoint y: 369, endPoint x: 461, endPoint y: 369, distance: 22.8
click at [461, 369] on div "$34.95" at bounding box center [690, 360] width 471 height 28
click at [848, 373] on div "$34.95" at bounding box center [690, 360] width 471 height 28
click at [270, 228] on img at bounding box center [296, 280] width 228 height 336
drag, startPoint x: 287, startPoint y: 377, endPoint x: 286, endPoint y: 391, distance: 14.2
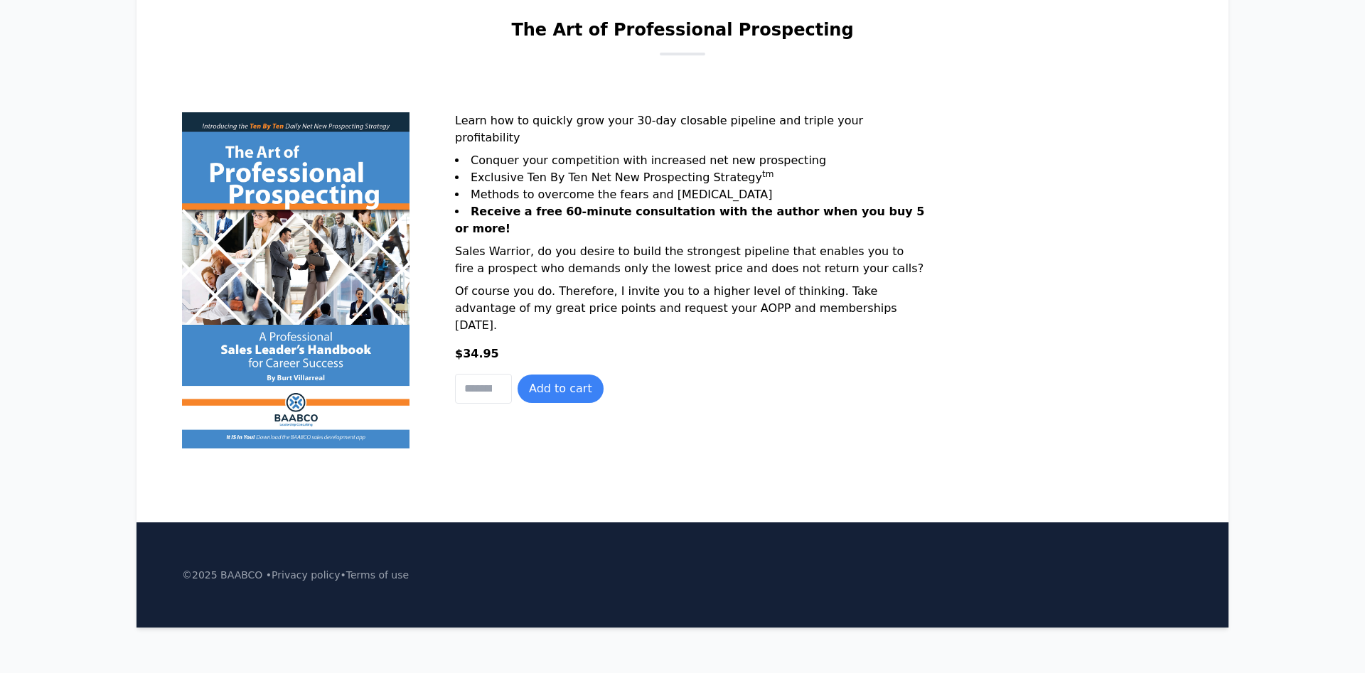
click at [287, 377] on img at bounding box center [296, 280] width 228 height 336
drag, startPoint x: 296, startPoint y: 424, endPoint x: 309, endPoint y: 418, distance: 14.0
click at [296, 423] on img at bounding box center [296, 280] width 228 height 336
click at [324, 311] on img at bounding box center [296, 280] width 228 height 336
click at [308, 168] on img at bounding box center [296, 280] width 228 height 336
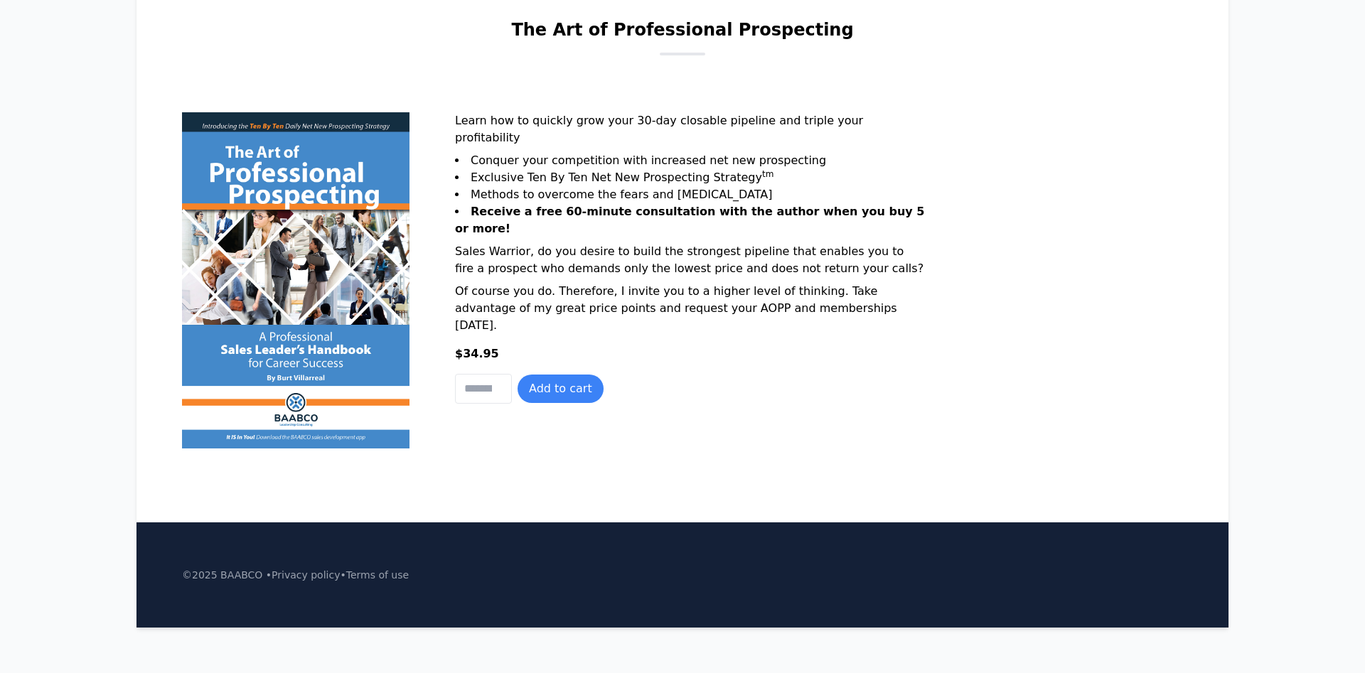
click at [283, 260] on img at bounding box center [296, 280] width 228 height 336
click at [258, 306] on img at bounding box center [296, 280] width 228 height 336
click at [258, 305] on img at bounding box center [296, 280] width 228 height 336
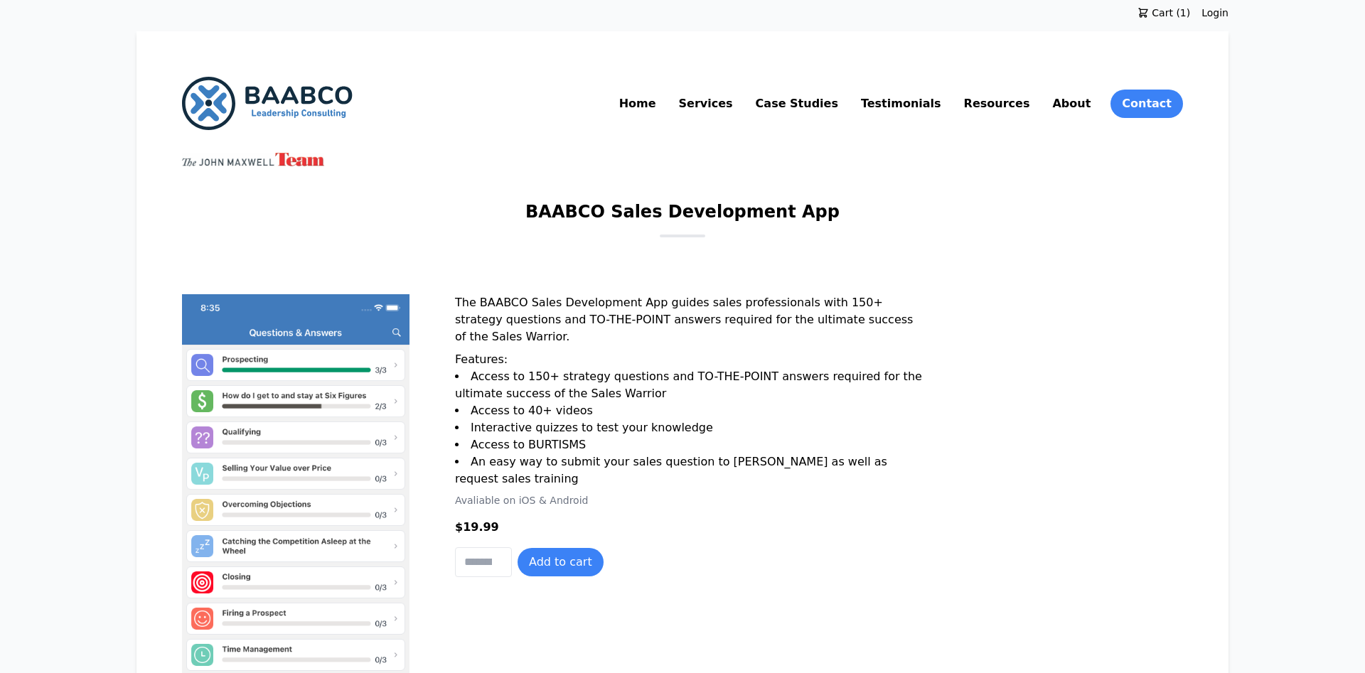
click at [484, 321] on p "The BAABCO Sales Development App guides sales professionals with 150+ strategy …" at bounding box center [690, 322] width 471 height 57
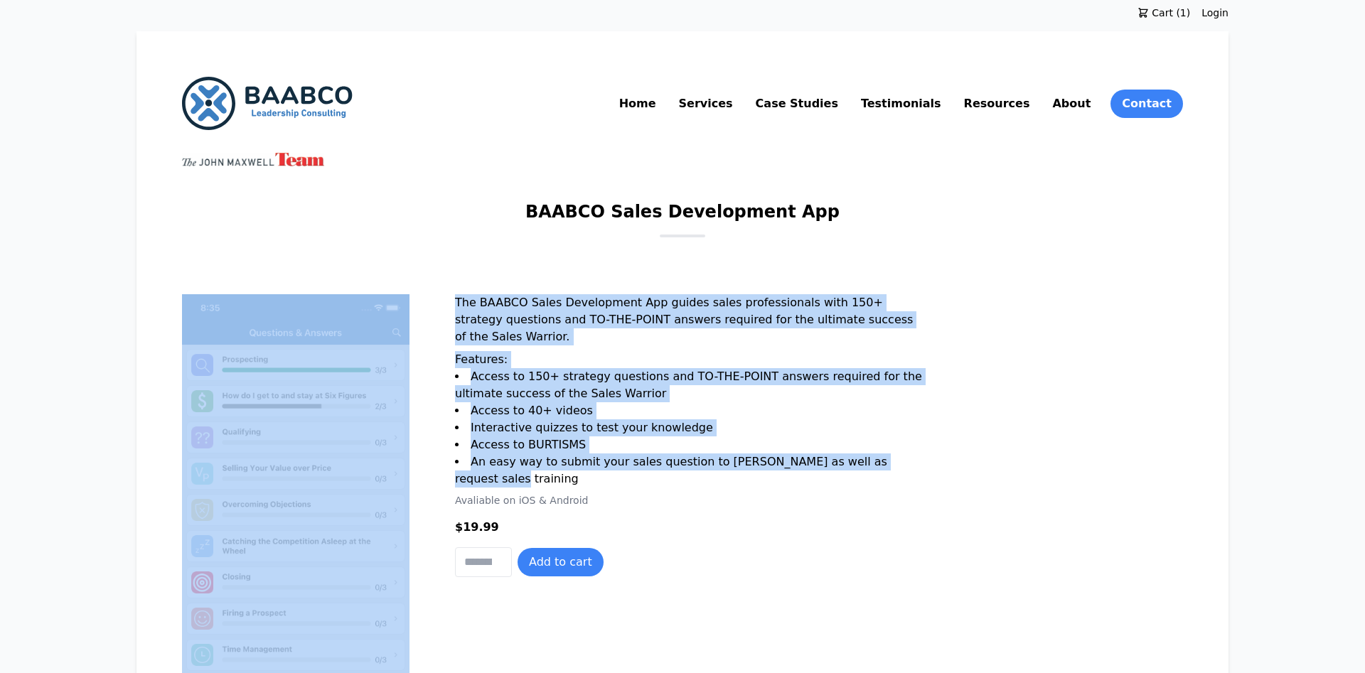
drag, startPoint x: 451, startPoint y: 307, endPoint x: 592, endPoint y: 491, distance: 231.7
click at [592, 491] on div "**********" at bounding box center [682, 551] width 1001 height 515
click at [592, 487] on li "An easy way to submit your sales question to [PERSON_NAME] as well as request s…" at bounding box center [690, 471] width 471 height 34
